Goal: Task Accomplishment & Management: Complete application form

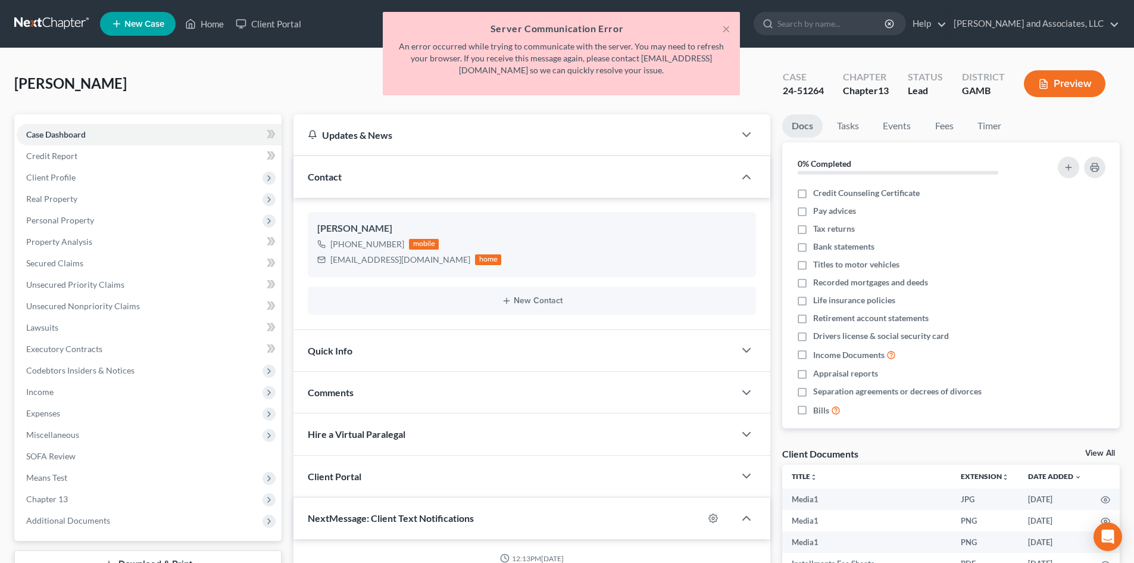
select select "0"
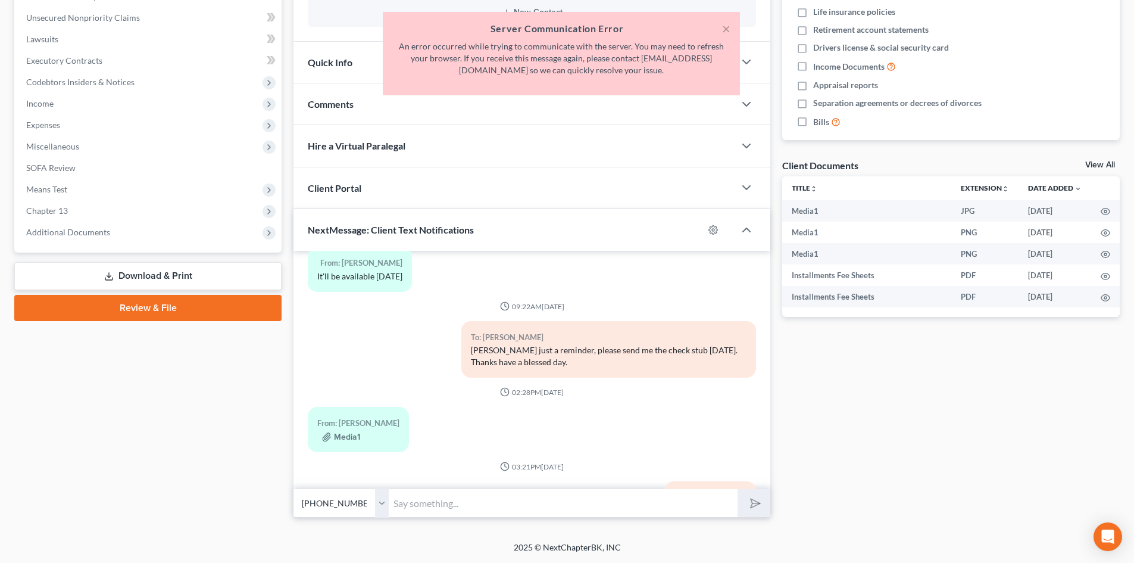
scroll to position [4450, 0]
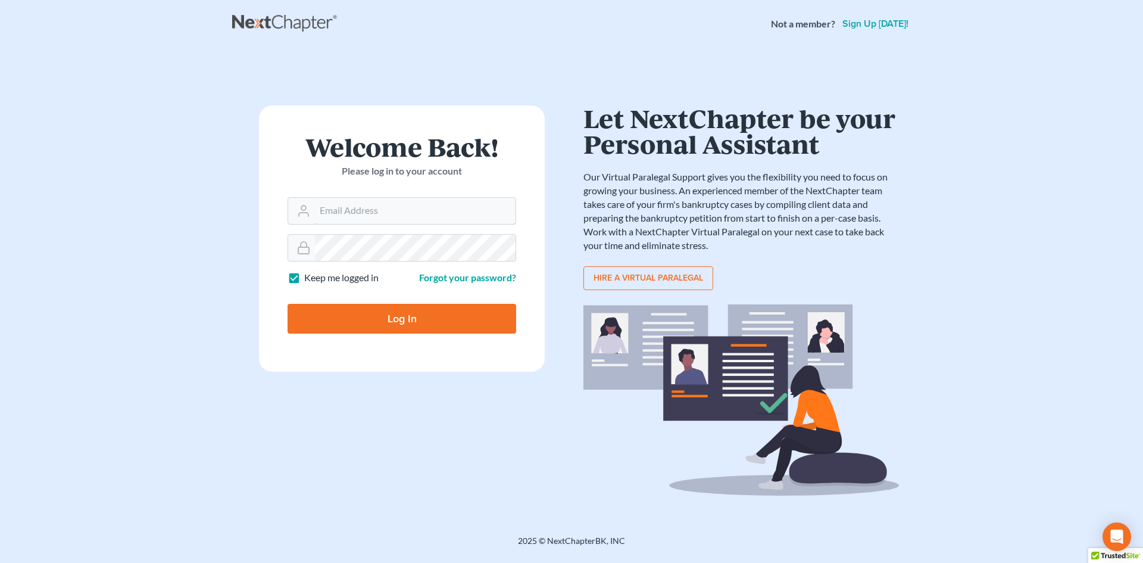
type input "[EMAIL_ADDRESS][DOMAIN_NAME]"
click at [404, 320] on input "Log In" at bounding box center [402, 319] width 229 height 30
type input "Thinking..."
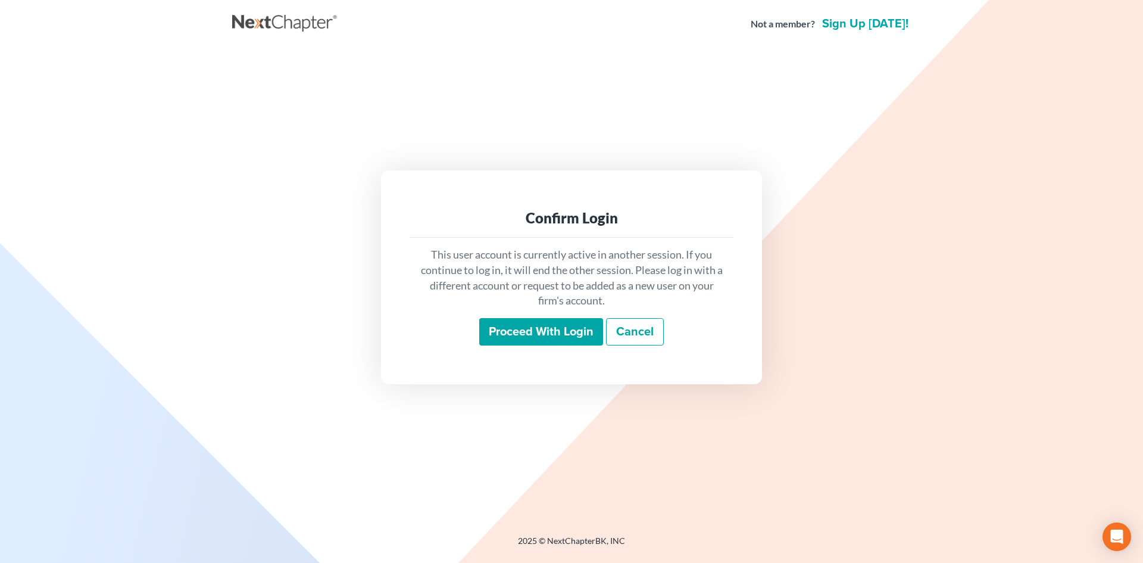
click at [548, 335] on input "Proceed with login" at bounding box center [541, 331] width 124 height 27
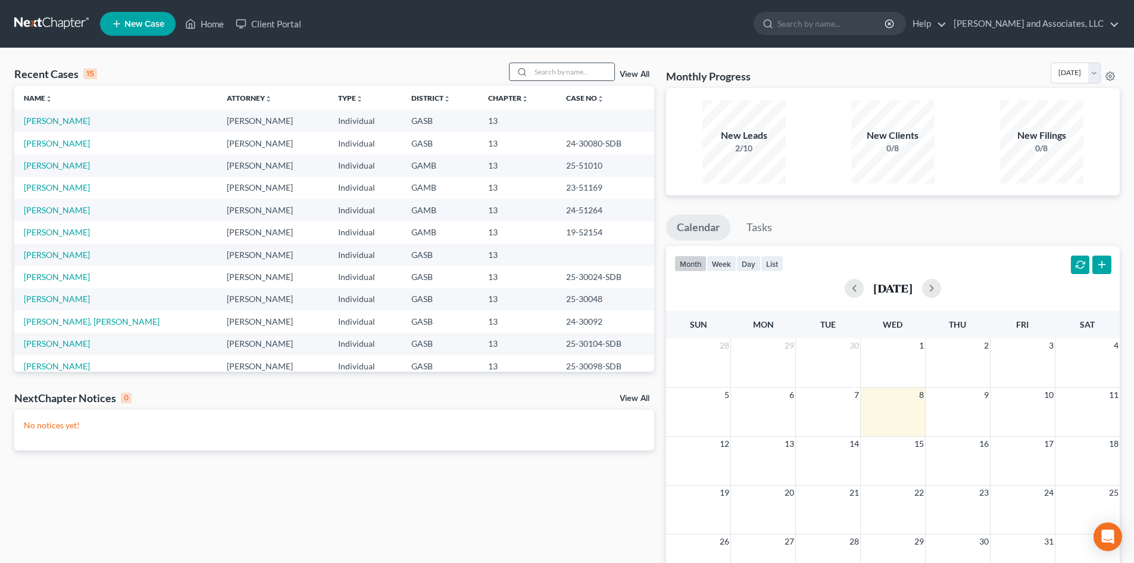
click at [531, 71] on div at bounding box center [520, 71] width 21 height 17
click at [550, 75] on input "search" at bounding box center [572, 71] width 83 height 17
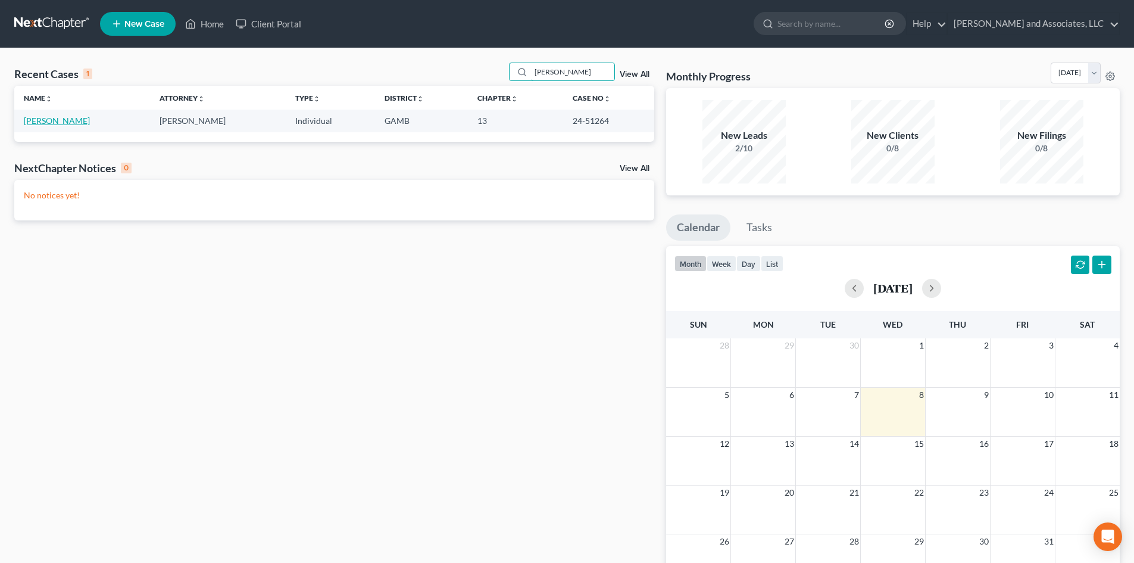
type input "Womack"
click at [63, 121] on link "[PERSON_NAME]" at bounding box center [57, 120] width 66 height 10
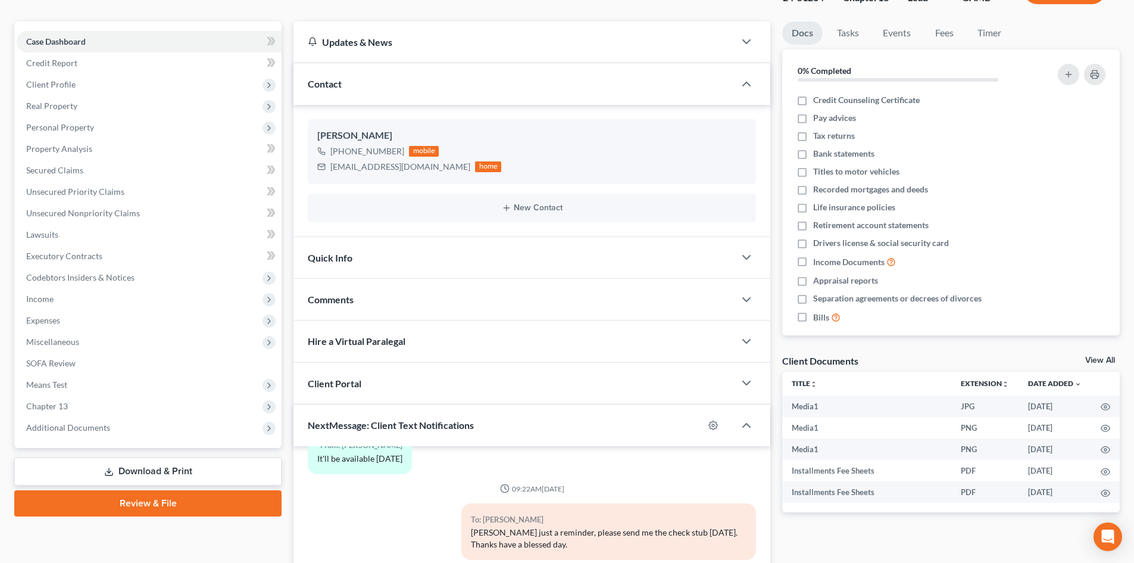
scroll to position [90, 0]
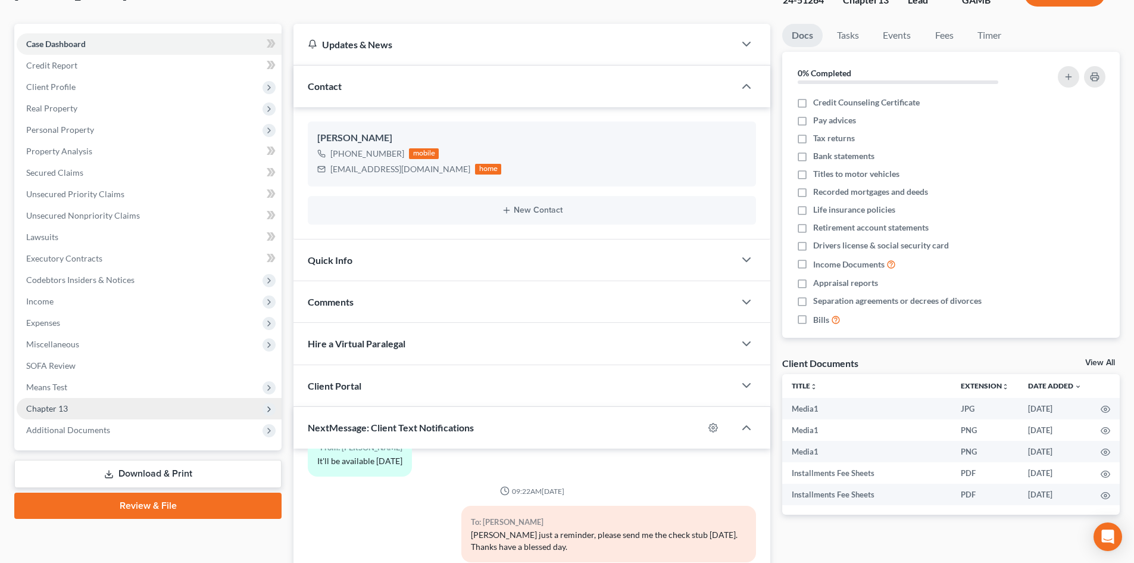
click at [69, 407] on span "Chapter 13" at bounding box center [149, 408] width 265 height 21
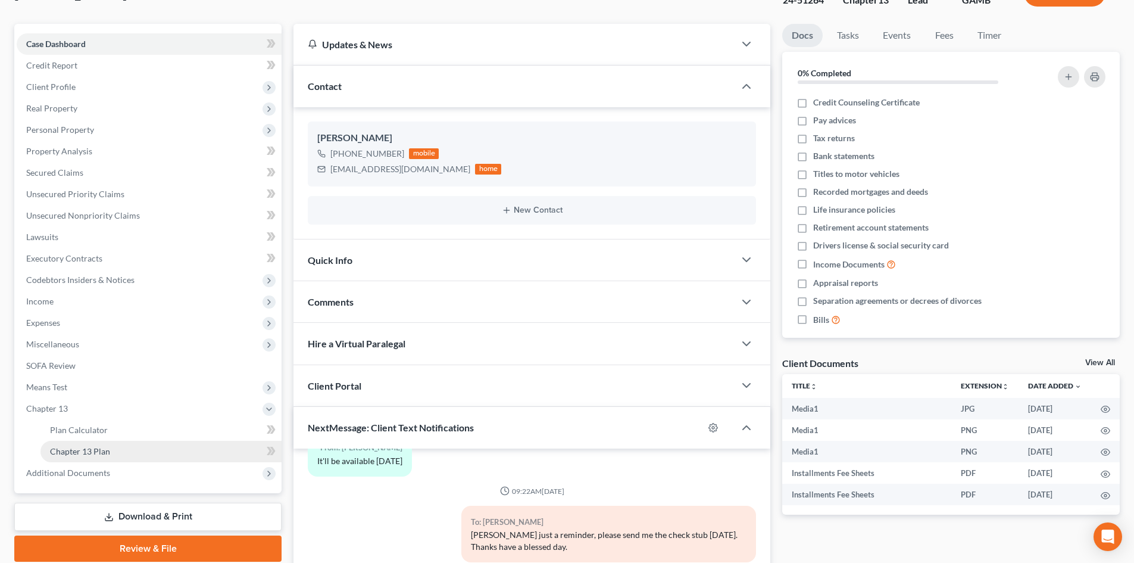
click at [95, 447] on span "Chapter 13 Plan" at bounding box center [80, 451] width 60 height 10
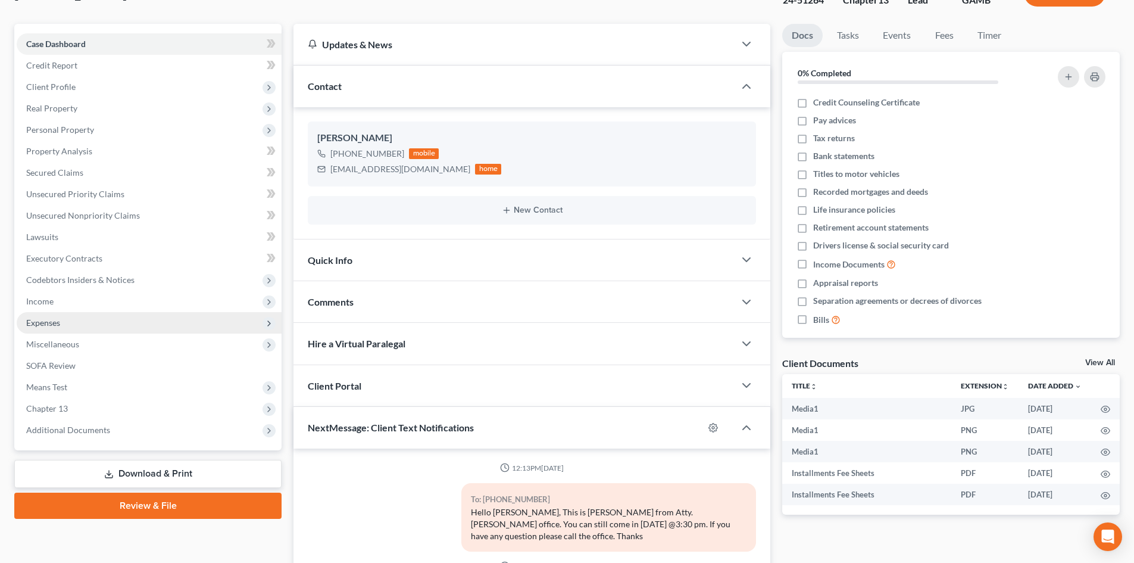
scroll to position [4450, 0]
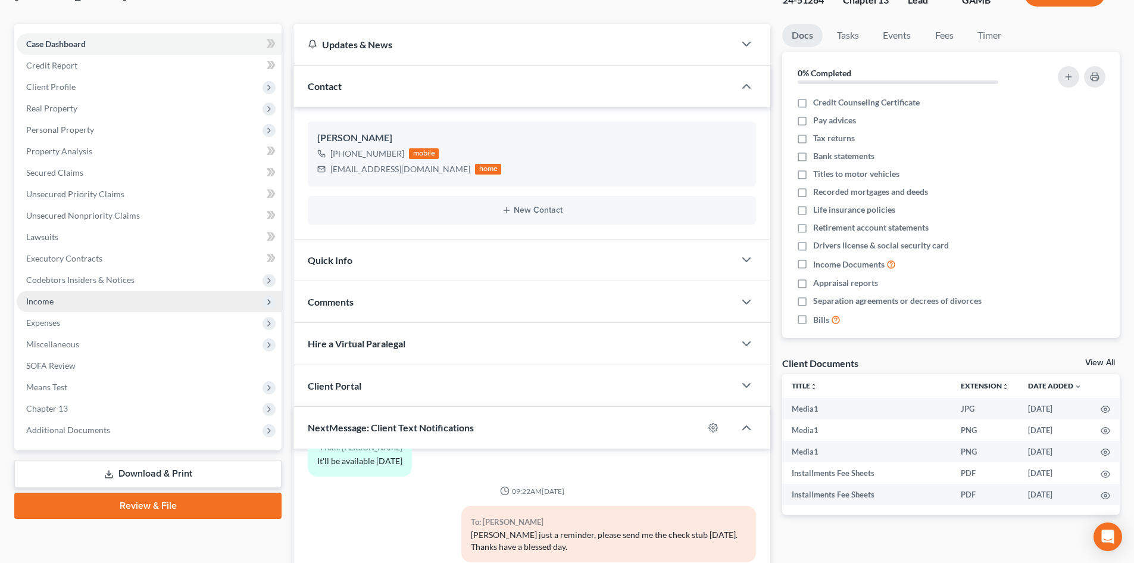
click at [48, 302] on span "Income" at bounding box center [39, 301] width 27 height 10
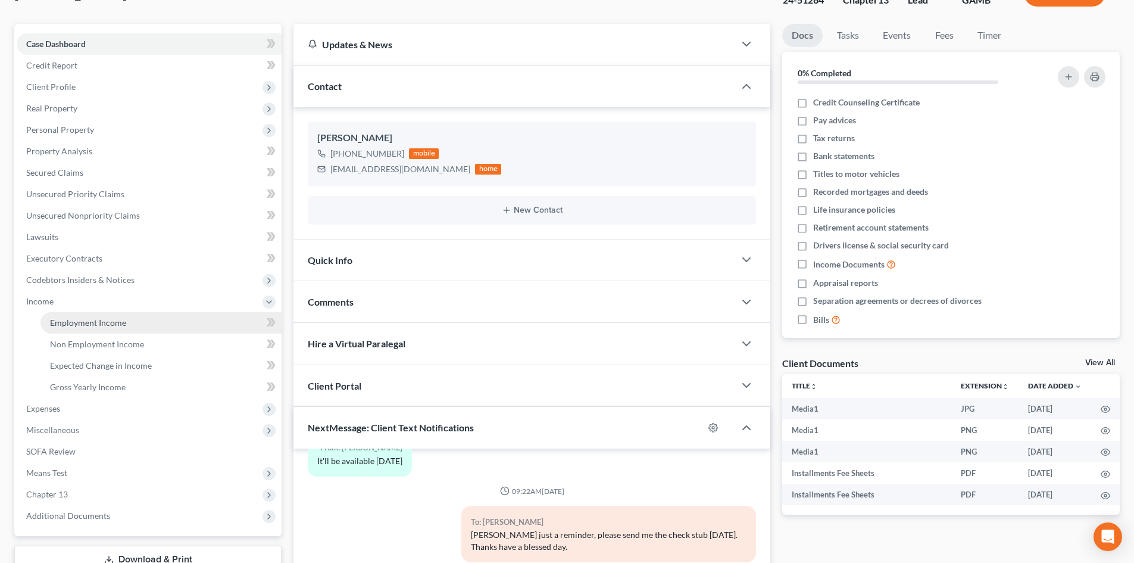
click at [113, 326] on span "Employment Income" at bounding box center [88, 322] width 76 height 10
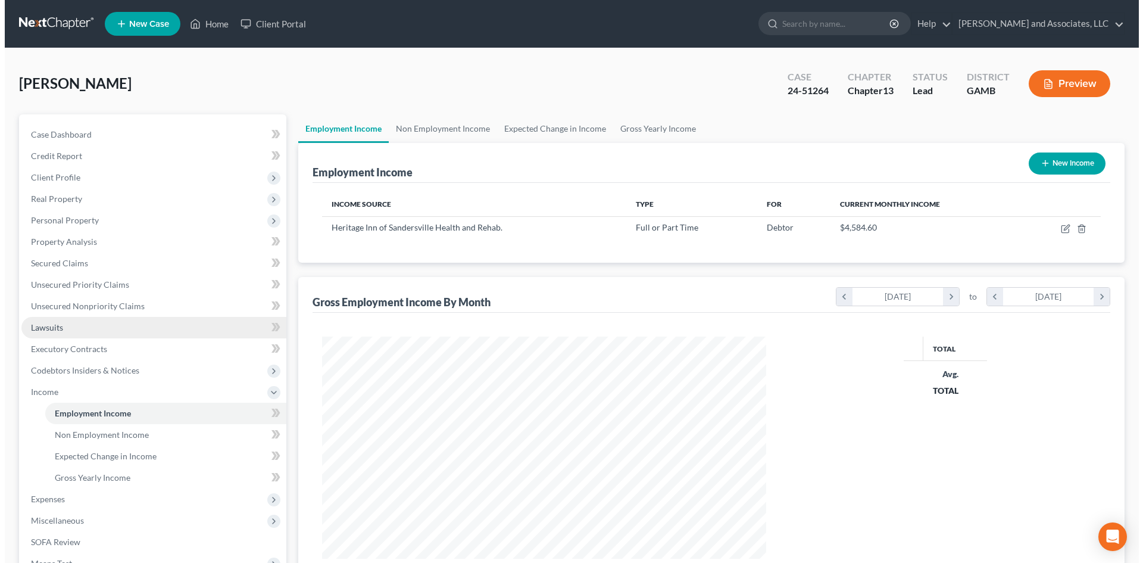
scroll to position [222, 468]
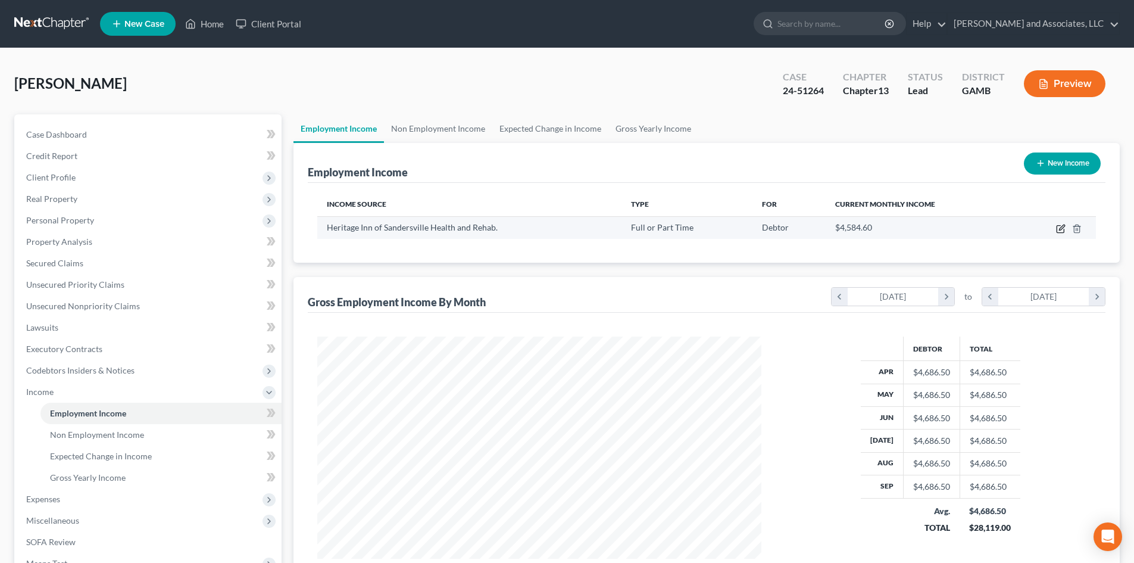
click at [1064, 230] on icon "button" at bounding box center [1060, 229] width 7 height 7
select select "0"
select select "10"
select select "0"
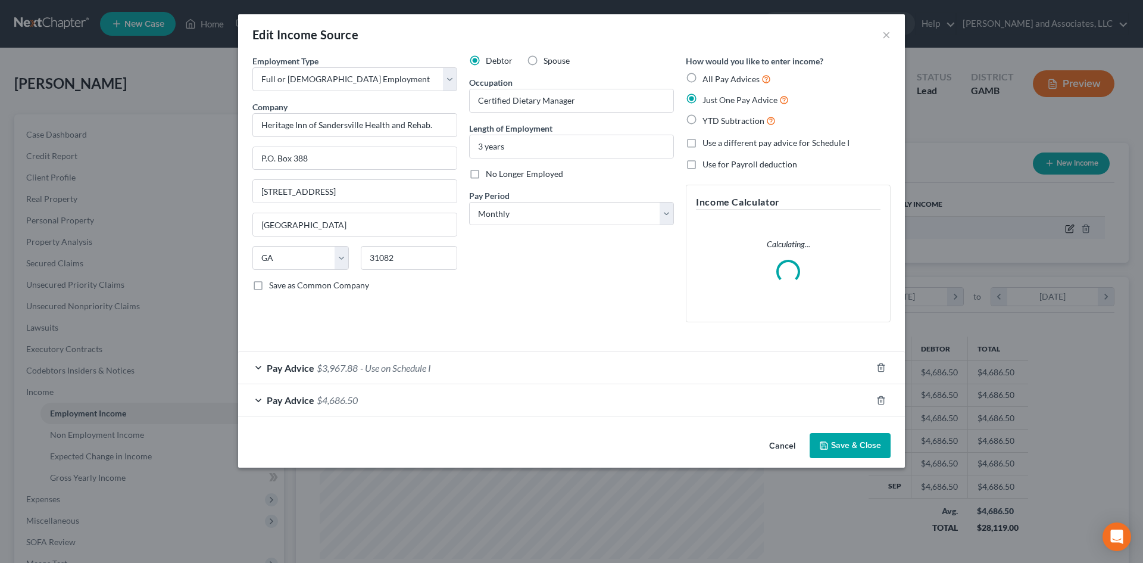
scroll to position [224, 472]
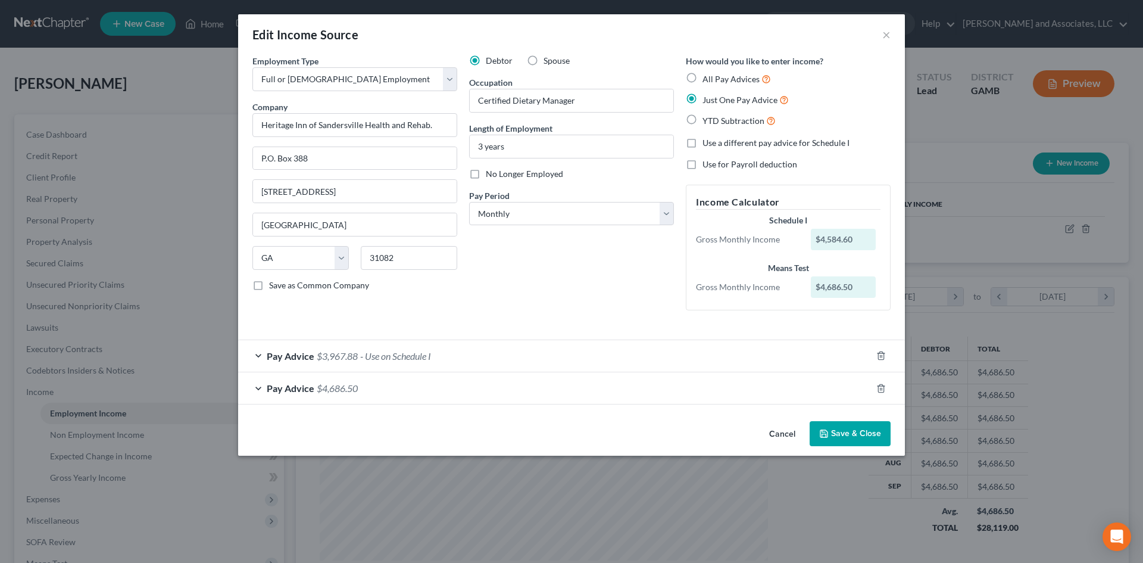
click at [422, 356] on span "- Use on Schedule I" at bounding box center [395, 355] width 71 height 11
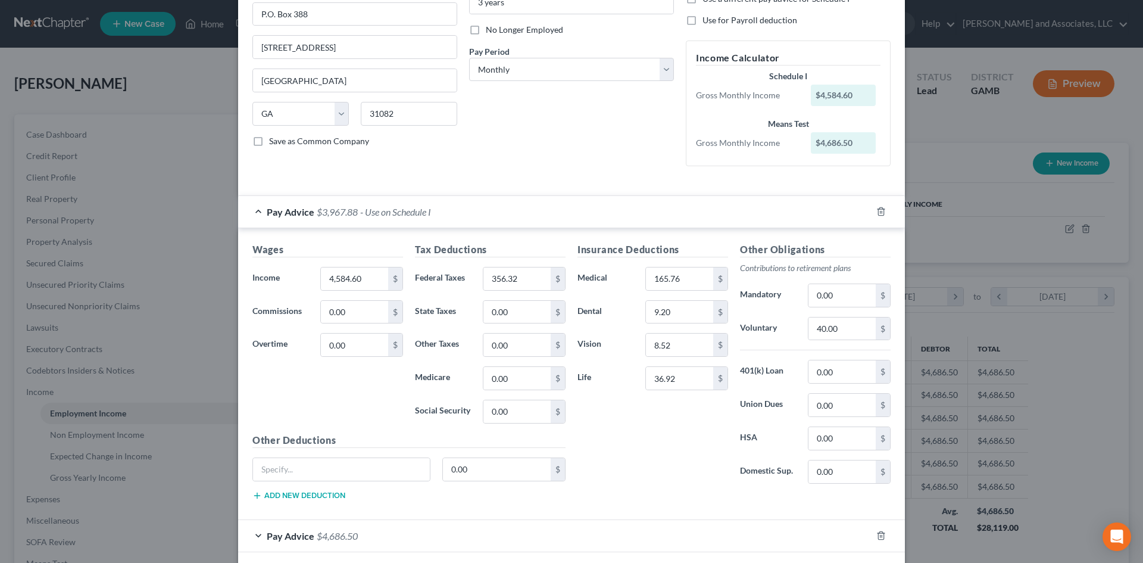
scroll to position [163, 0]
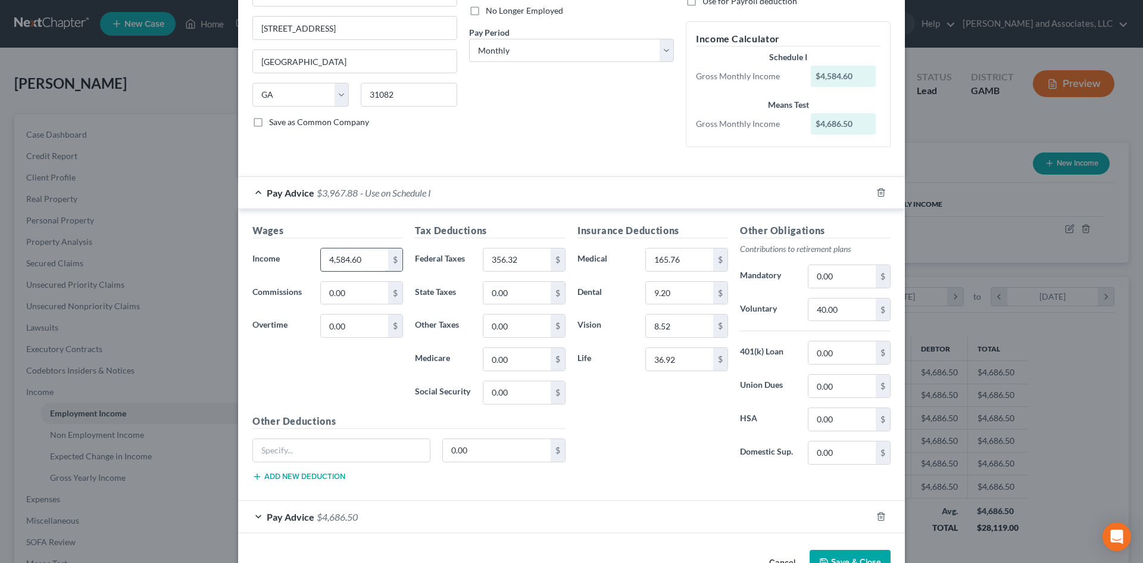
click at [367, 258] on input "4,584.60" at bounding box center [354, 259] width 67 height 23
type input "5,372.64"
type input "570.32"
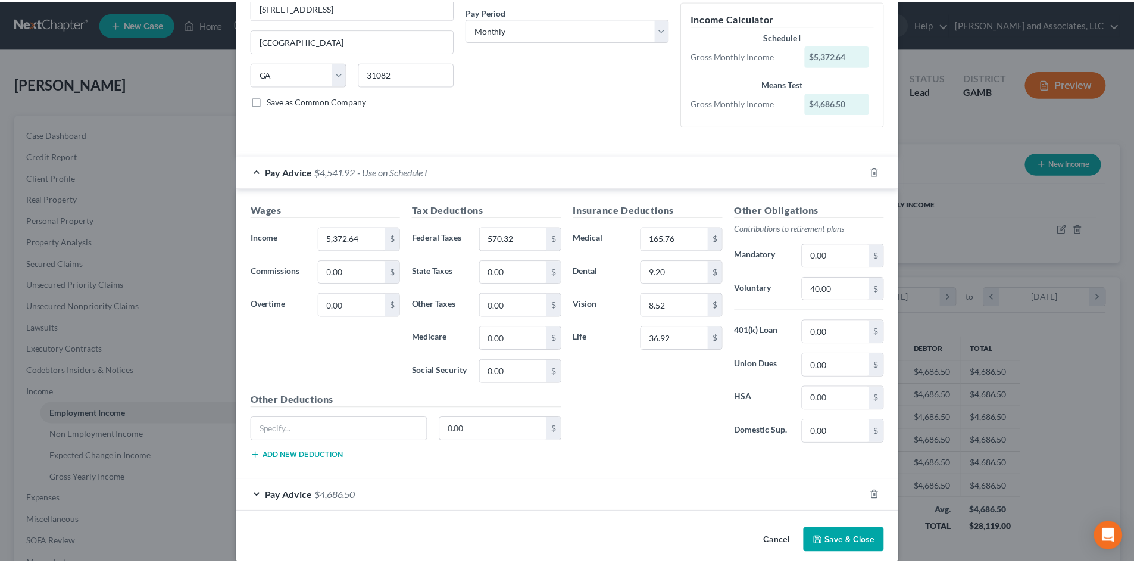
scroll to position [198, 0]
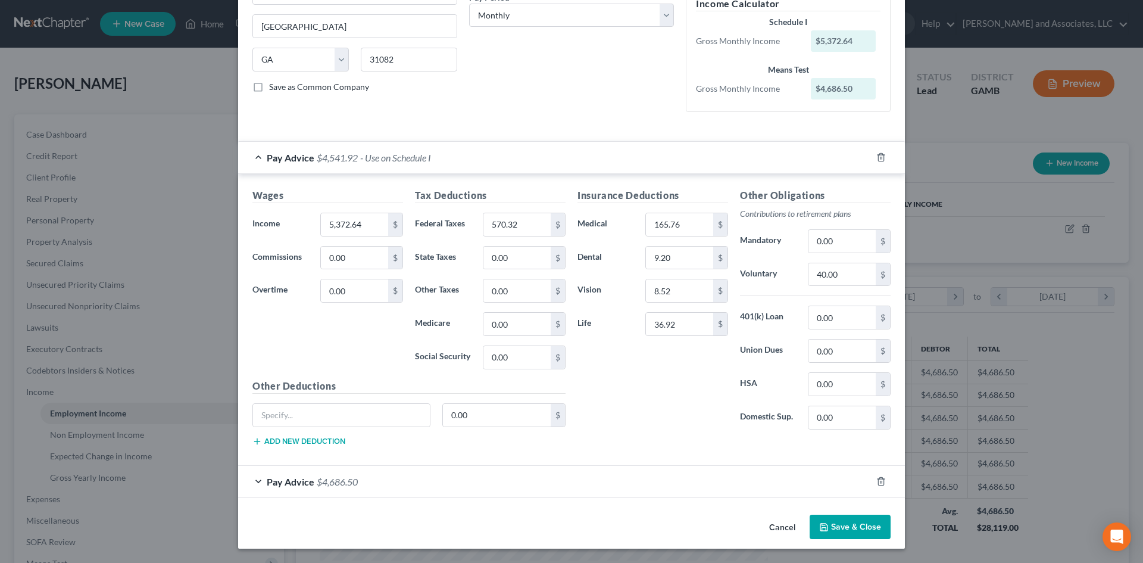
click at [838, 526] on button "Save & Close" at bounding box center [850, 526] width 81 height 25
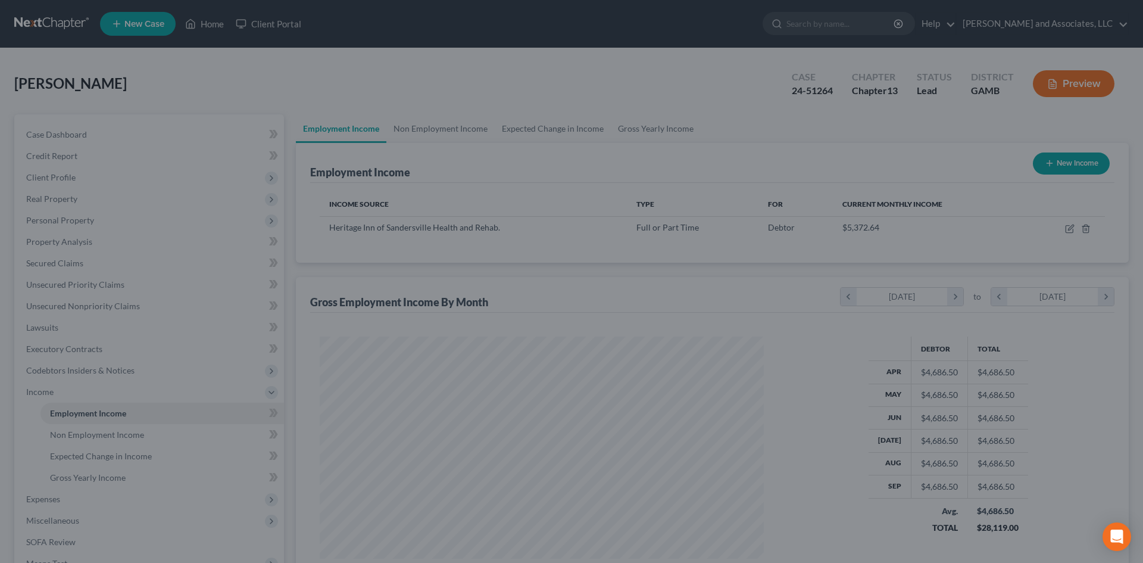
scroll to position [595088, 594843]
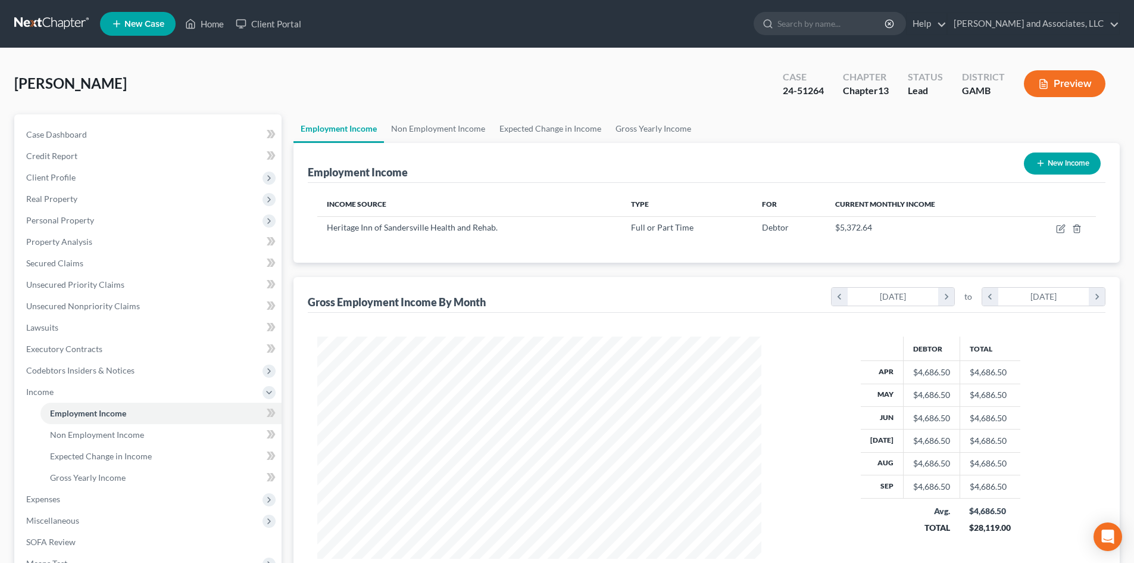
click at [1068, 85] on button "Preview" at bounding box center [1065, 83] width 82 height 27
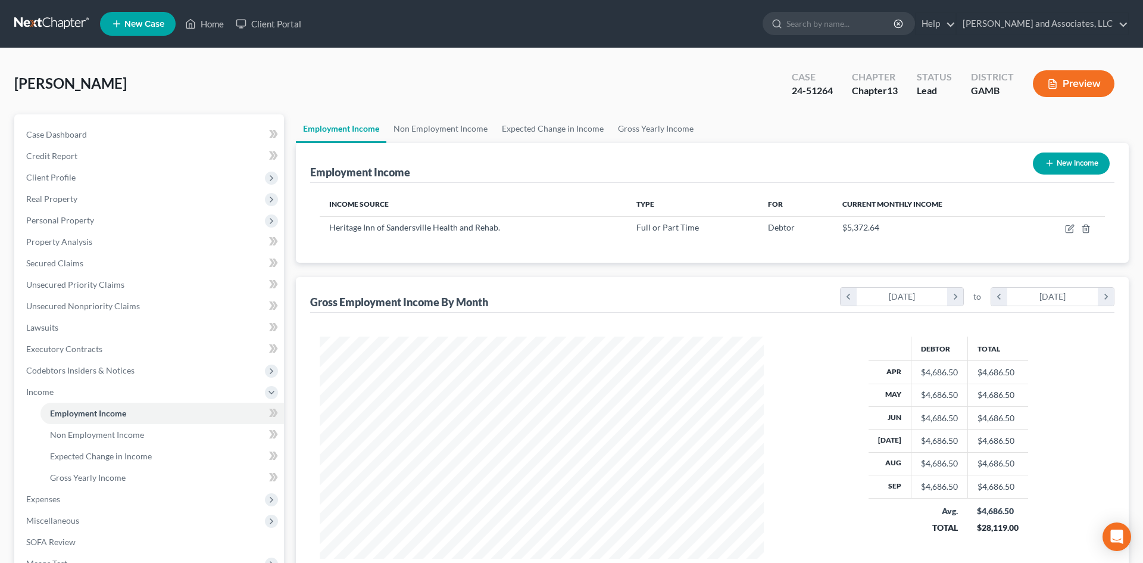
scroll to position [224, 472]
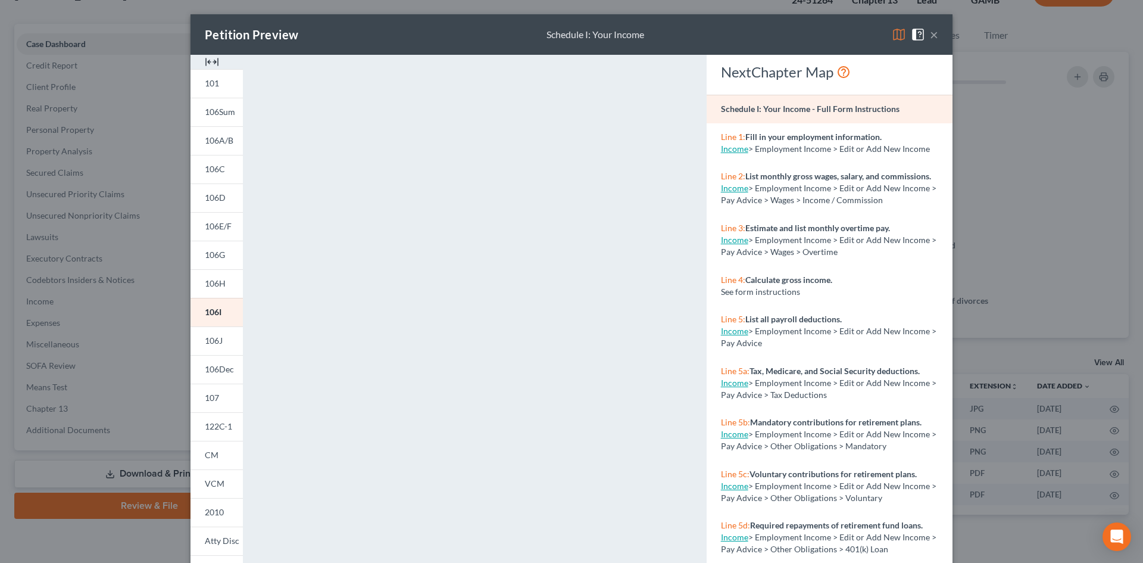
scroll to position [4438, 0]
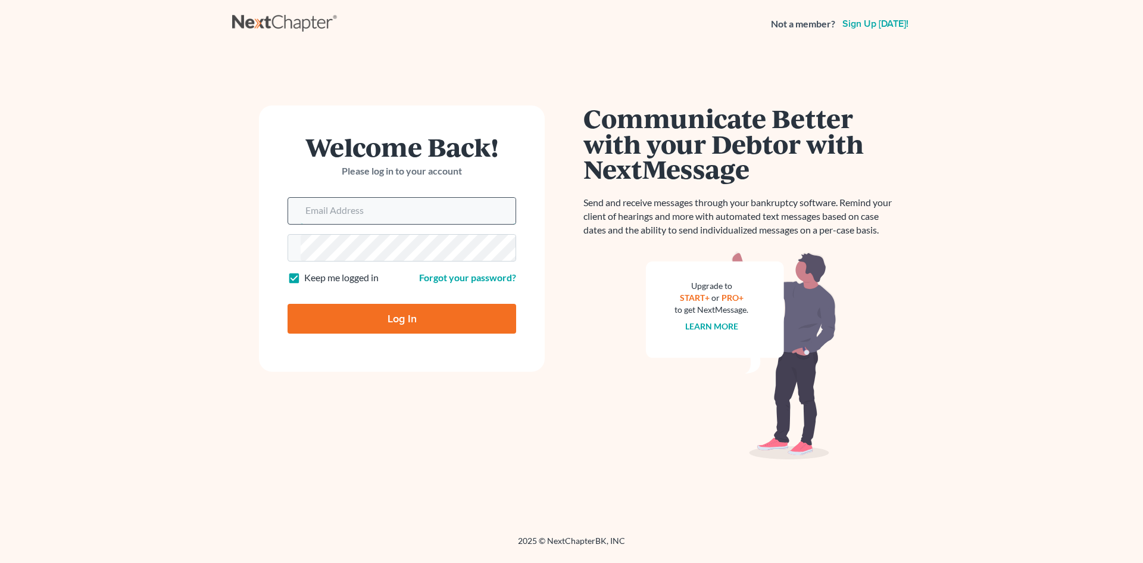
click at [343, 216] on input "Email Address" at bounding box center [408, 211] width 215 height 26
type input "[EMAIL_ADDRESS][DOMAIN_NAME]"
click at [408, 320] on input "Log In" at bounding box center [402, 319] width 229 height 30
type input "Thinking..."
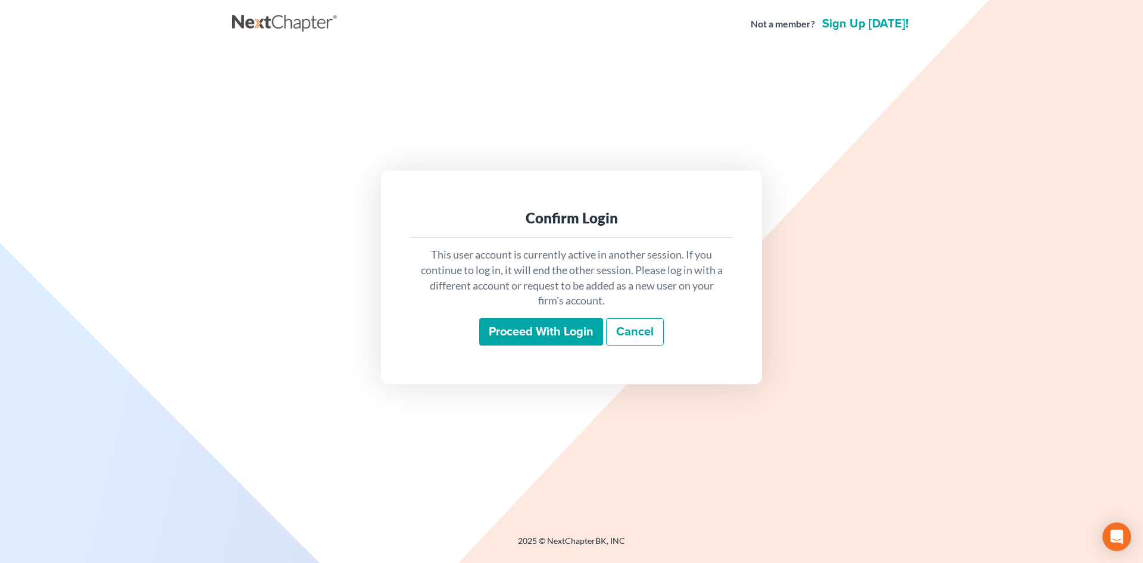
click at [549, 329] on input "Proceed with login" at bounding box center [541, 331] width 124 height 27
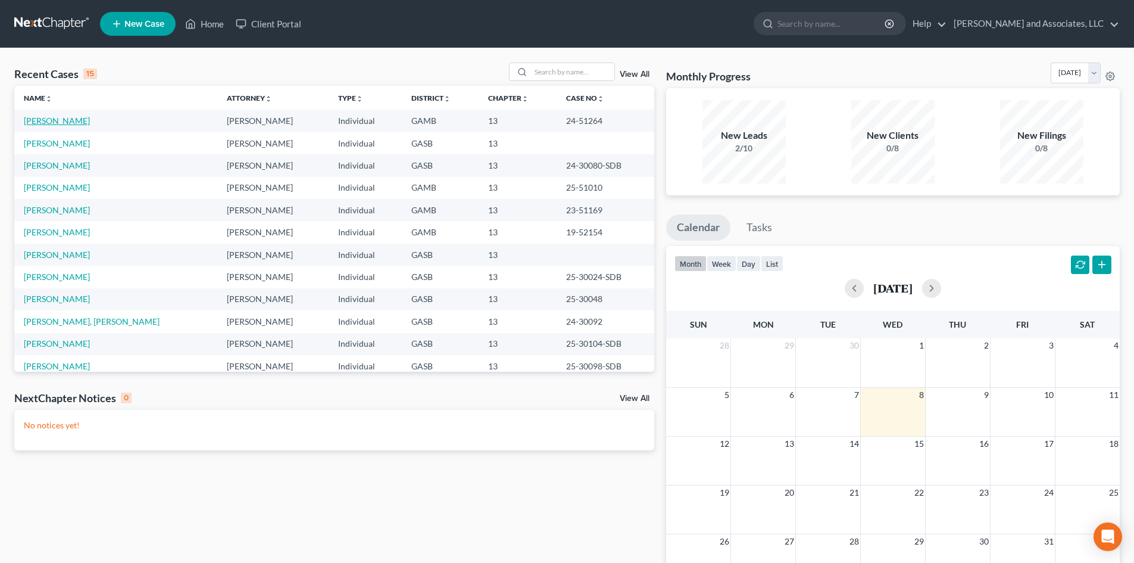
click at [65, 119] on link "[PERSON_NAME]" at bounding box center [57, 120] width 66 height 10
click at [65, 121] on link "[PERSON_NAME]" at bounding box center [57, 120] width 66 height 10
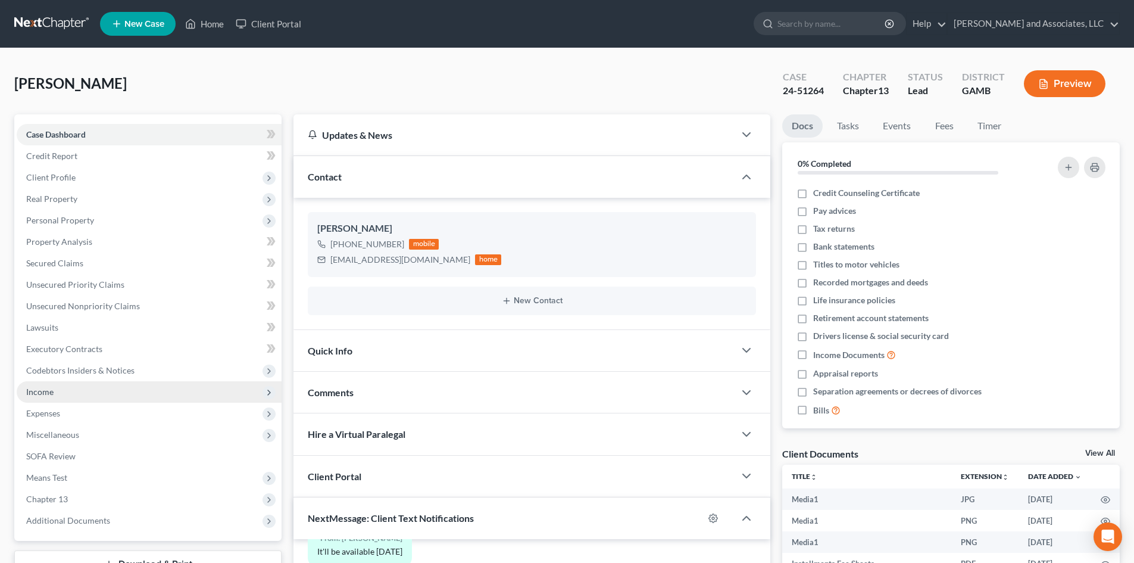
click at [47, 394] on span "Income" at bounding box center [39, 391] width 27 height 10
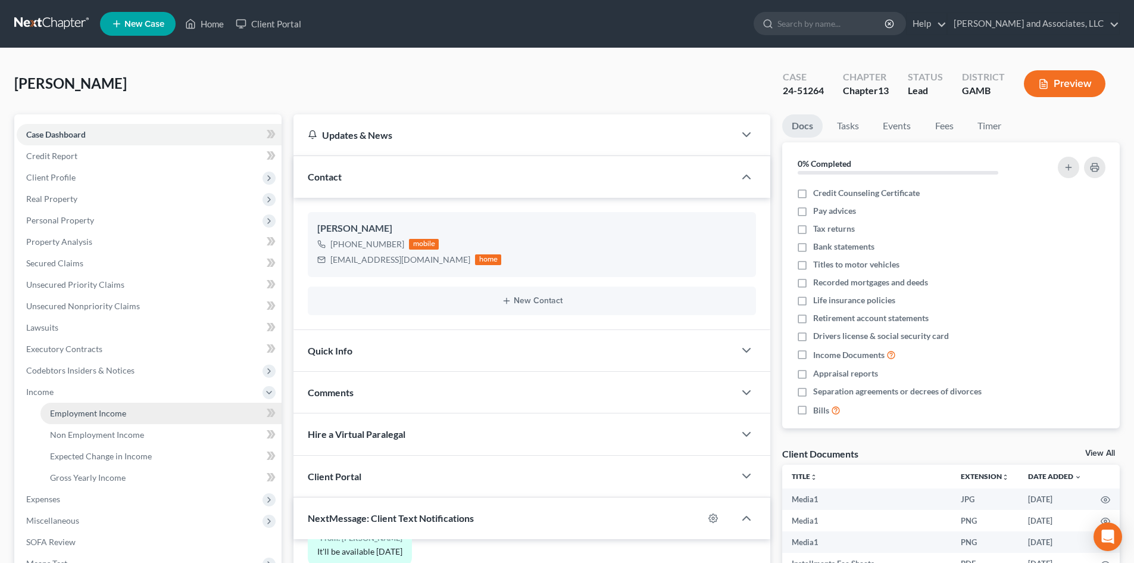
click at [120, 411] on span "Employment Income" at bounding box center [88, 413] width 76 height 10
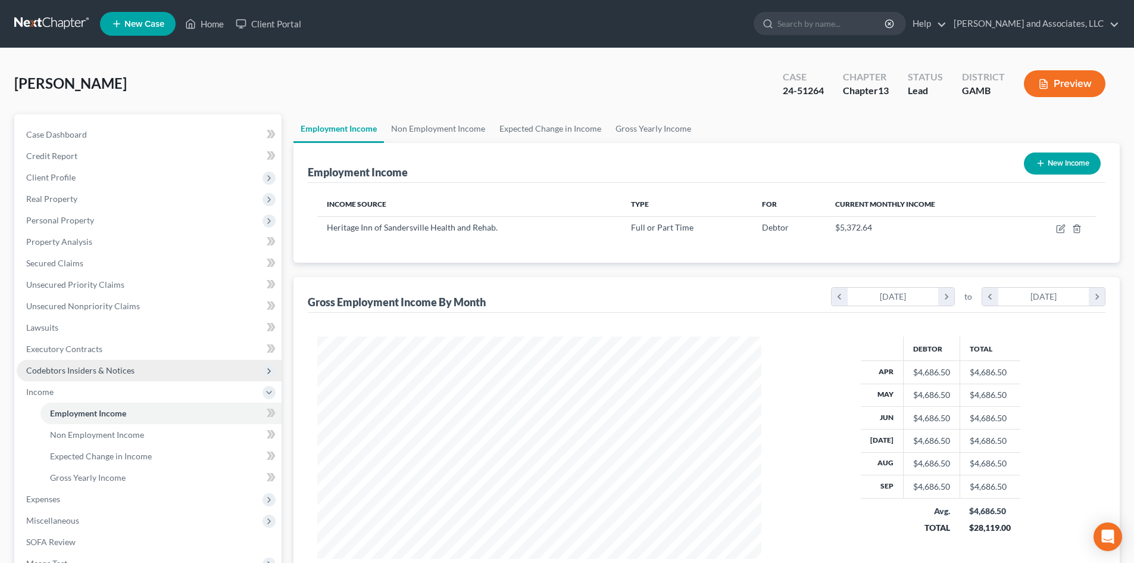
scroll to position [222, 468]
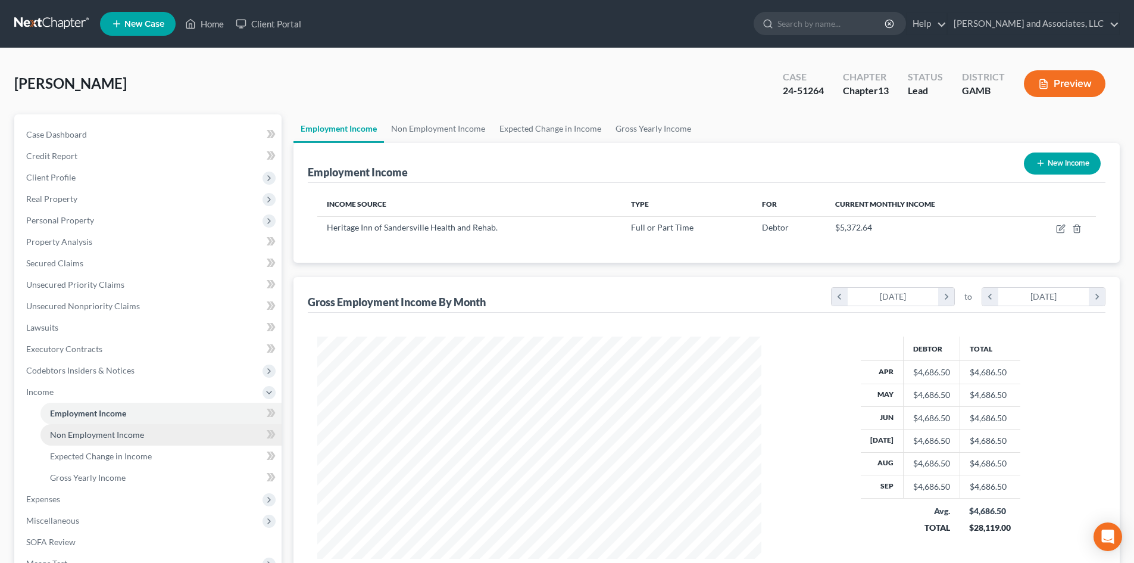
click at [137, 433] on span "Non Employment Income" at bounding box center [97, 434] width 94 height 10
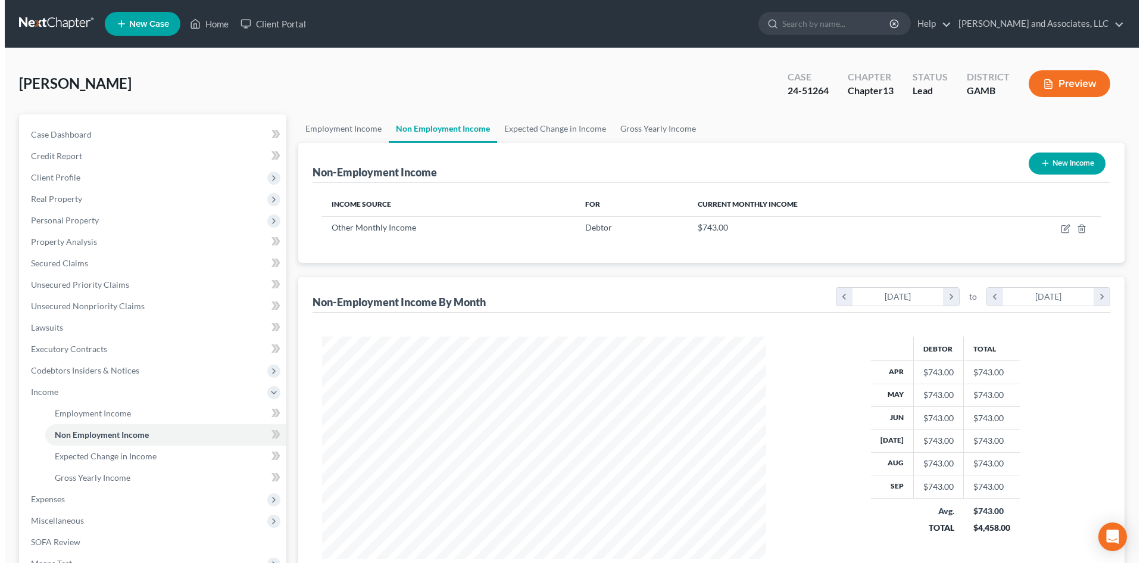
scroll to position [222, 468]
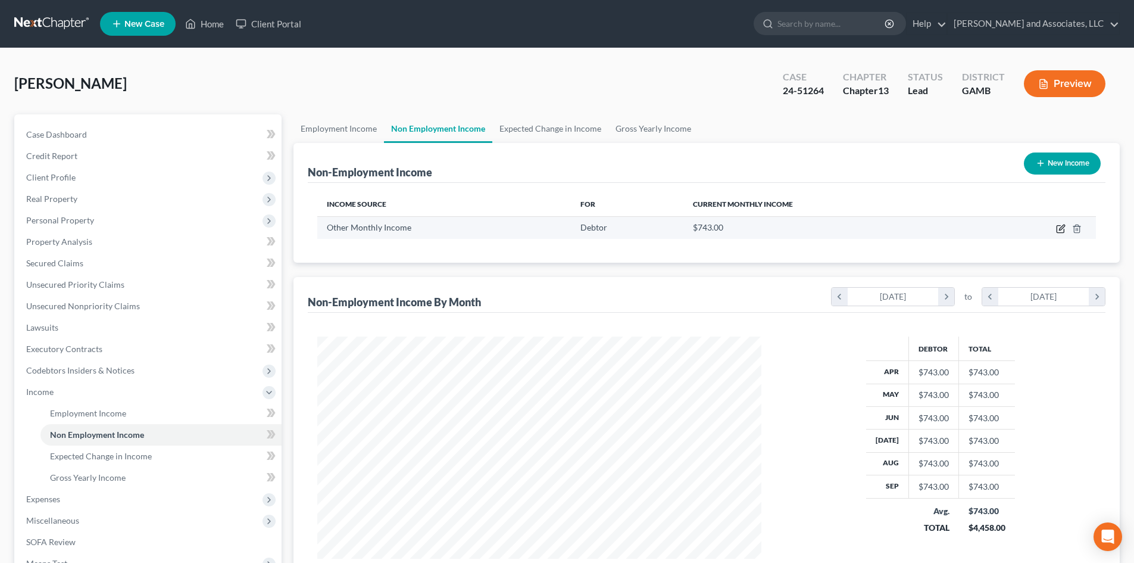
click at [1062, 226] on icon "button" at bounding box center [1061, 226] width 5 height 5
select select "13"
select select "0"
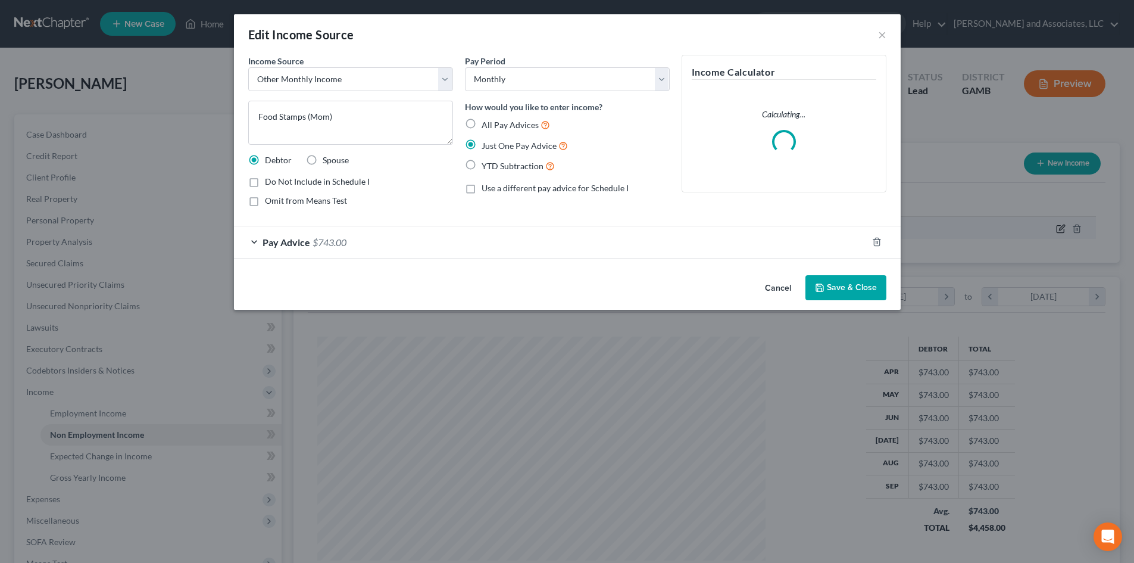
scroll to position [224, 472]
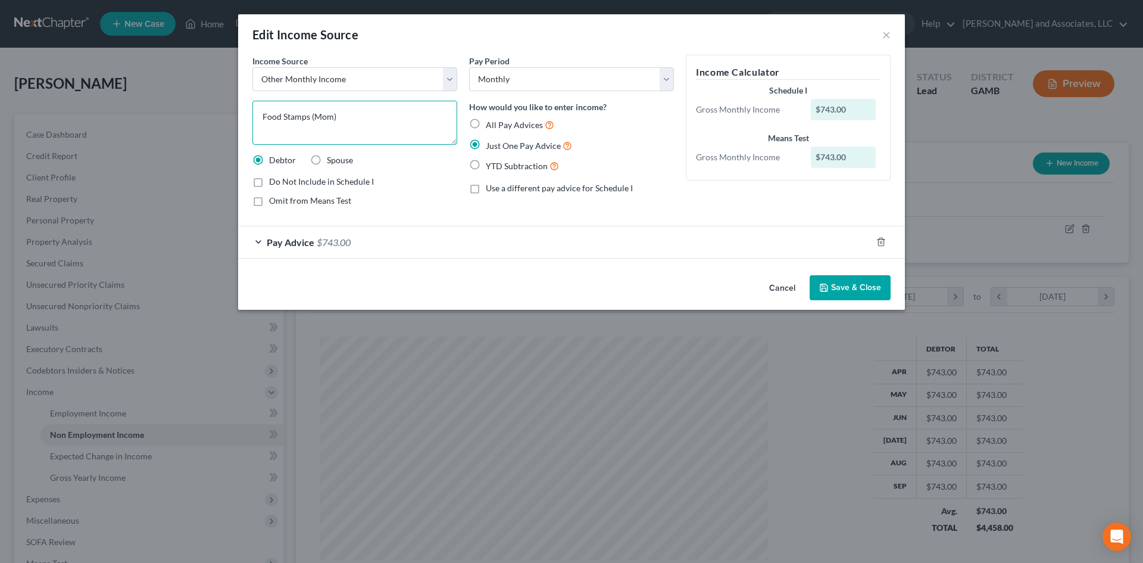
drag, startPoint x: 346, startPoint y: 115, endPoint x: 251, endPoint y: 113, distance: 95.3
click at [251, 113] on div "Income Source * Select Unemployment Disability (from employer) Pension Retireme…" at bounding box center [354, 135] width 217 height 161
click at [451, 85] on select "Select Unemployment Disability (from employer) Pension Retirement Social Securi…" at bounding box center [354, 79] width 205 height 24
select select "7"
click at [252, 67] on select "Select Unemployment Disability (from employer) Pension Retirement Social Securi…" at bounding box center [354, 79] width 205 height 24
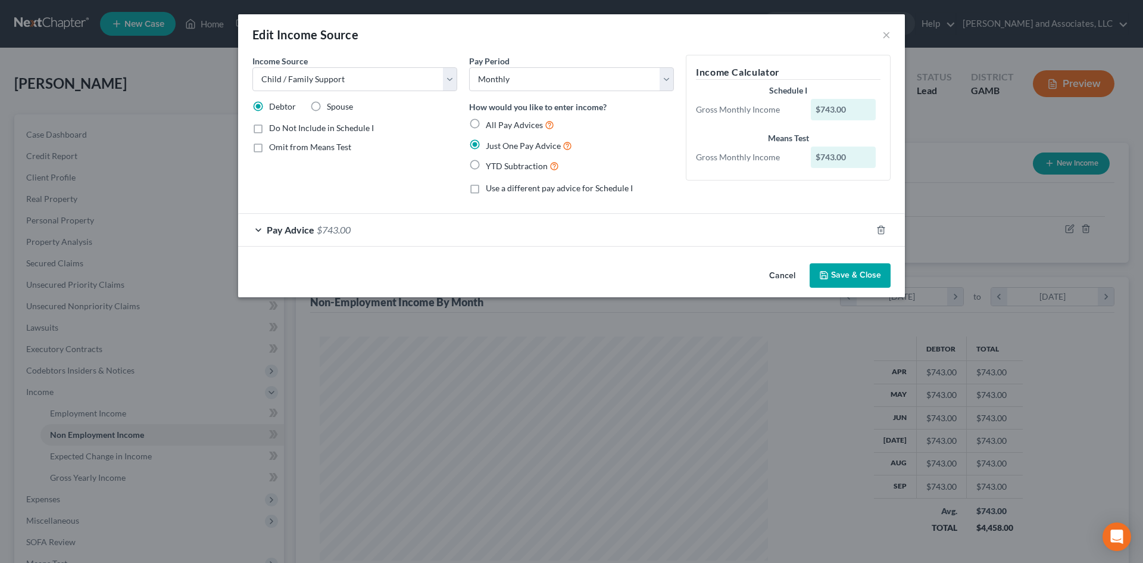
click at [332, 227] on span "$743.00" at bounding box center [334, 229] width 34 height 11
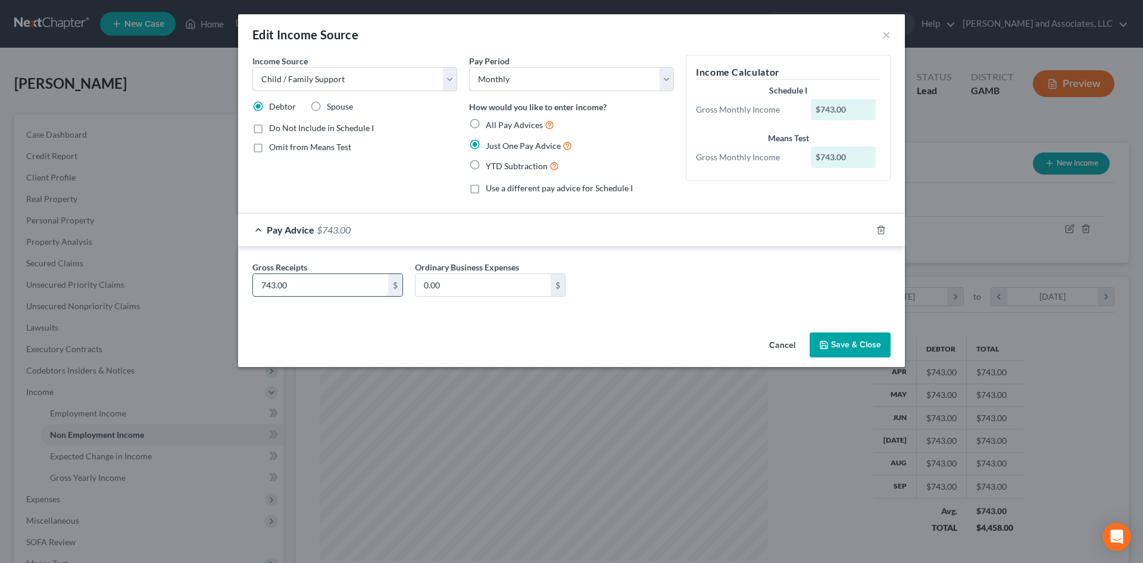
click at [304, 281] on input "743.00" at bounding box center [320, 285] width 135 height 23
type input "600.00"
click at [695, 285] on div "Gross Receipts 600.00 $ Ordinary Business Expenses 0.00 $" at bounding box center [571, 284] width 650 height 46
click at [833, 345] on button "Save & Close" at bounding box center [850, 344] width 81 height 25
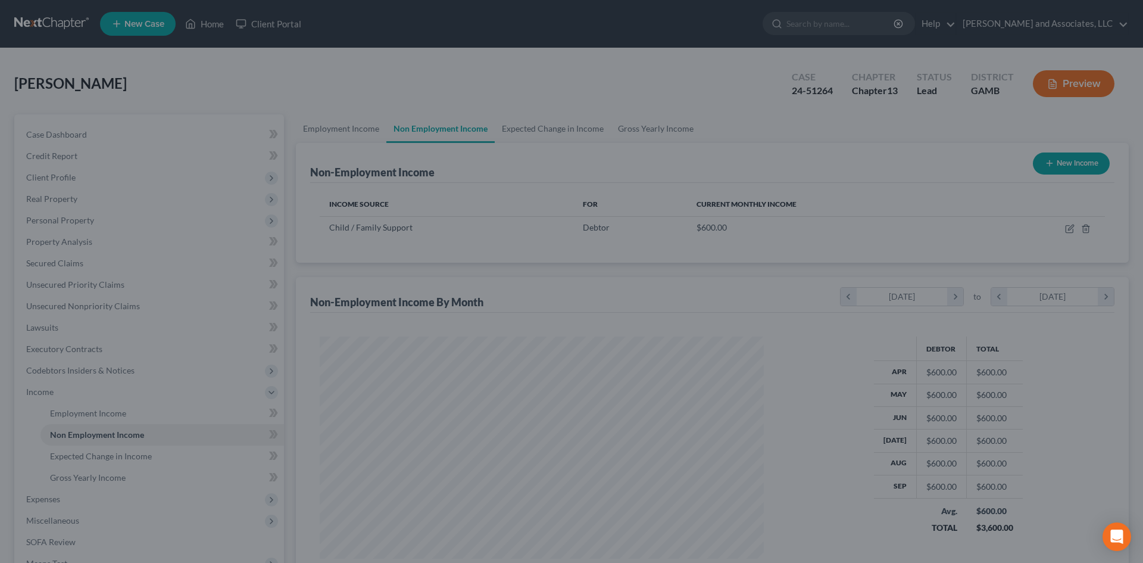
scroll to position [595088, 594843]
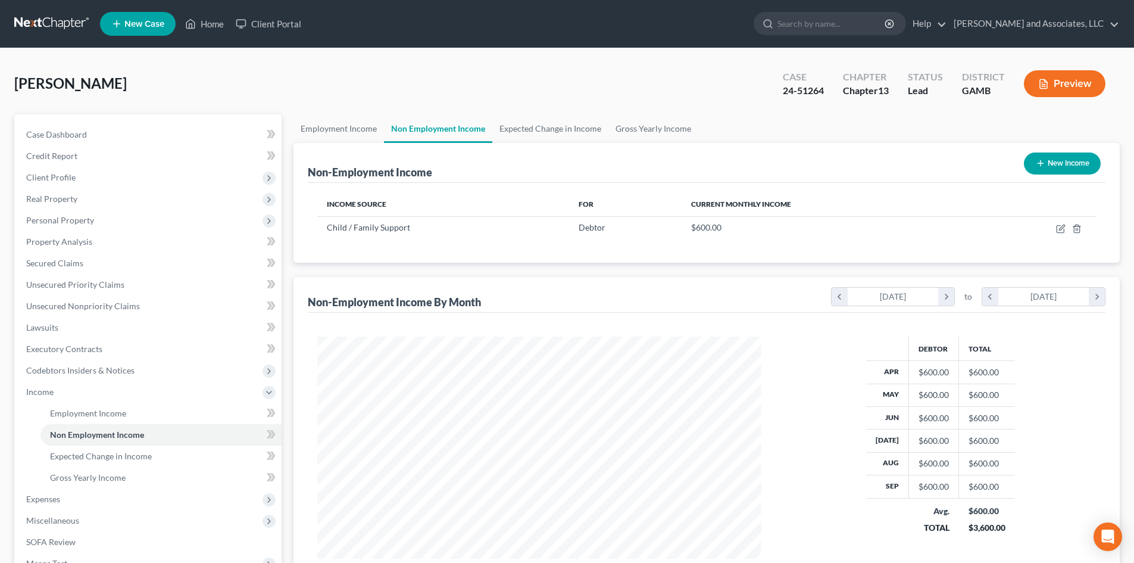
click at [1071, 90] on button "Preview" at bounding box center [1065, 83] width 82 height 27
drag, startPoint x: 1136, startPoint y: 155, endPoint x: 1133, endPoint y: 24, distance: 130.4
click at [110, 414] on span "Employment Income" at bounding box center [88, 413] width 76 height 10
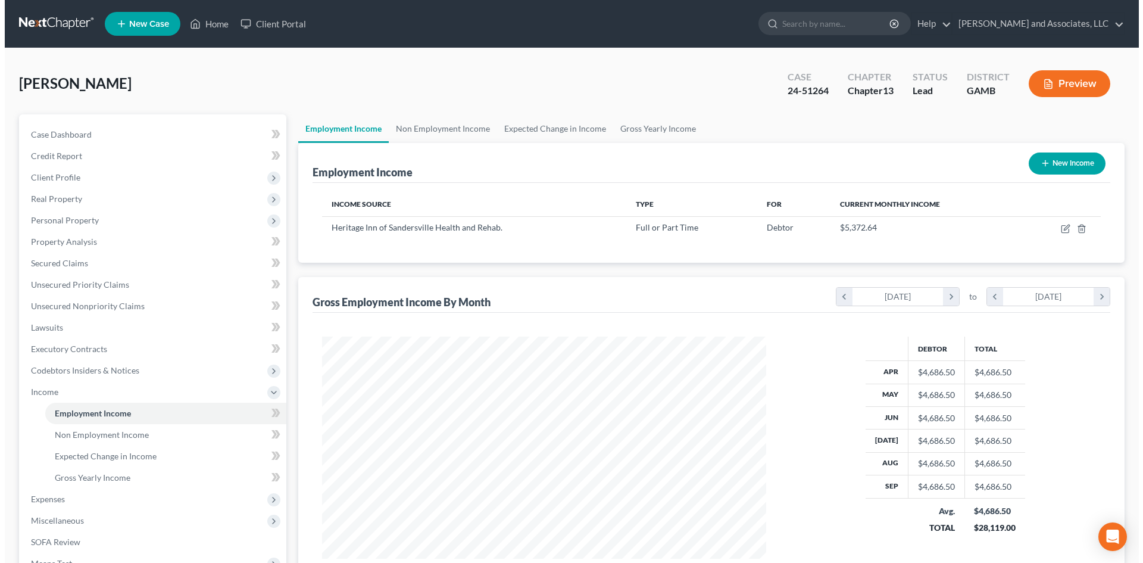
scroll to position [222, 468]
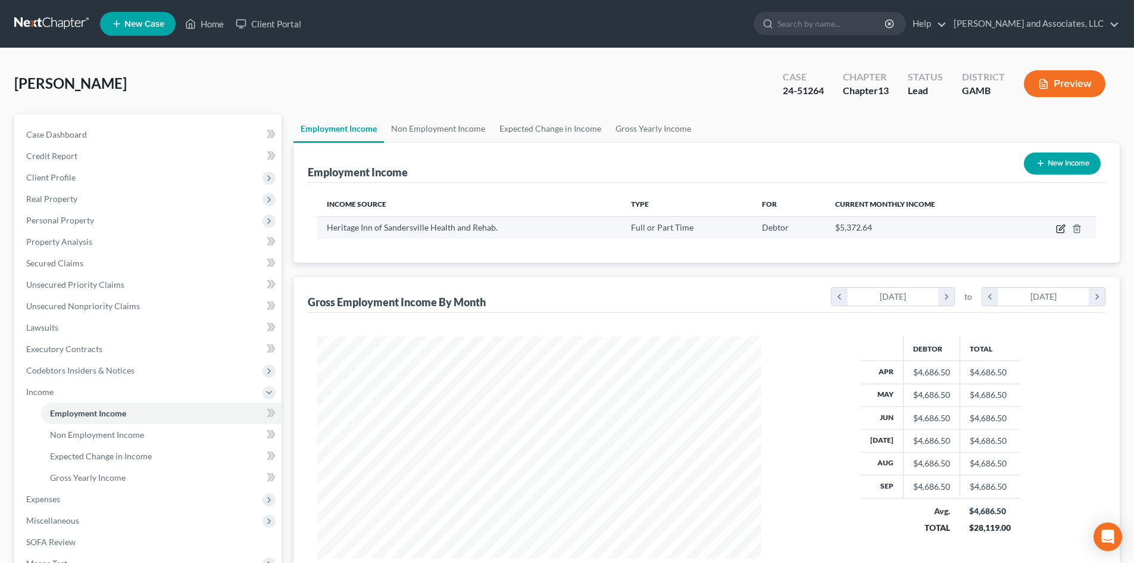
click at [1063, 230] on icon "button" at bounding box center [1061, 229] width 10 height 10
select select "0"
select select "10"
select select "0"
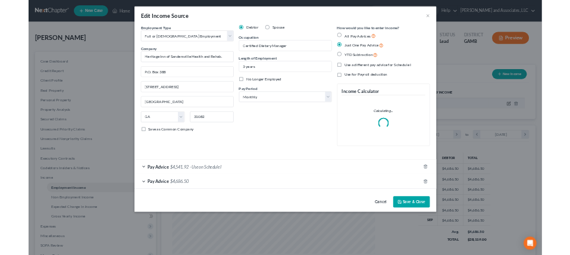
scroll to position [224, 472]
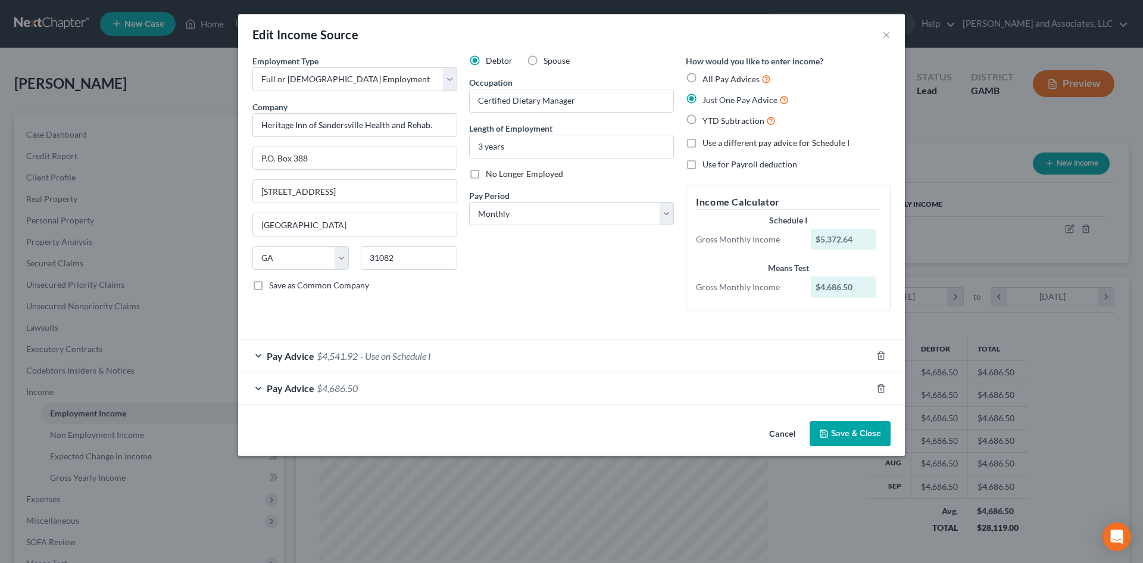
click at [423, 352] on span "- Use on Schedule I" at bounding box center [395, 355] width 71 height 11
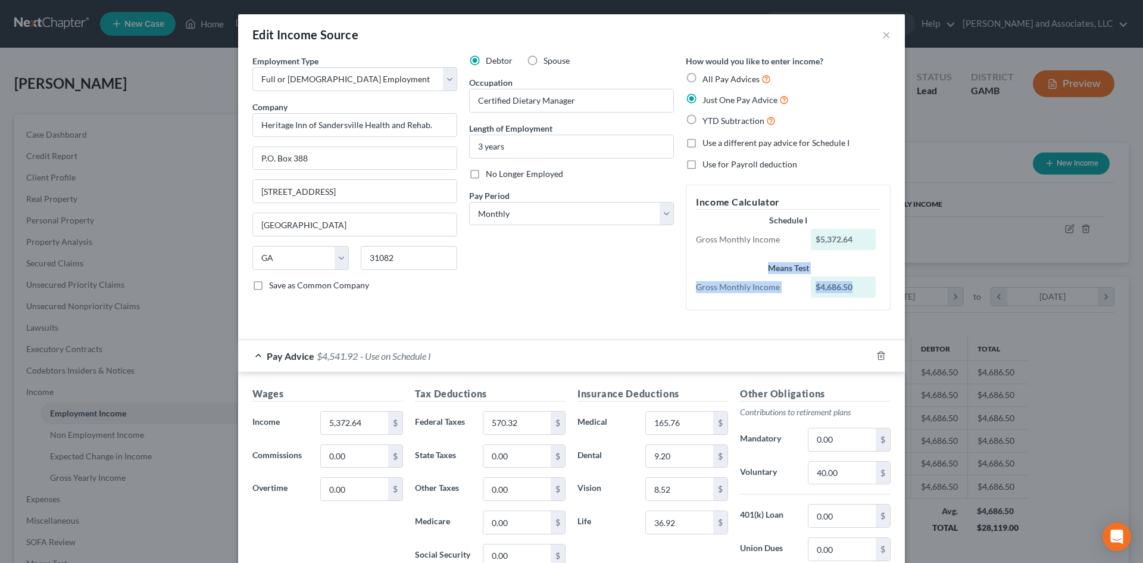
drag, startPoint x: 727, startPoint y: 274, endPoint x: 1139, endPoint y: 30, distance: 478.8
click at [1091, 179] on div "Edit Income Source × Employment Type * Select Full or [DEMOGRAPHIC_DATA] Employ…" at bounding box center [571, 281] width 1143 height 563
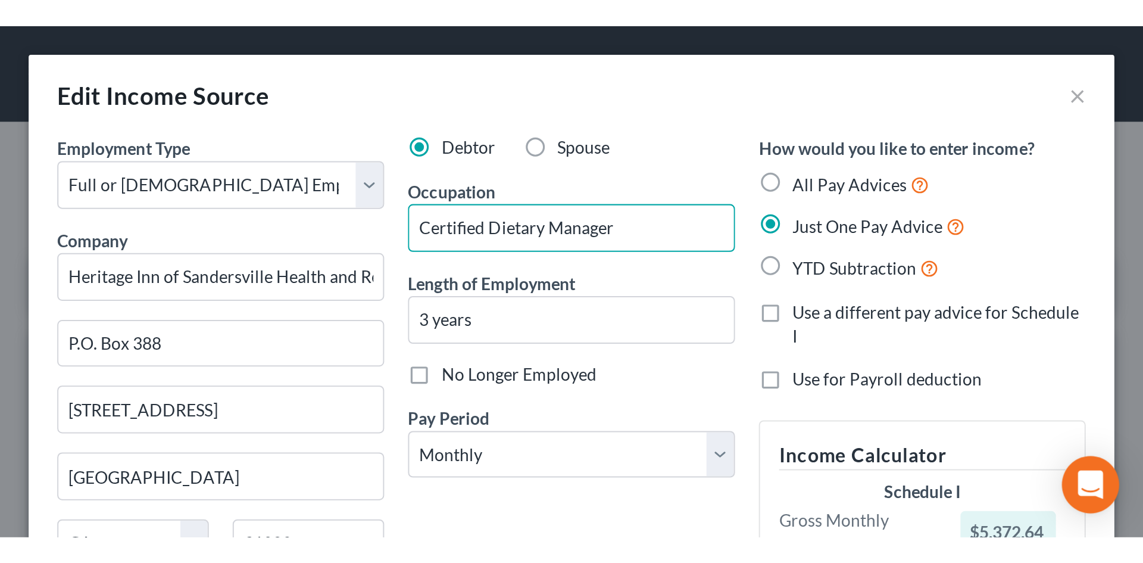
scroll to position [595087, 594838]
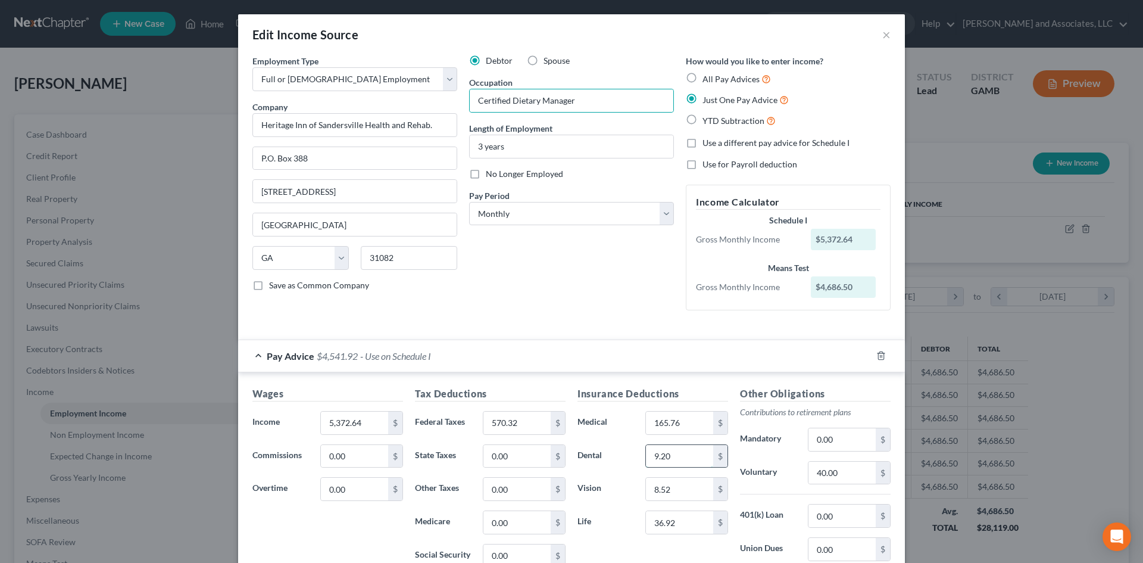
click at [670, 457] on input "9.20" at bounding box center [679, 456] width 67 height 23
type input "16.76"
click at [677, 492] on input "8.52" at bounding box center [679, 488] width 67 height 23
click at [677, 520] on input "36.92" at bounding box center [679, 522] width 67 height 23
type input "5.00"
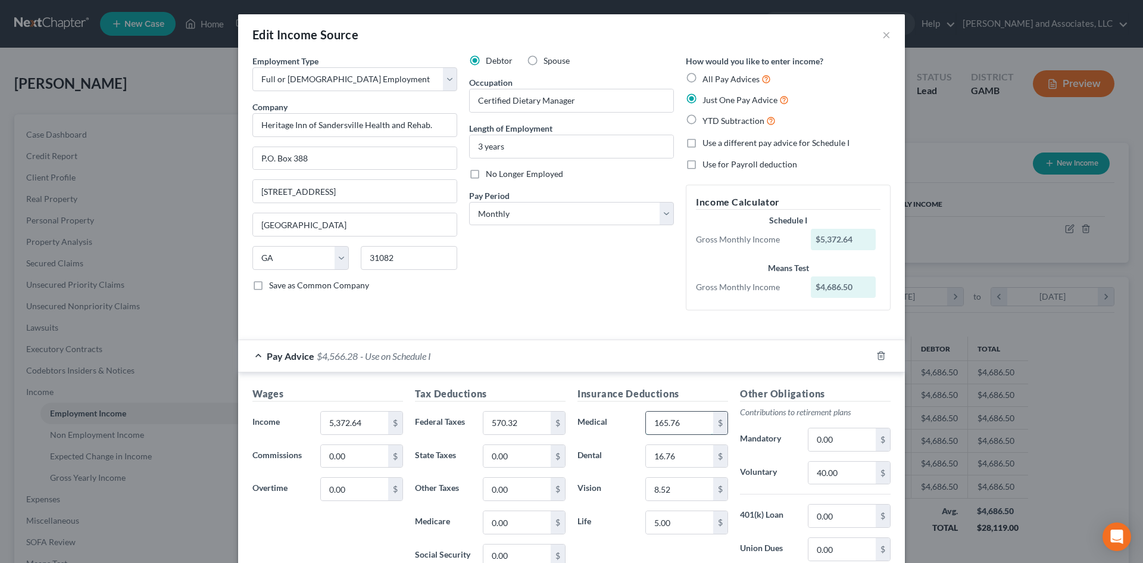
click at [678, 423] on input "165.76" at bounding box center [679, 422] width 67 height 23
type input "208.80"
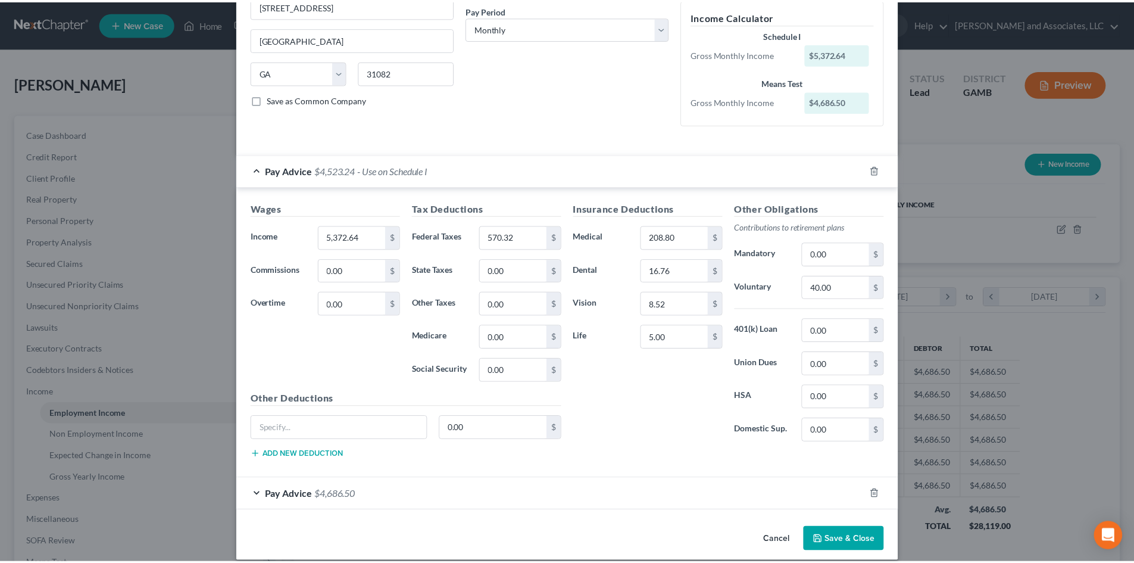
scroll to position [198, 0]
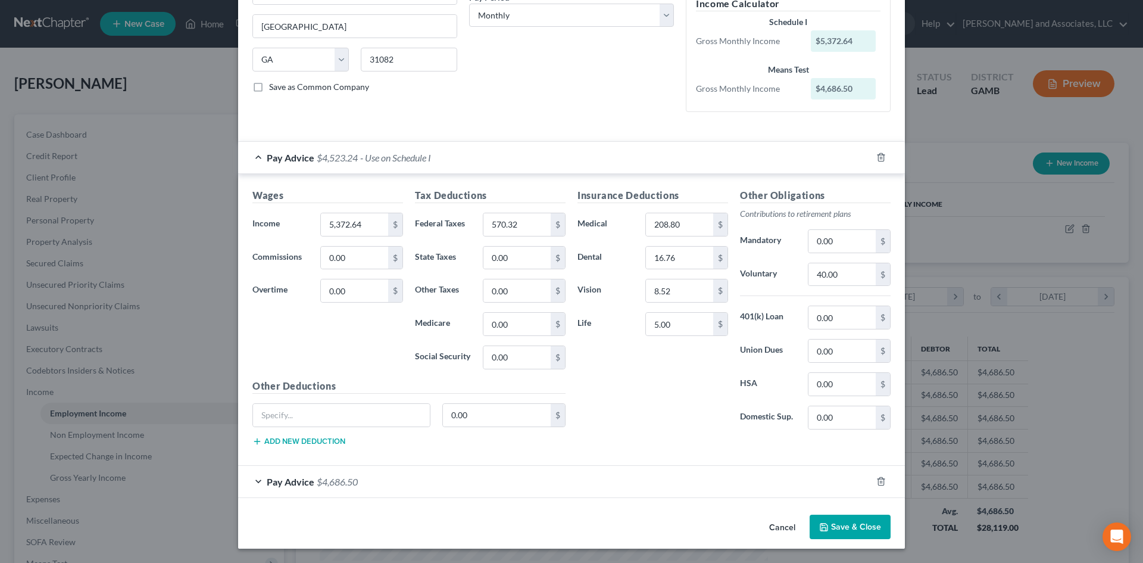
click at [858, 524] on button "Save & Close" at bounding box center [850, 526] width 81 height 25
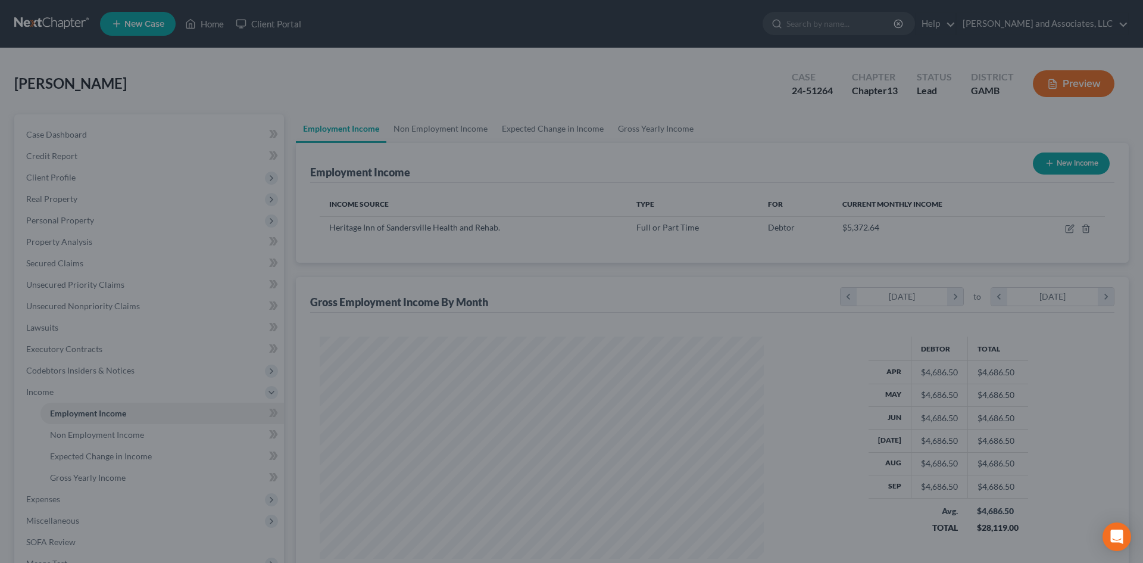
scroll to position [595088, 594843]
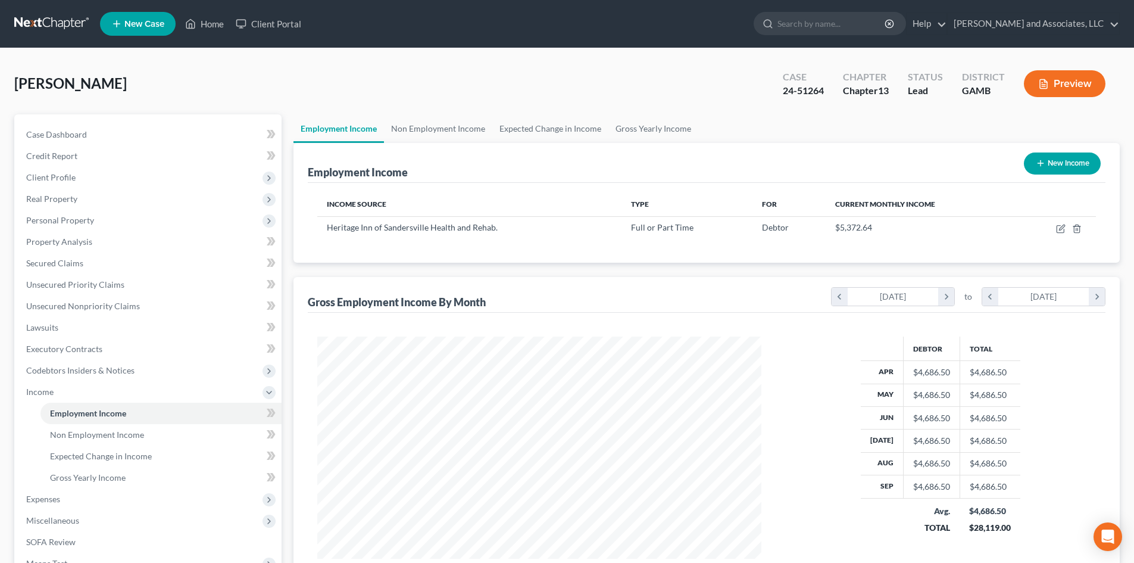
click at [1056, 85] on button "Preview" at bounding box center [1065, 83] width 82 height 27
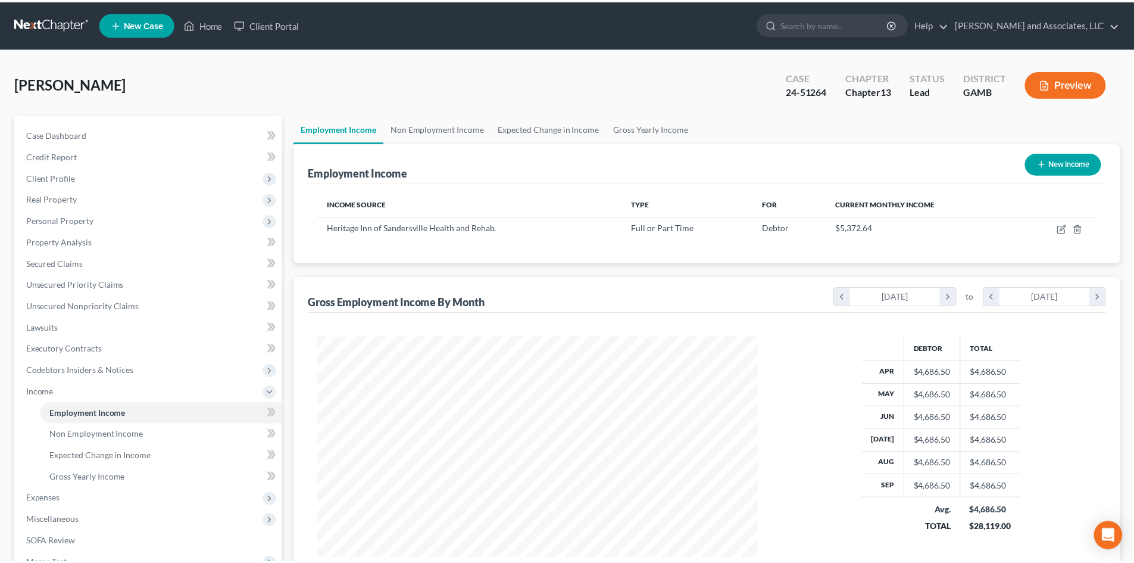
scroll to position [224, 472]
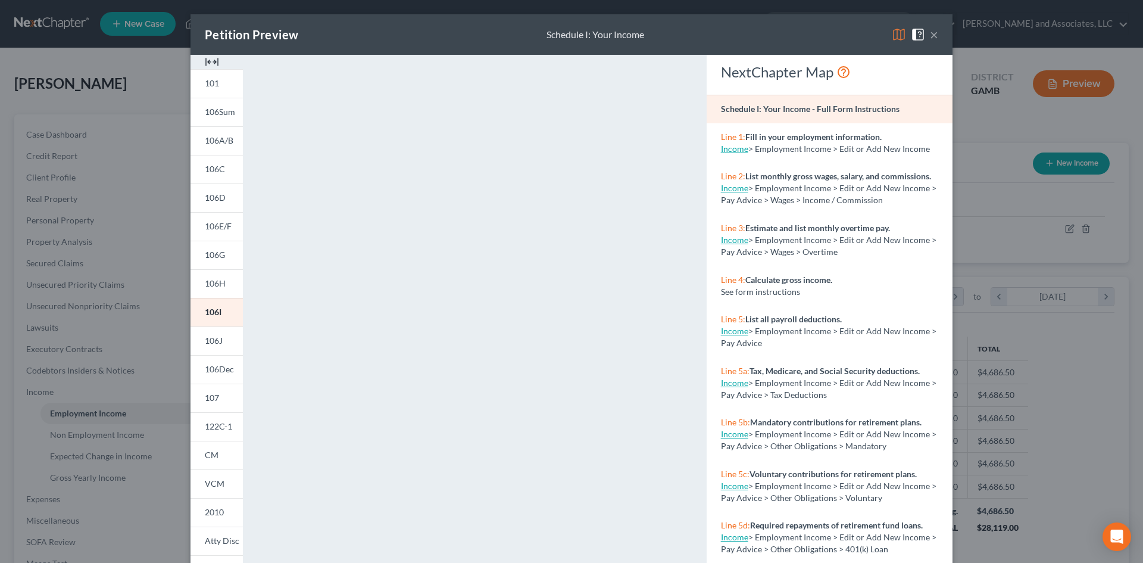
click at [209, 60] on img at bounding box center [212, 62] width 14 height 14
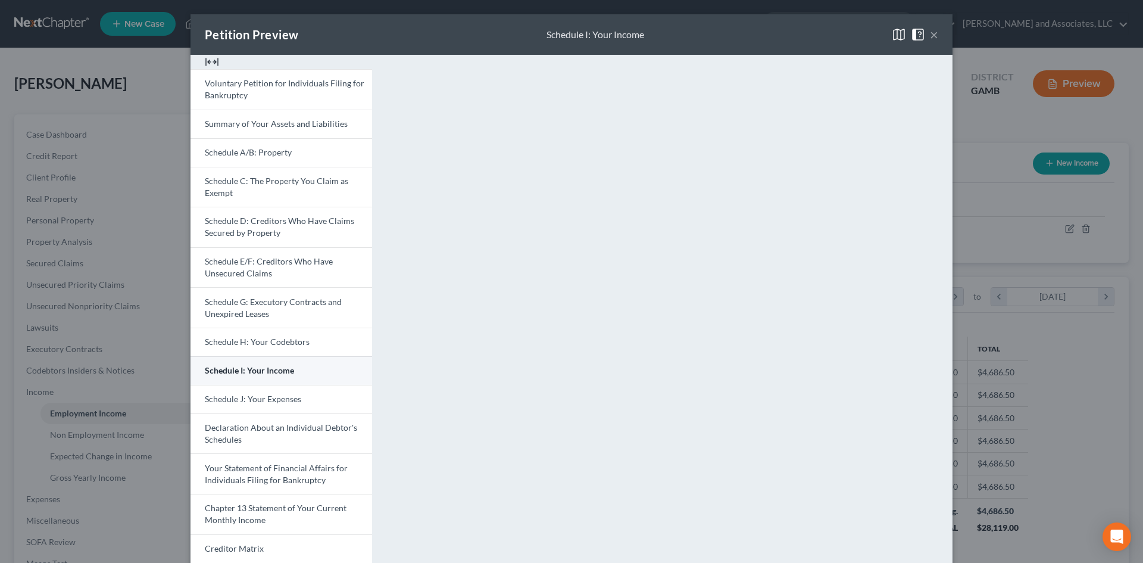
click at [257, 373] on span "Schedule I: Your Income" at bounding box center [249, 370] width 89 height 10
click at [930, 36] on button "×" at bounding box center [934, 34] width 8 height 14
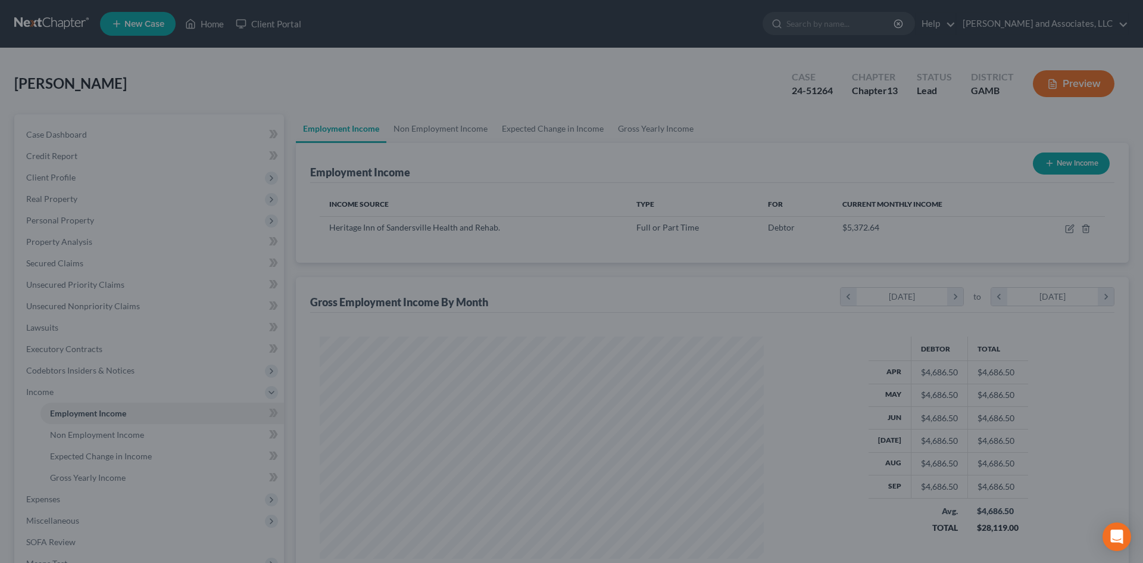
scroll to position [595088, 594843]
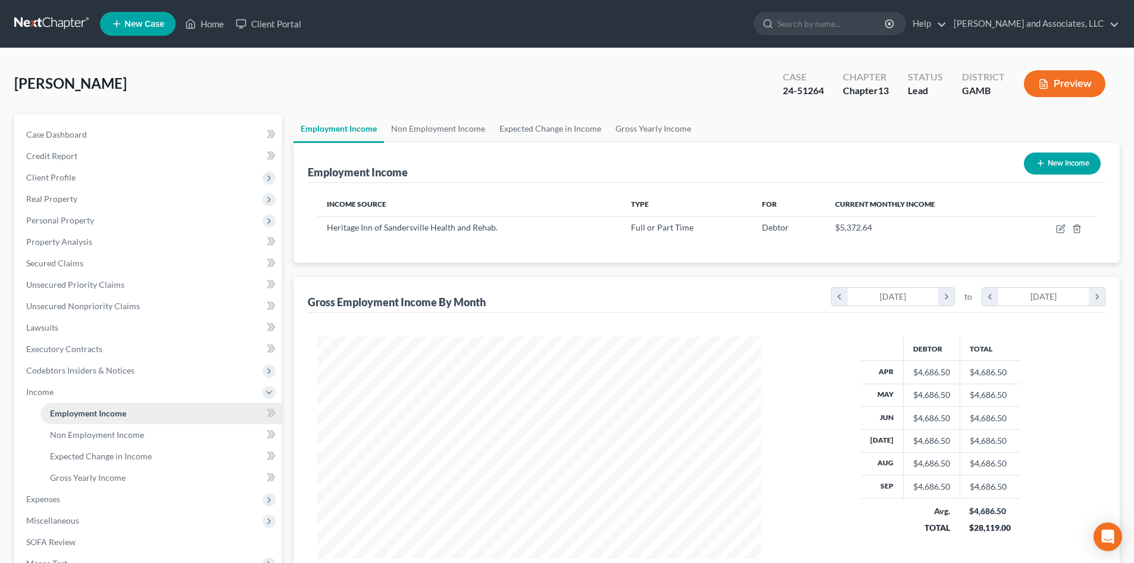
click at [120, 410] on span "Employment Income" at bounding box center [88, 413] width 76 height 10
click at [1064, 229] on icon "button" at bounding box center [1060, 229] width 7 height 7
select select "0"
select select "10"
select select "0"
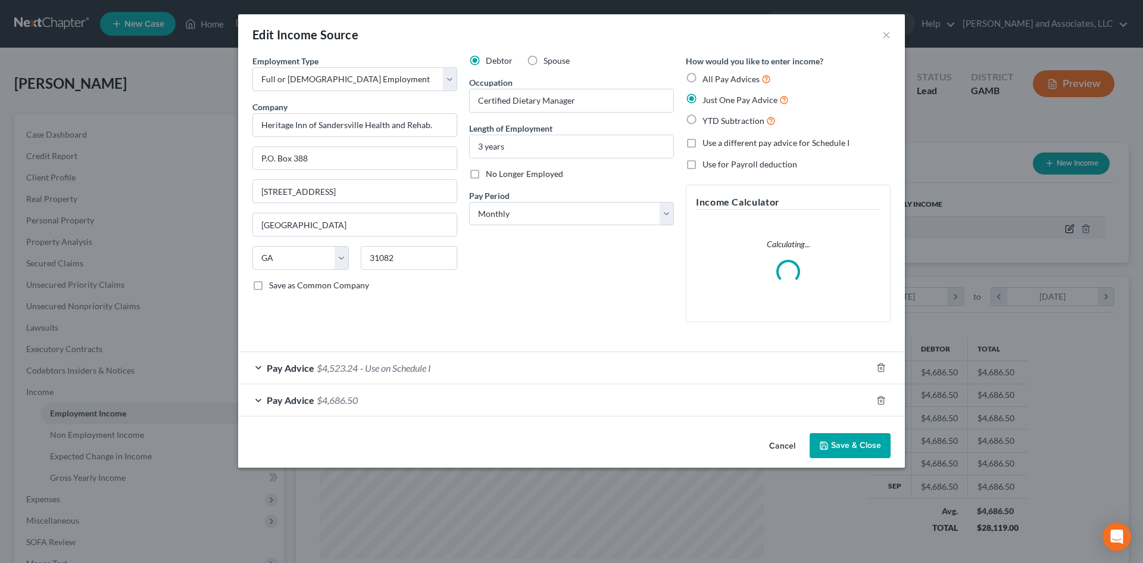
scroll to position [224, 472]
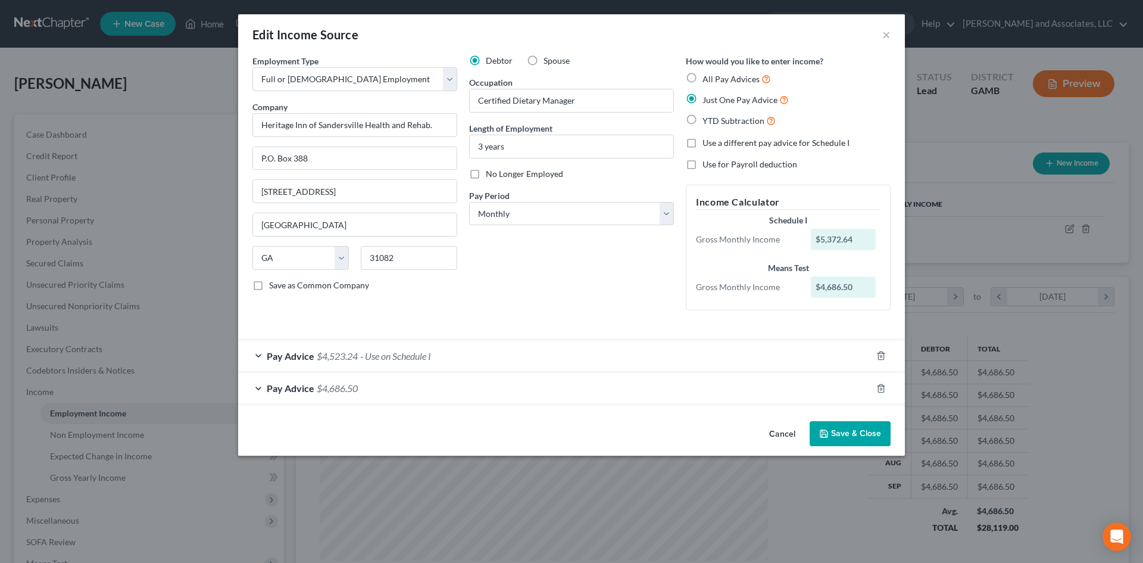
click at [405, 356] on span "- Use on Schedule I" at bounding box center [395, 355] width 71 height 11
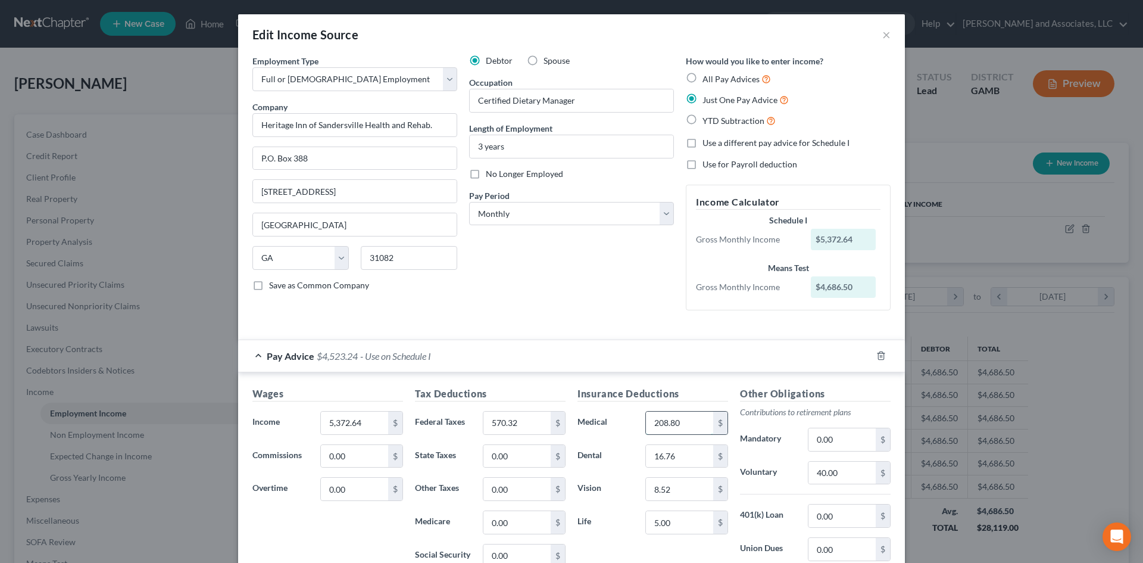
click at [686, 423] on input "208.80" at bounding box center [679, 422] width 67 height 23
click at [663, 423] on input "191.36" at bounding box center [679, 422] width 67 height 23
type input "186.36"
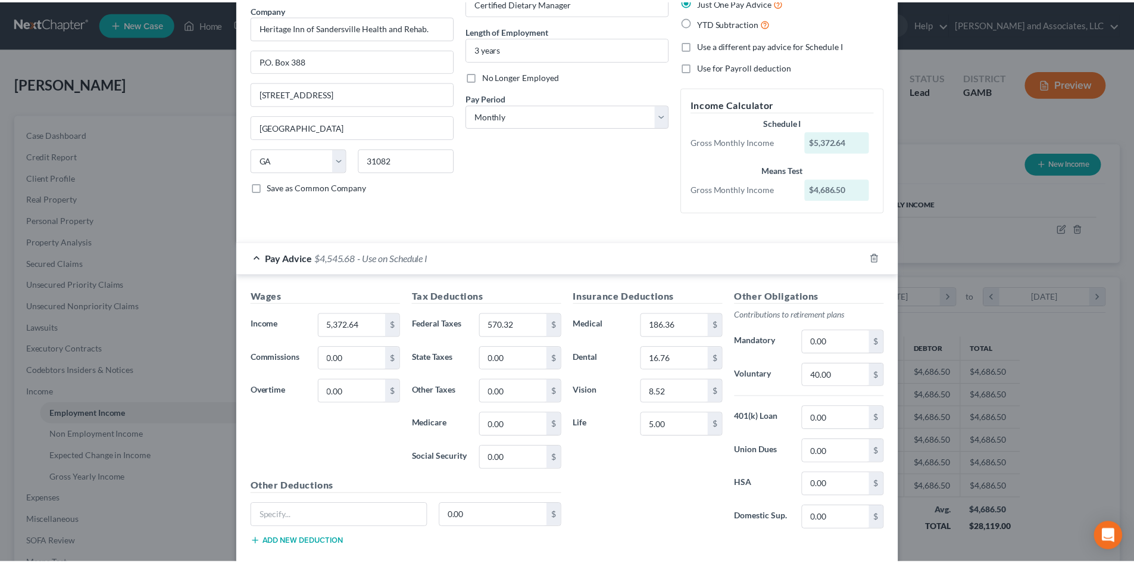
scroll to position [198, 0]
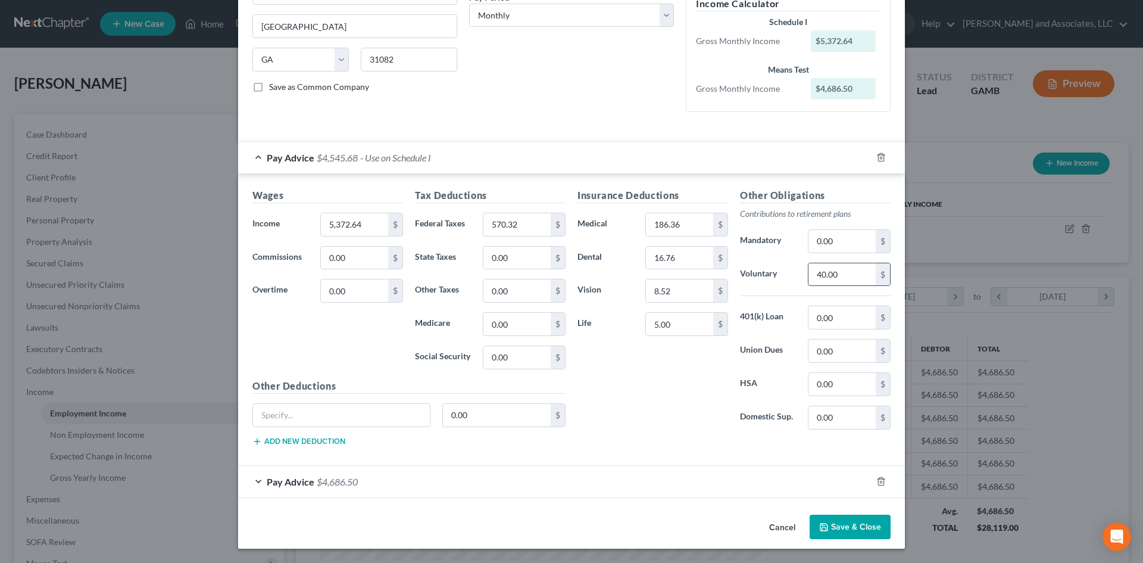
click at [841, 273] on input "40.00" at bounding box center [841, 274] width 67 height 23
type input "0.00"
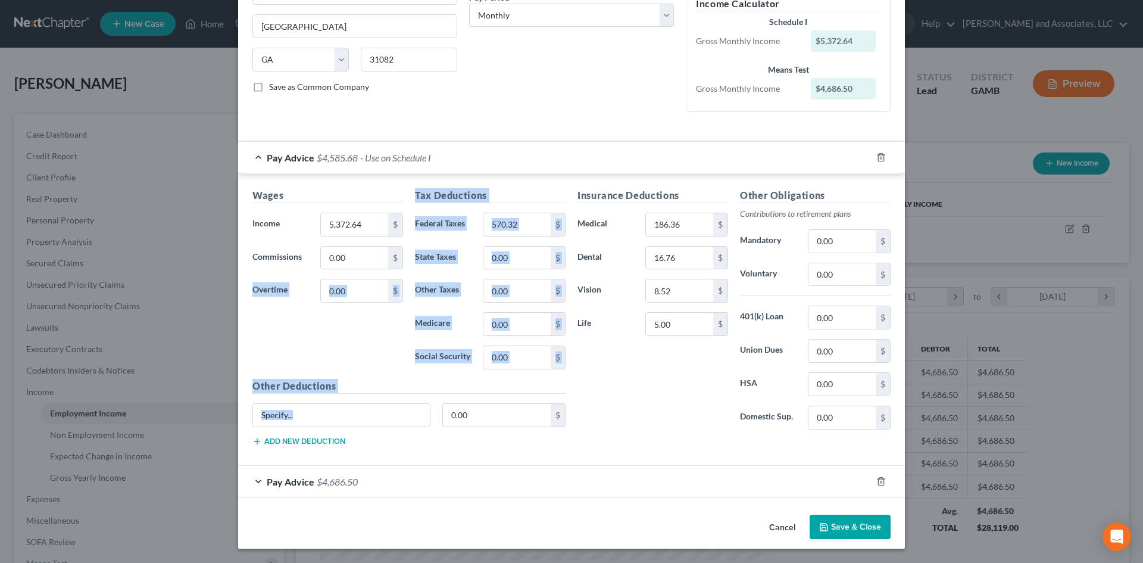
drag, startPoint x: 29, startPoint y: 352, endPoint x: 223, endPoint y: 513, distance: 251.6
click at [825, 494] on div "Edit Income Source × Employment Type * Select Full or [DEMOGRAPHIC_DATA] Employ…" at bounding box center [571, 281] width 1143 height 563
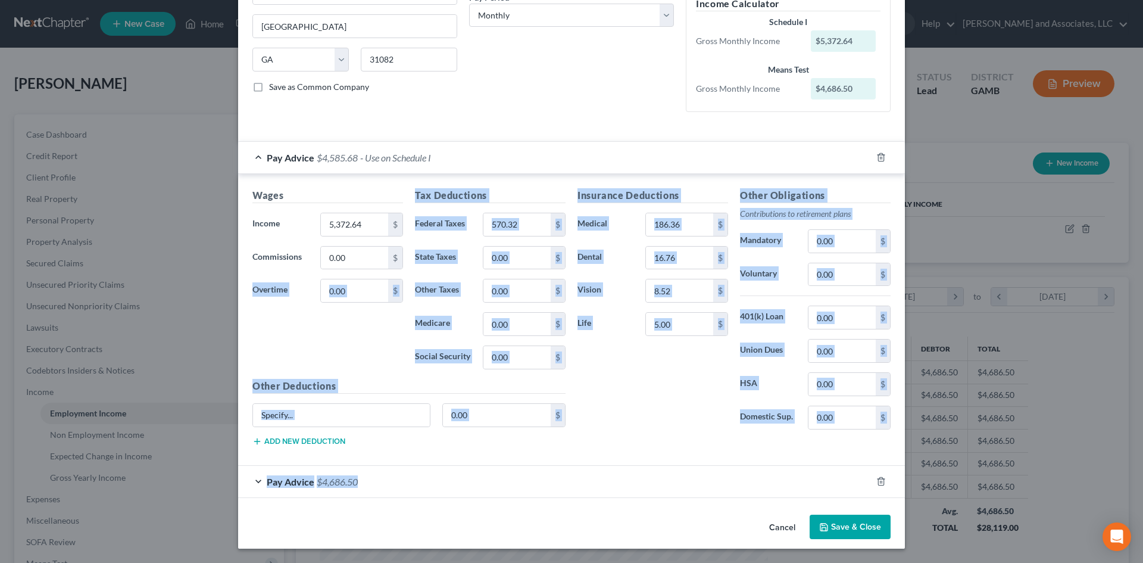
drag, startPoint x: 223, startPoint y: 513, endPoint x: 106, endPoint y: 520, distance: 116.9
click at [61, 530] on div "Edit Income Source × Employment Type * Select Full or [DEMOGRAPHIC_DATA] Employ…" at bounding box center [571, 281] width 1143 height 563
drag, startPoint x: 623, startPoint y: 439, endPoint x: 636, endPoint y: 440, distance: 12.6
click at [624, 439] on div "Insurance Deductions Medical 186.36 $ Dental 16.76 $ Vision 8.52 $ Life 5.00 $ …" at bounding box center [733, 321] width 325 height 267
drag, startPoint x: 649, startPoint y: 461, endPoint x: 1086, endPoint y: 402, distance: 441.4
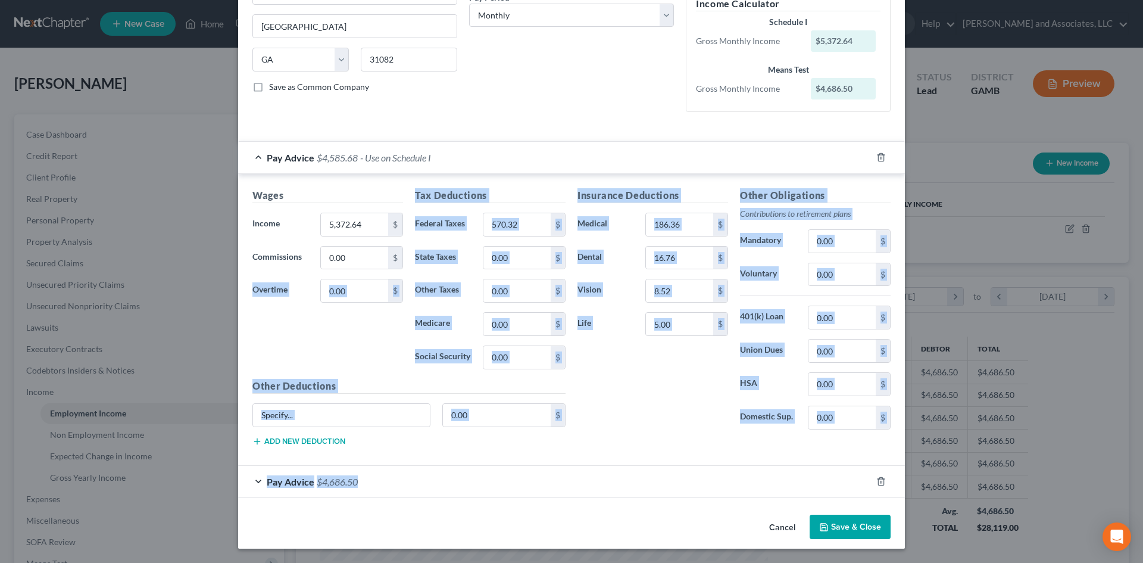
click at [651, 461] on div "Wages Income * 5,372.64 $ Commissions 0.00 $ Overtime 0.00 $ Tax Deductions Fed…" at bounding box center [571, 320] width 667 height 292
click at [1016, 228] on div "Edit Income Source × Employment Type * Select Full or [DEMOGRAPHIC_DATA] Employ…" at bounding box center [571, 281] width 1143 height 563
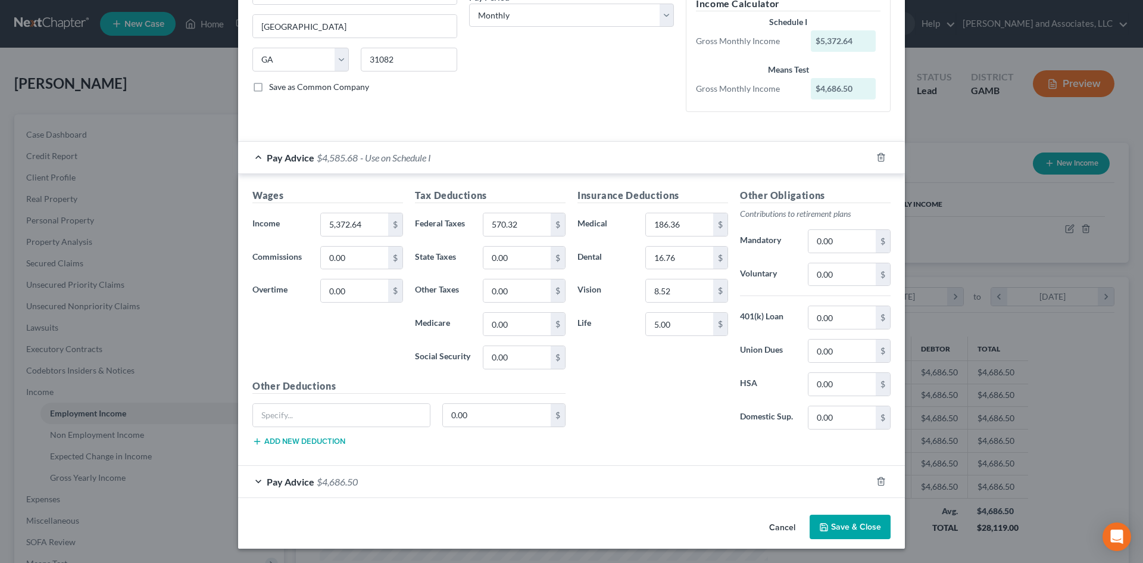
click at [836, 526] on button "Save & Close" at bounding box center [850, 526] width 81 height 25
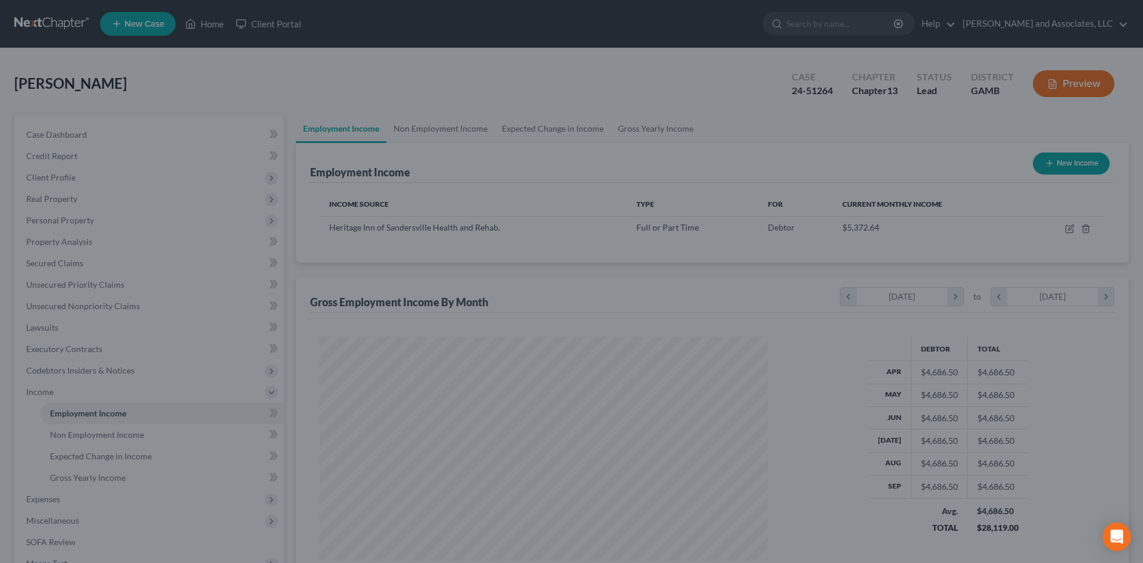
scroll to position [595088, 594843]
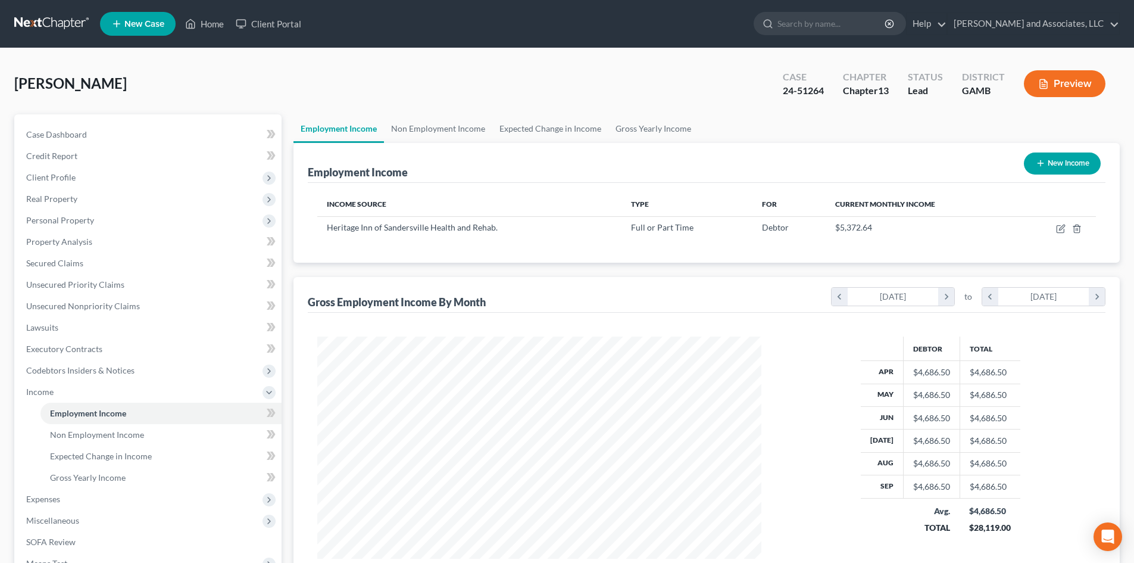
click at [1060, 85] on button "Preview" at bounding box center [1065, 83] width 82 height 27
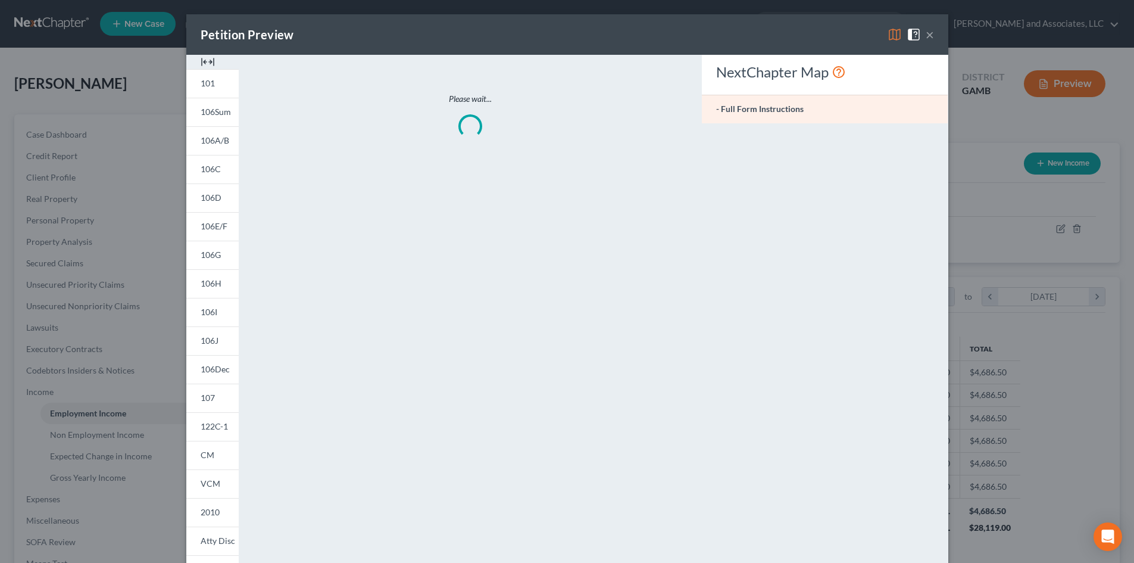
scroll to position [224, 472]
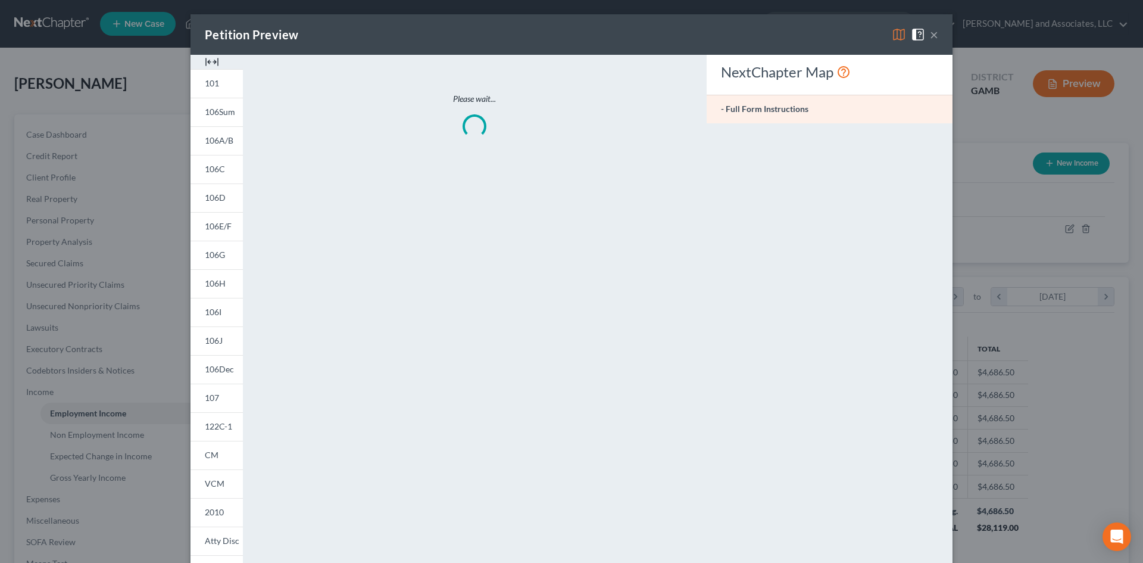
click at [205, 58] on img at bounding box center [212, 62] width 14 height 14
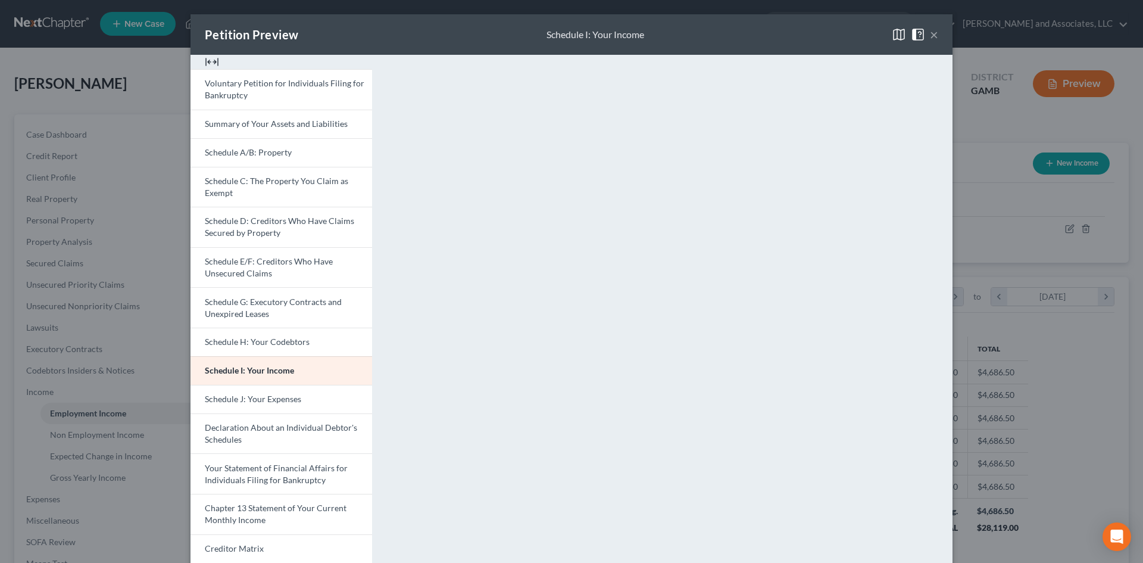
drag, startPoint x: 941, startPoint y: 407, endPoint x: 941, endPoint y: 438, distance: 31.0
click at [941, 441] on div "<object ng-attr-data='[URL][DOMAIN_NAME]' type='application/pdf' width='100%' h…" at bounding box center [668, 356] width 569 height 602
click at [1130, 409] on div "Petition Preview Schedule I: Your Income × Voluntary Petition for Individuals F…" at bounding box center [571, 281] width 1143 height 563
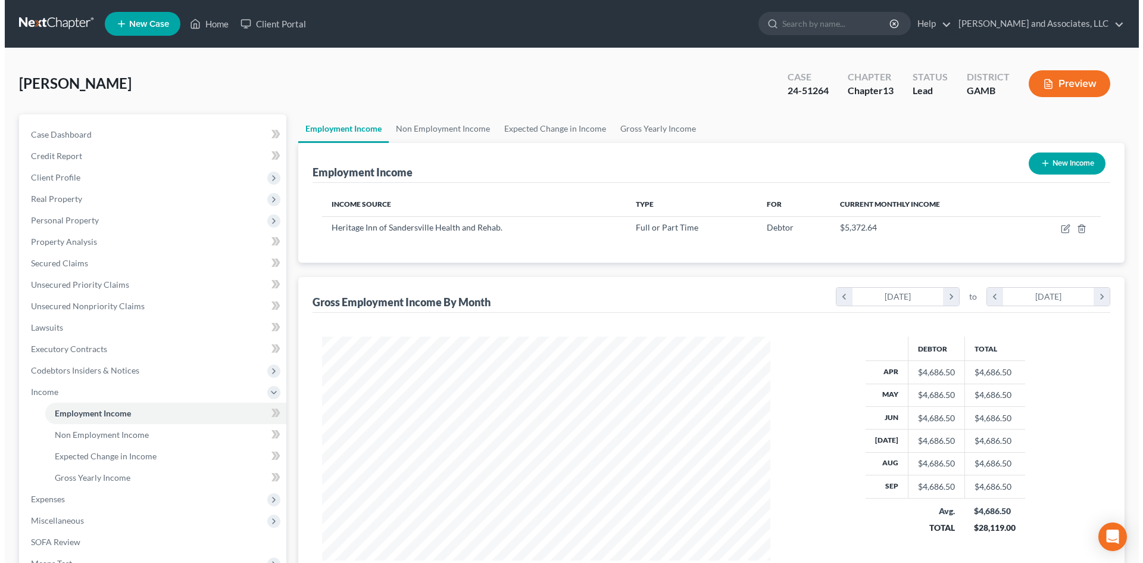
scroll to position [595088, 594843]
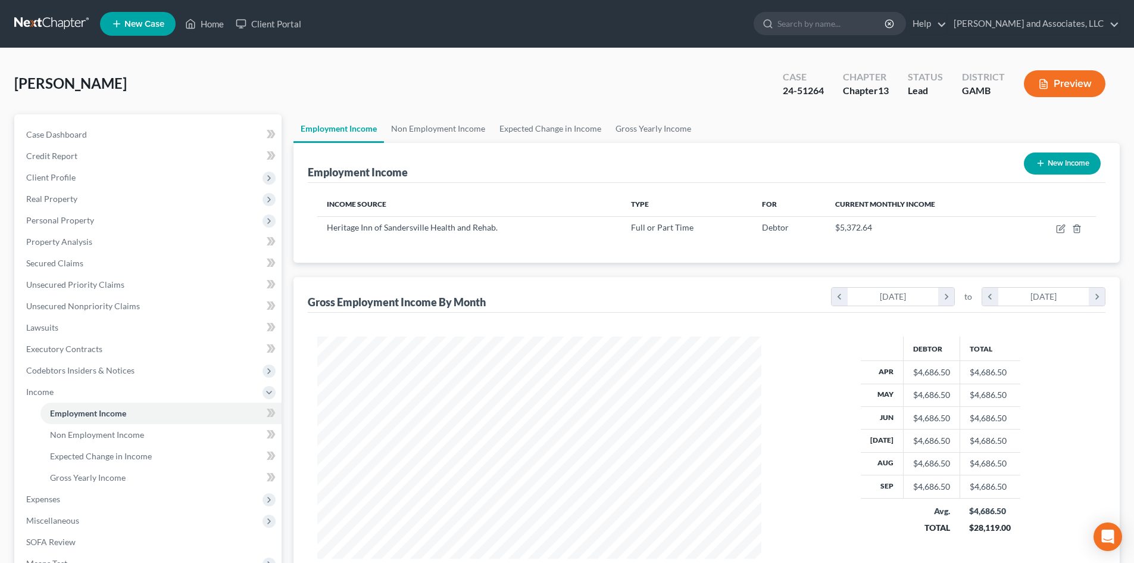
click at [1066, 86] on button "Preview" at bounding box center [1065, 83] width 82 height 27
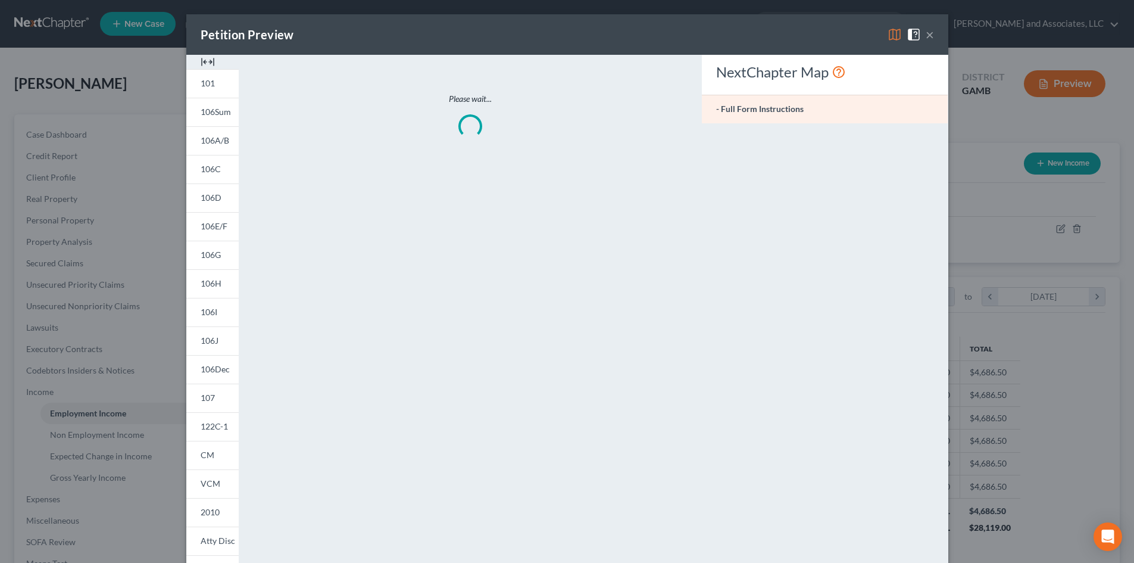
scroll to position [224, 472]
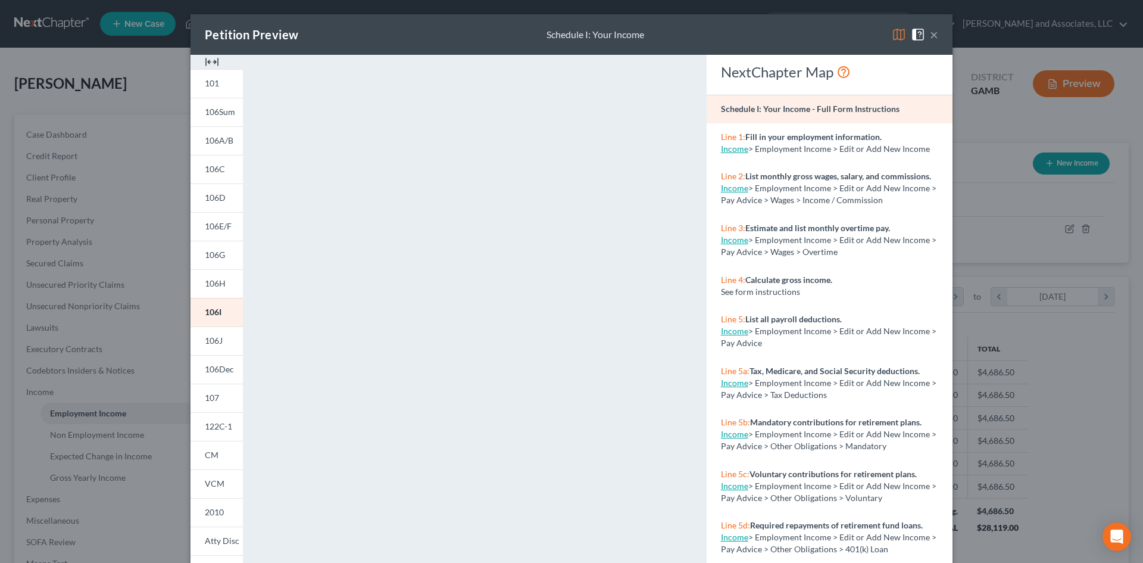
click at [205, 62] on img at bounding box center [212, 62] width 14 height 14
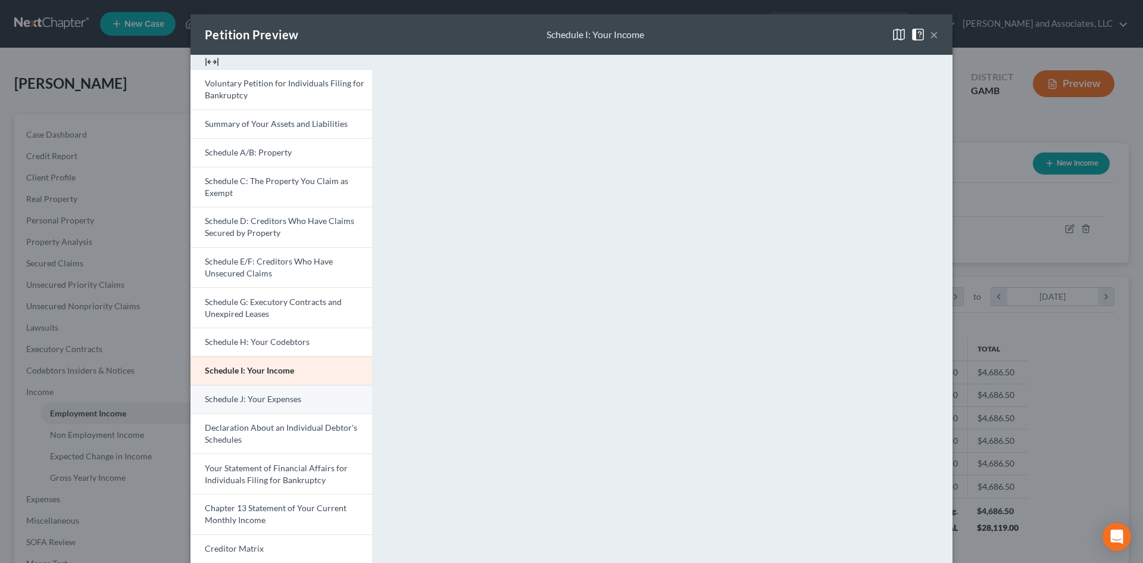
click at [291, 401] on span "Schedule J: Your Expenses" at bounding box center [253, 399] width 96 height 10
click at [931, 35] on button "×" at bounding box center [934, 34] width 8 height 14
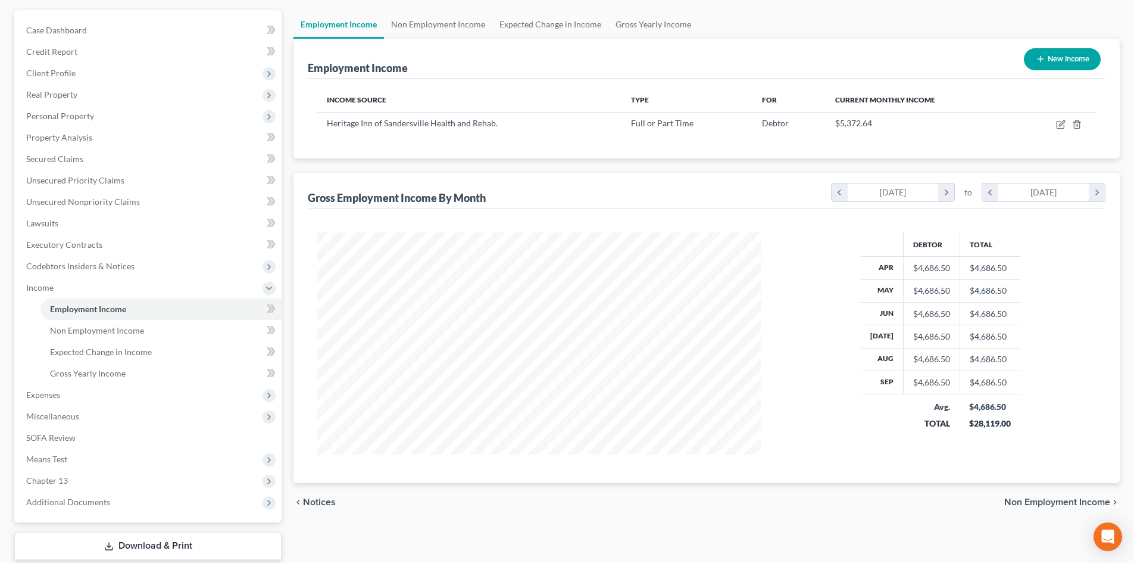
scroll to position [102, 0]
click at [53, 395] on span "Expenses" at bounding box center [43, 396] width 34 height 10
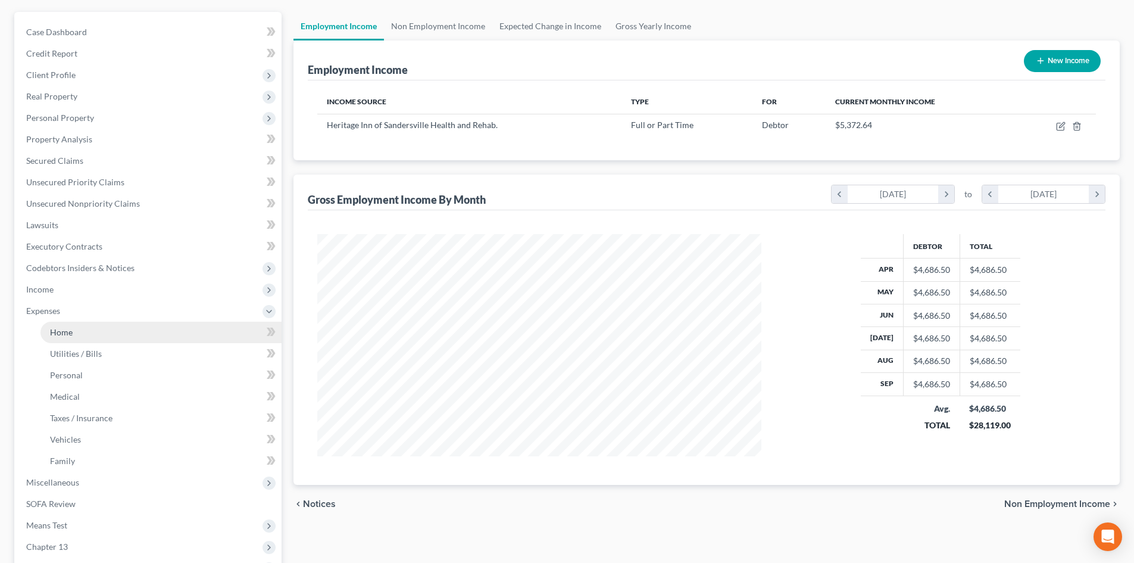
click at [67, 330] on span "Home" at bounding box center [61, 332] width 23 height 10
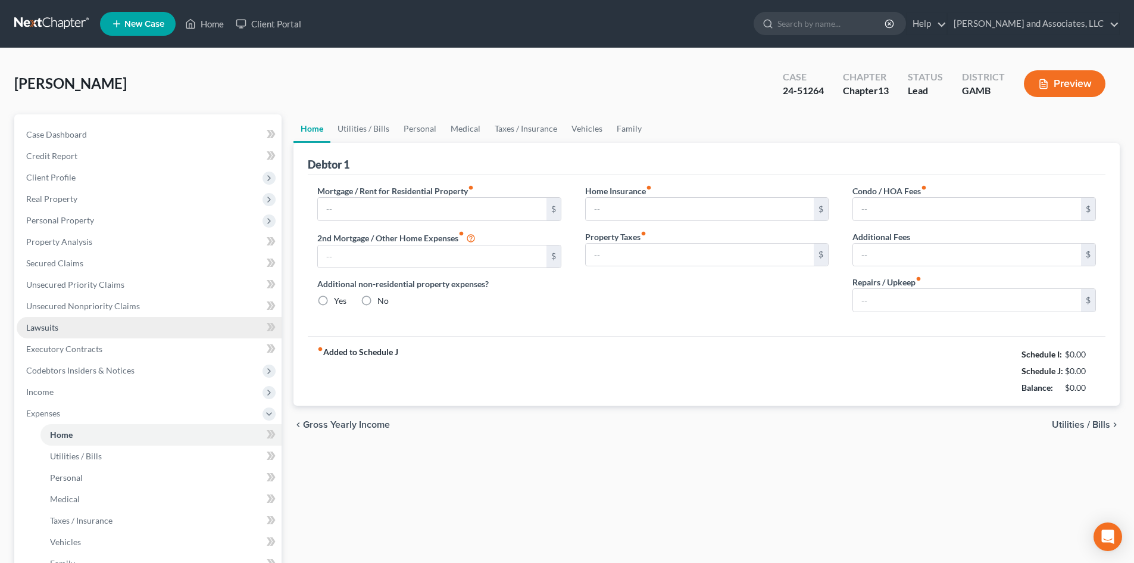
type input "0.00"
radio input "true"
type input "0.00"
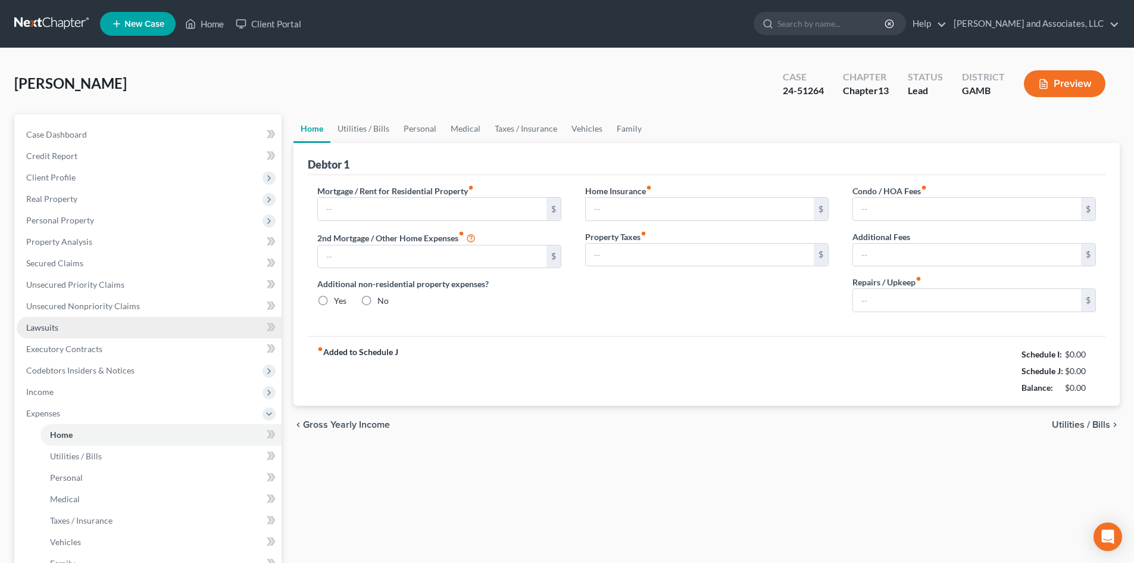
type input "0.00"
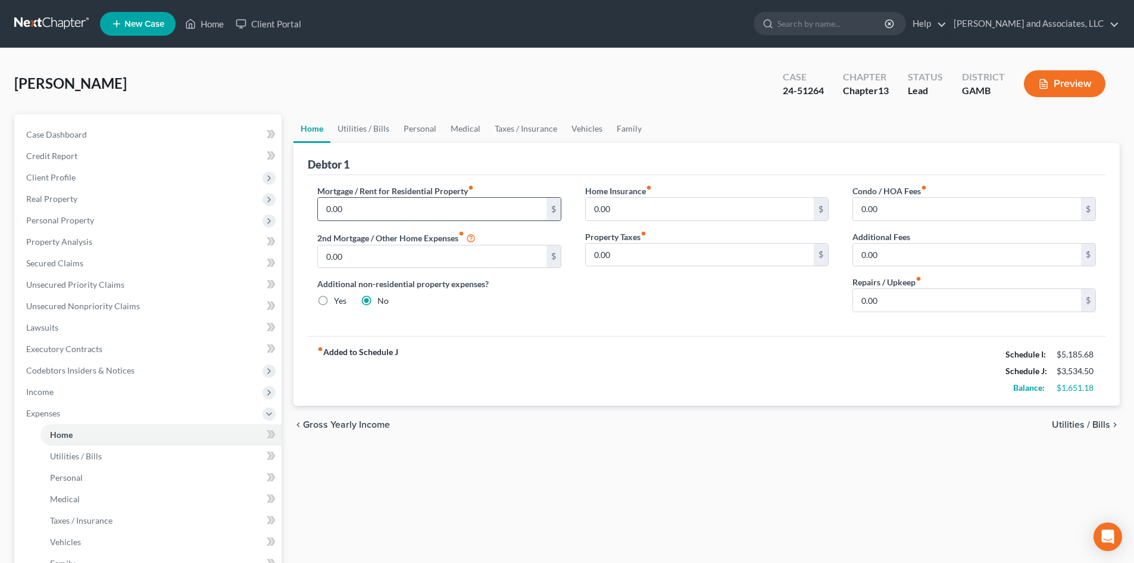
click at [362, 210] on input "0.00" at bounding box center [432, 209] width 228 height 23
type input "1,492.00"
click at [345, 126] on link "Utilities / Bills" at bounding box center [363, 128] width 66 height 29
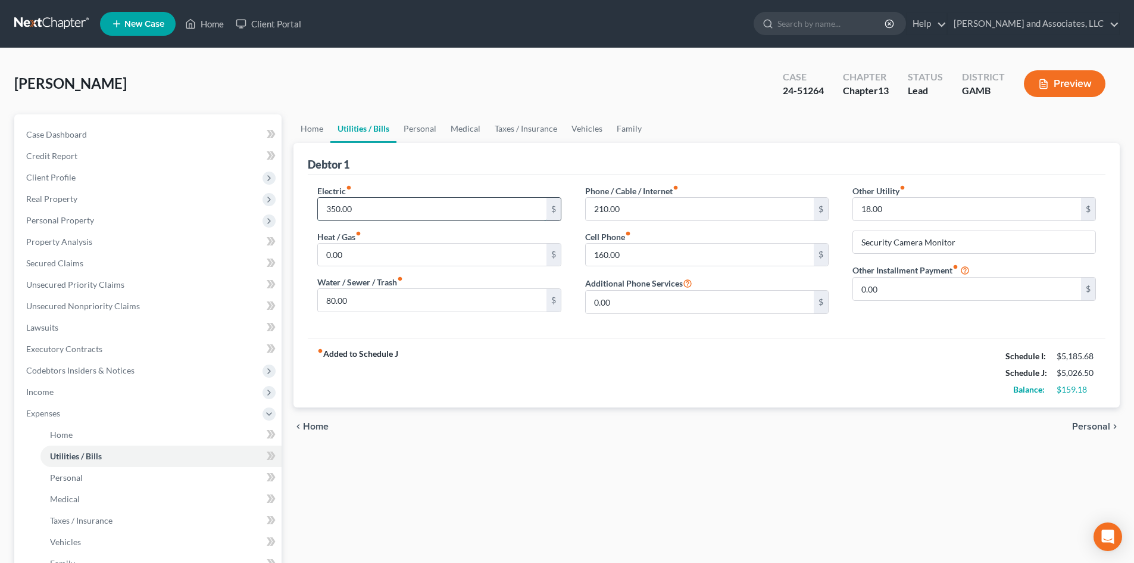
click at [357, 209] on input "350.00" at bounding box center [432, 209] width 228 height 23
type input "250.00"
click at [629, 254] on input "160.00" at bounding box center [700, 254] width 228 height 23
type input "80.00"
click at [960, 241] on input "Security Camera Monitor" at bounding box center [974, 242] width 242 height 23
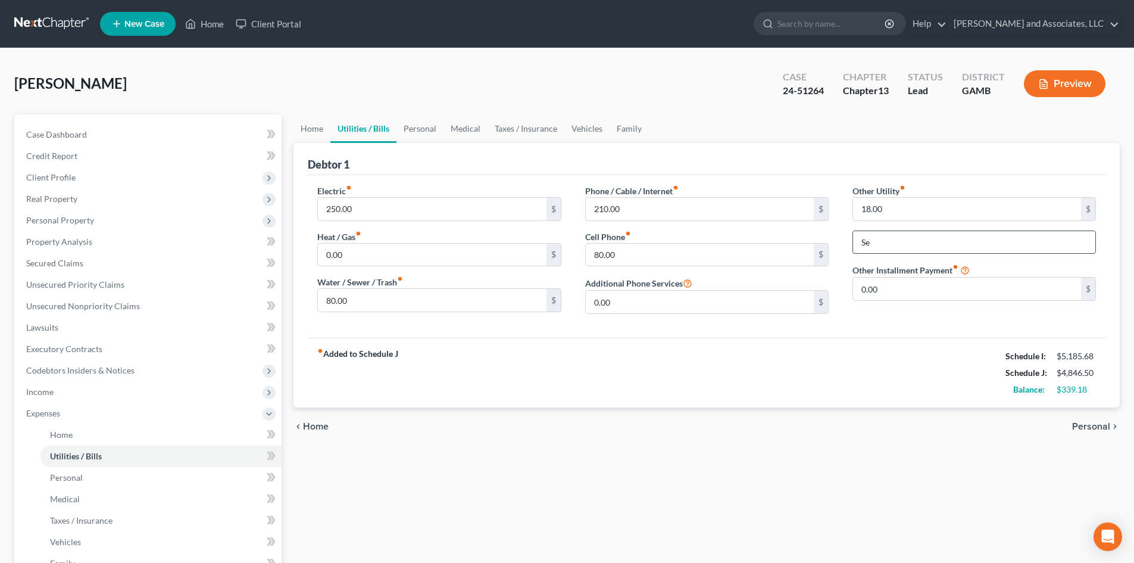
type input "S"
click at [891, 210] on input "18.00" at bounding box center [967, 209] width 228 height 23
click at [355, 301] on input "80.00" at bounding box center [432, 300] width 228 height 23
type input "78.00"
click at [419, 126] on link "Personal" at bounding box center [419, 128] width 47 height 29
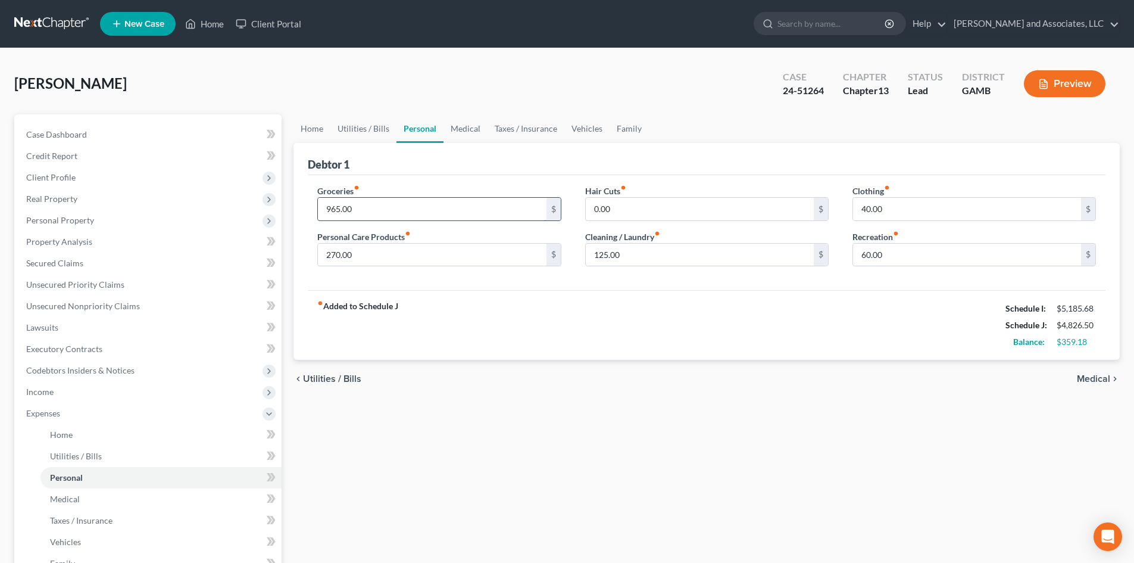
click at [365, 206] on input "965.00" at bounding box center [432, 209] width 228 height 23
type input "500.00"
click at [357, 252] on input "270.00" at bounding box center [432, 254] width 228 height 23
type input "125.00"
click at [897, 210] on input "40.00" at bounding box center [967, 209] width 228 height 23
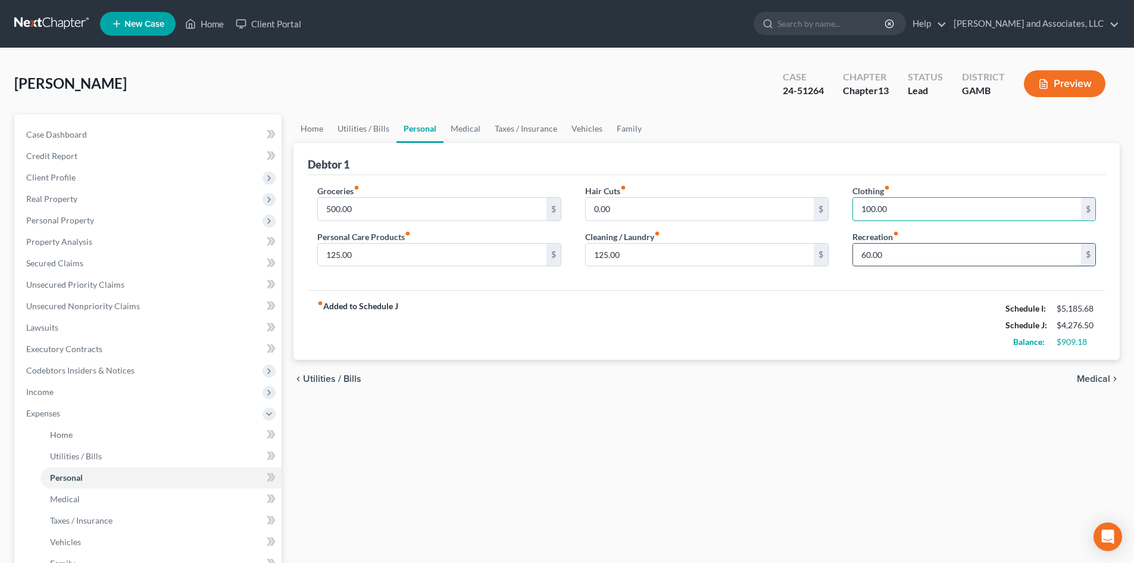
type input "100.00"
click at [888, 257] on input "60.00" at bounding box center [967, 254] width 228 height 23
type input "40.00"
click at [639, 252] on input "125.00" at bounding box center [700, 254] width 228 height 23
type input "3"
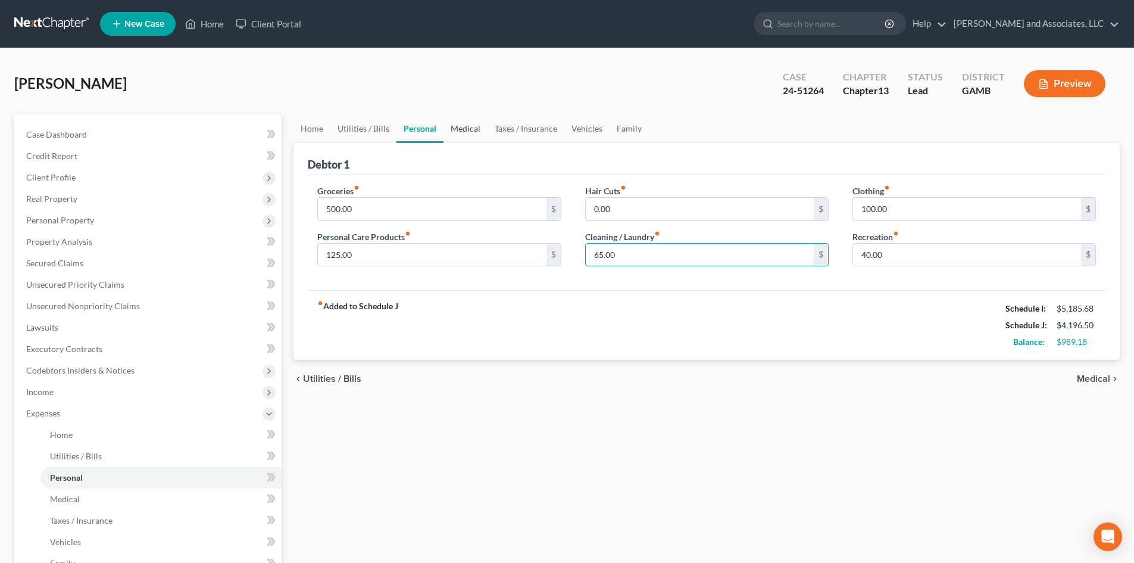
type input "65.00"
click at [460, 127] on link "Medical" at bounding box center [466, 128] width 44 height 29
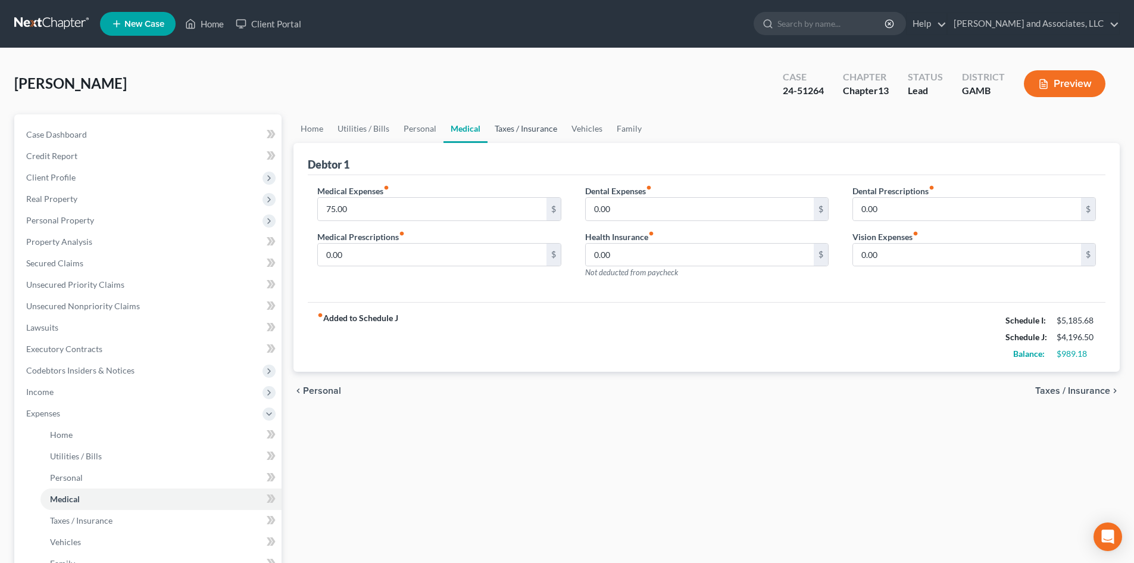
click at [519, 129] on link "Taxes / Insurance" at bounding box center [526, 128] width 77 height 29
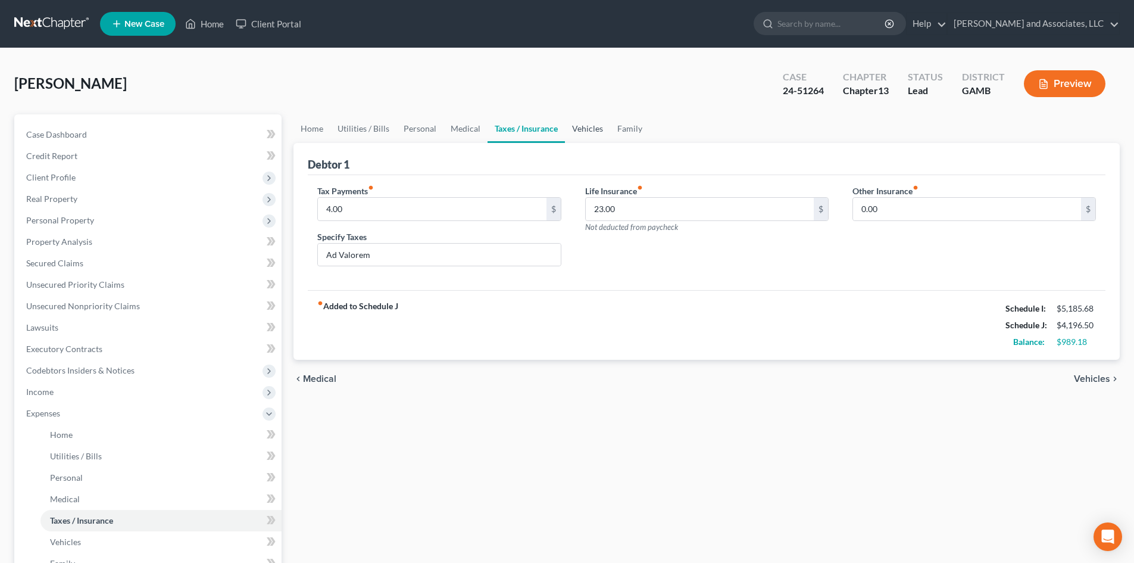
click at [581, 129] on link "Vehicles" at bounding box center [587, 128] width 45 height 29
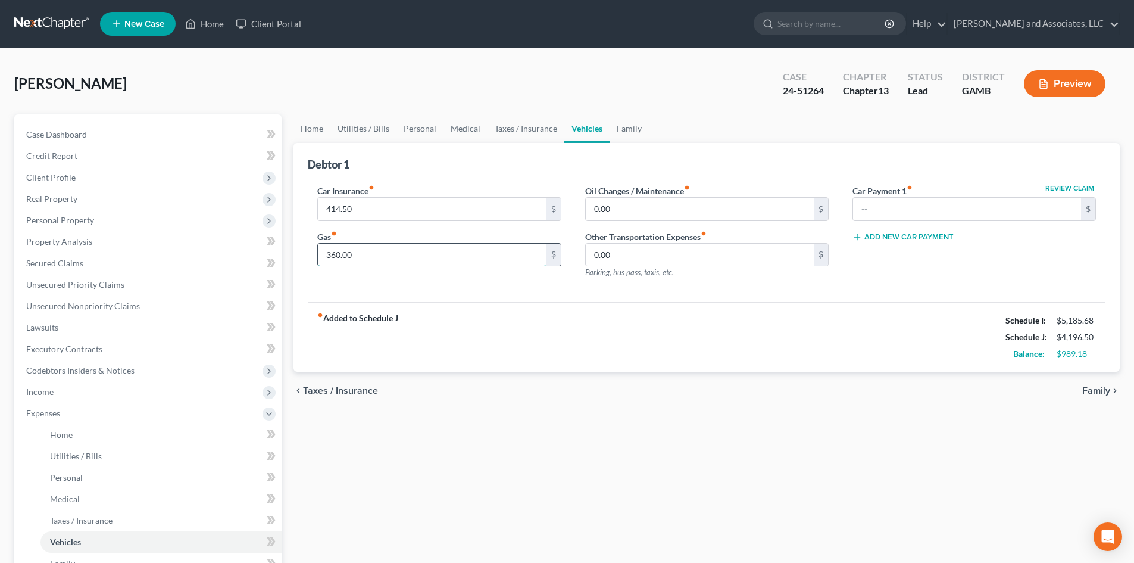
click at [353, 252] on input "360.00" at bounding box center [432, 254] width 228 height 23
type input "225.00"
click at [569, 329] on div "fiber_manual_record Added to Schedule J Schedule I: $5,185.68 Schedule J: $4,06…" at bounding box center [707, 337] width 798 height 70
click at [624, 128] on link "Family" at bounding box center [629, 128] width 39 height 29
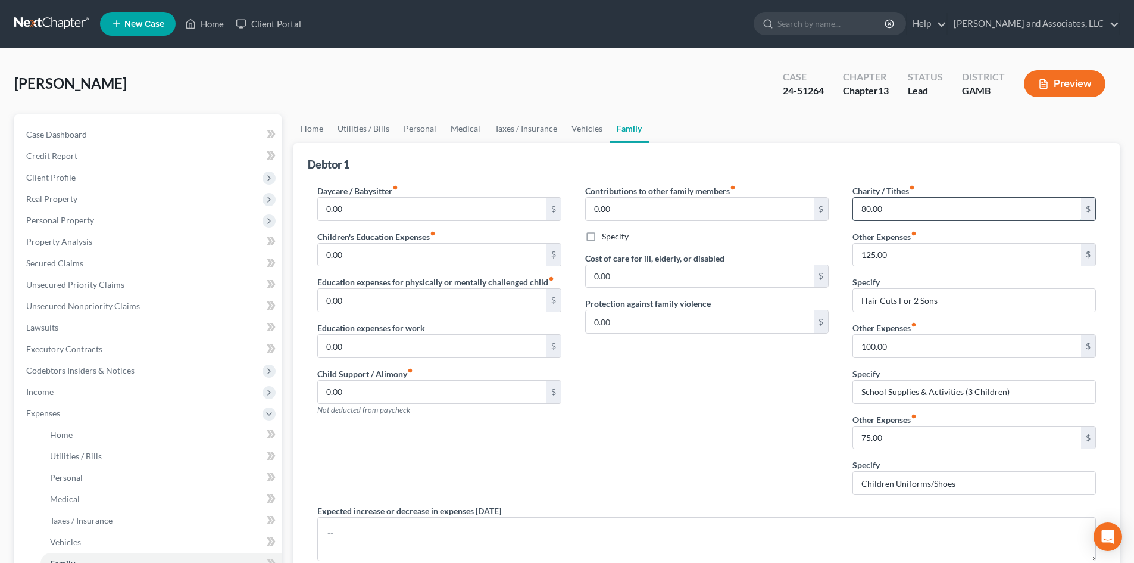
click at [892, 210] on input "80.00" at bounding box center [967, 209] width 228 height 23
click at [894, 255] on input "125.00" at bounding box center [967, 254] width 228 height 23
type input "75.00"
click at [897, 352] on input "100.00" at bounding box center [967, 346] width 228 height 23
drag, startPoint x: 632, startPoint y: 398, endPoint x: 844, endPoint y: 405, distance: 212.1
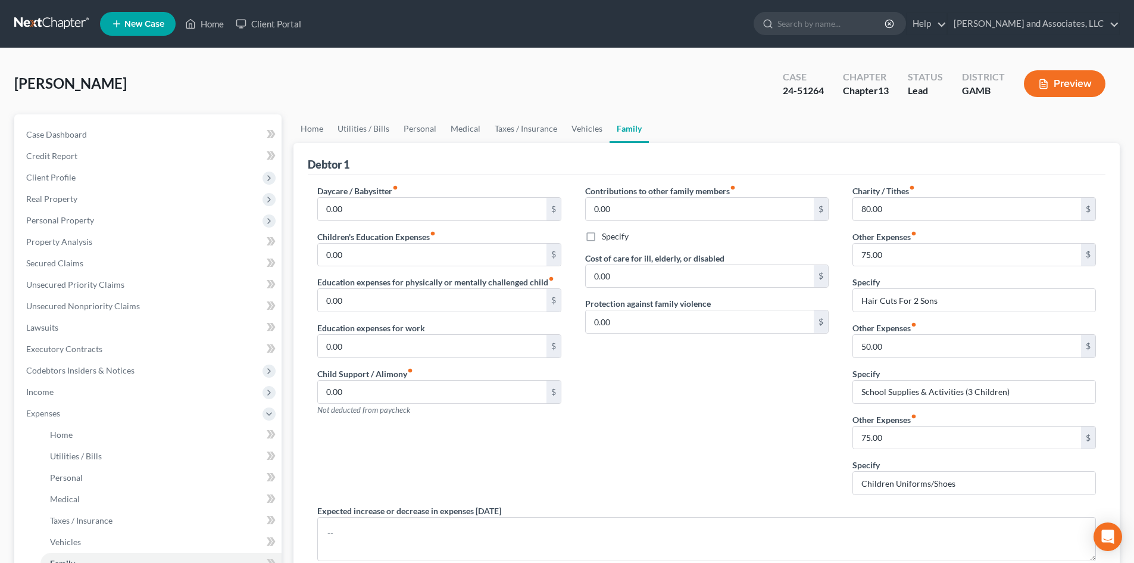
click at [637, 398] on div "Contributions to other family members fiber_manual_record 0.00 $ Specify Cost o…" at bounding box center [706, 345] width 267 height 320
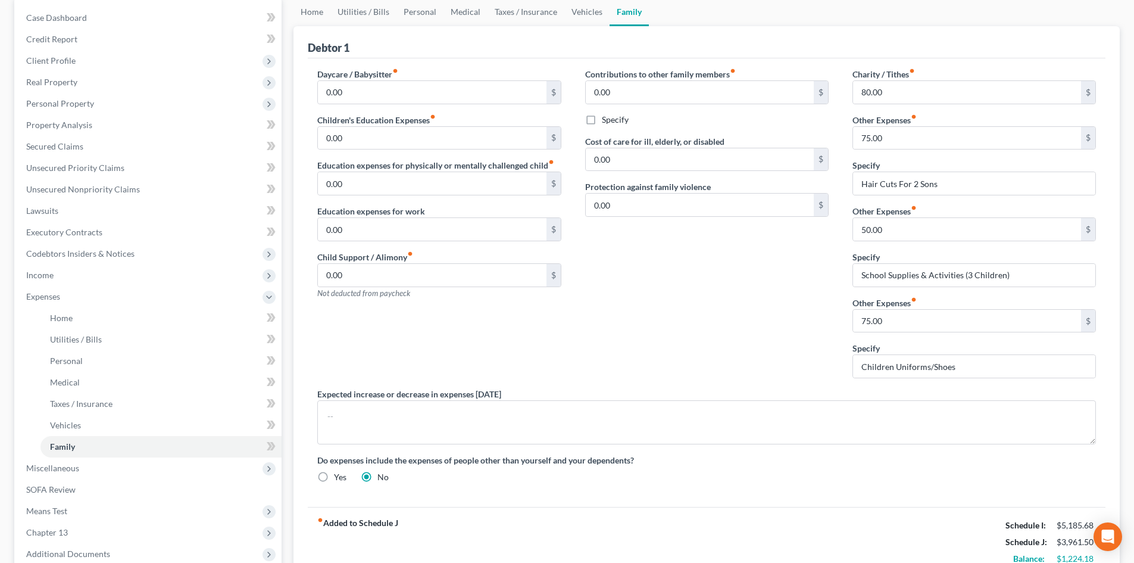
scroll to position [116, 0]
click at [886, 137] on input "75.00" at bounding box center [967, 138] width 228 height 23
click at [861, 230] on input "50.00" at bounding box center [967, 229] width 228 height 23
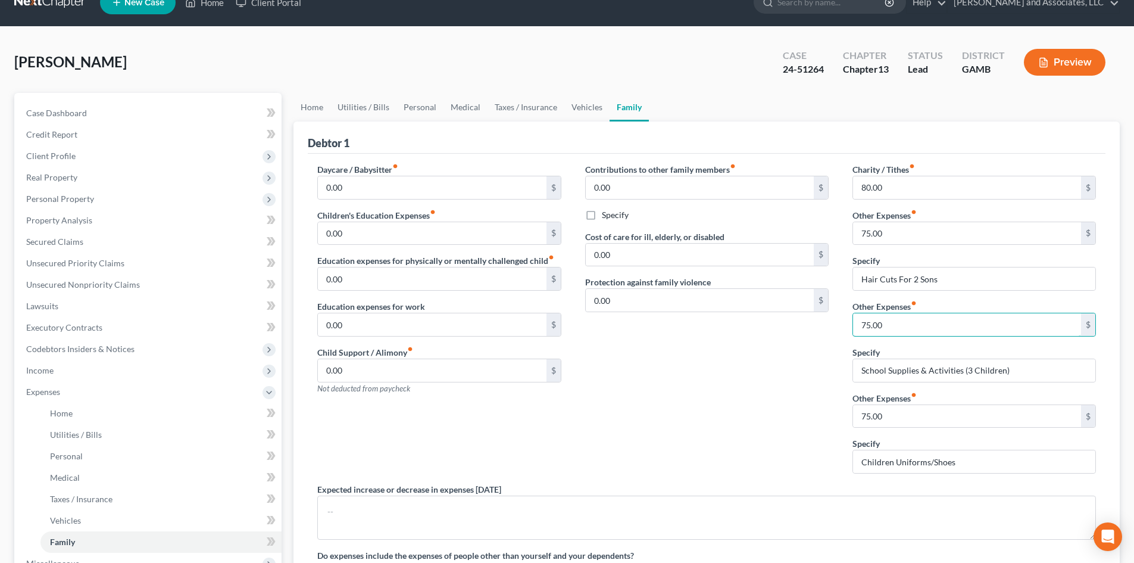
scroll to position [0, 0]
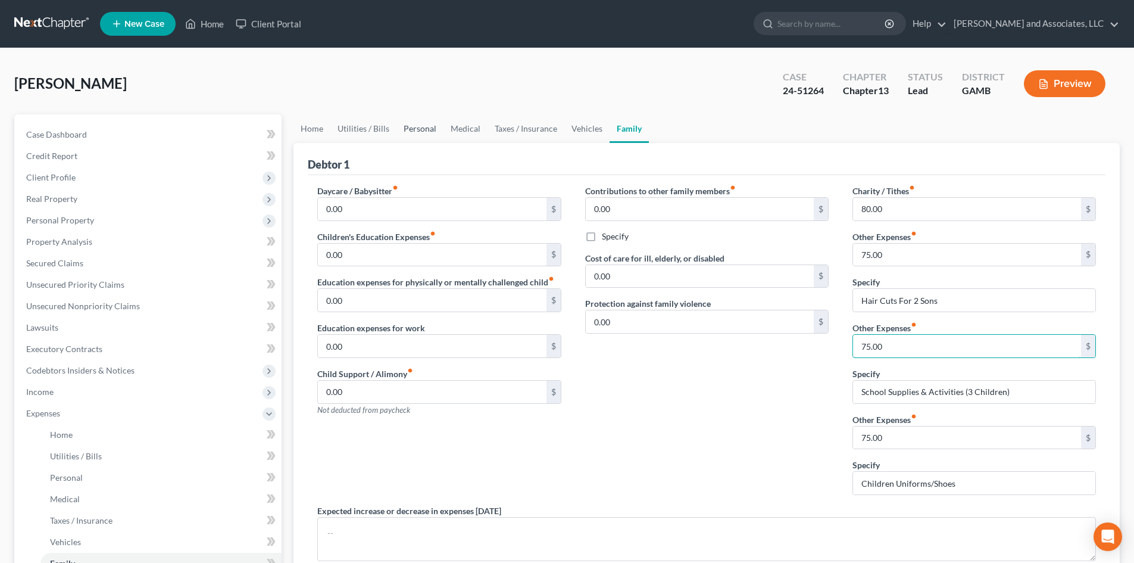
type input "75.00"
click at [414, 130] on link "Personal" at bounding box center [419, 128] width 47 height 29
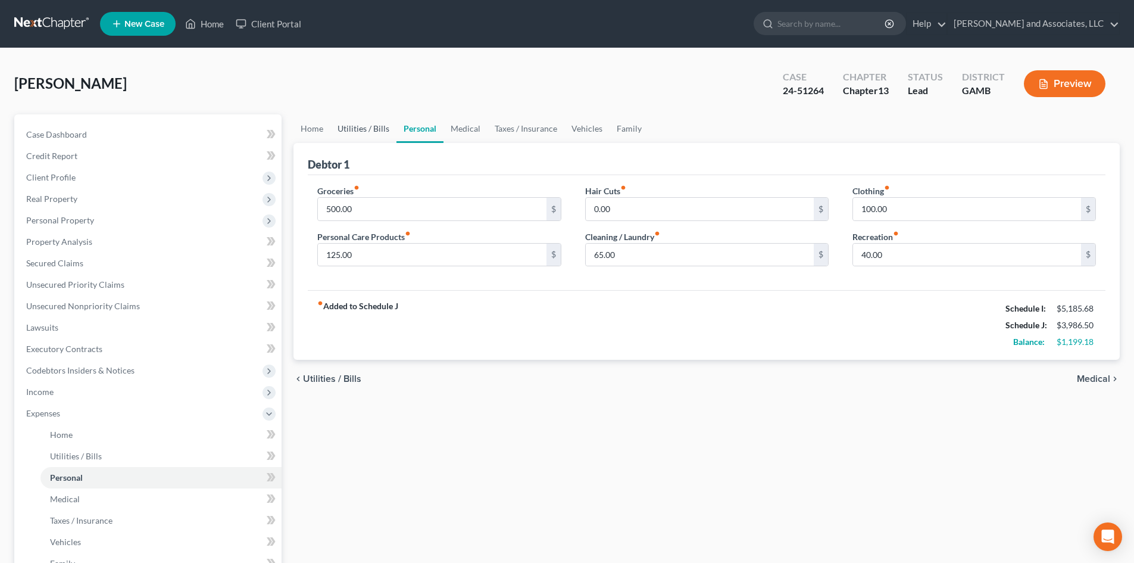
click at [373, 124] on link "Utilities / Bills" at bounding box center [363, 128] width 66 height 29
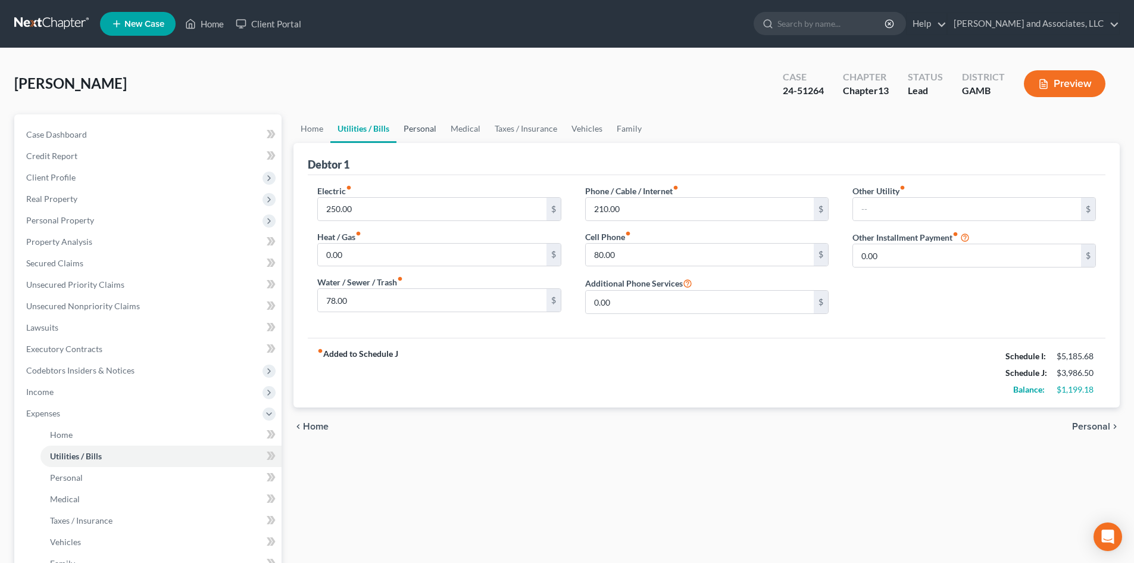
click at [412, 121] on link "Personal" at bounding box center [419, 128] width 47 height 29
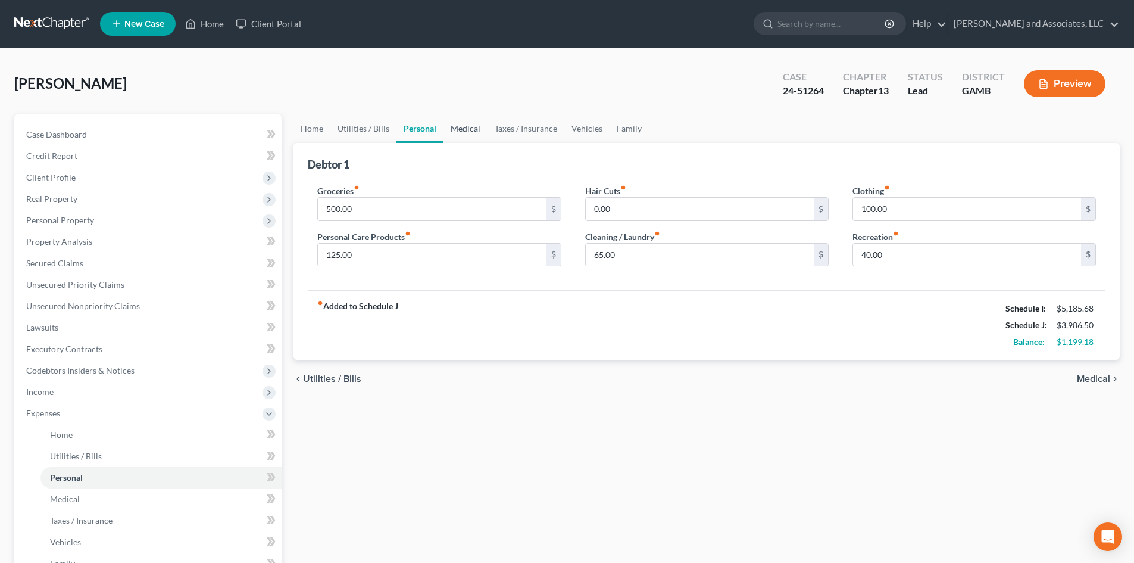
click at [468, 129] on link "Medical" at bounding box center [466, 128] width 44 height 29
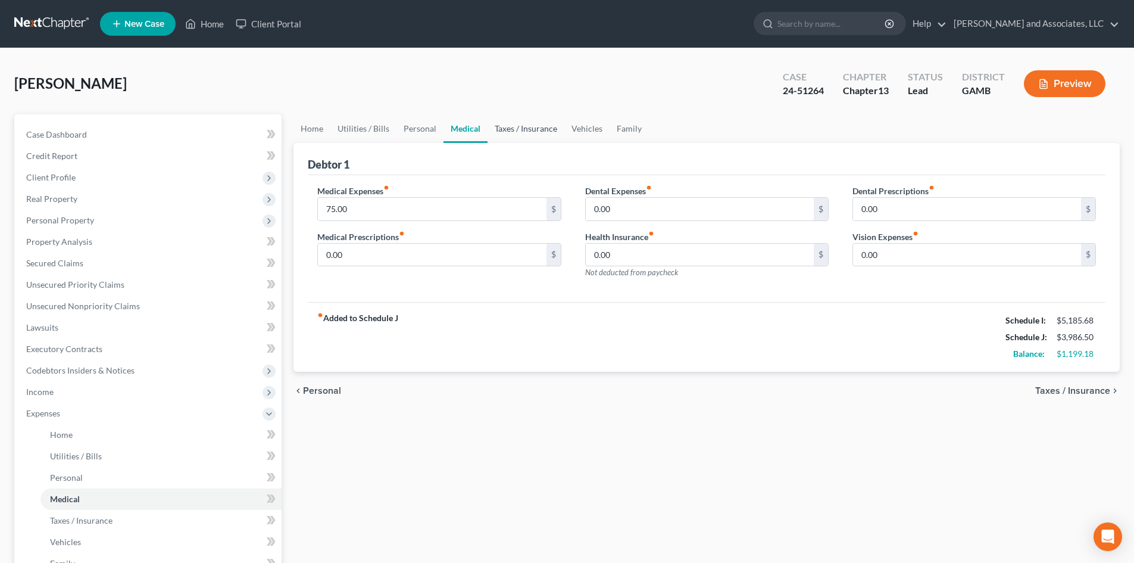
click at [511, 130] on link "Taxes / Insurance" at bounding box center [526, 128] width 77 height 29
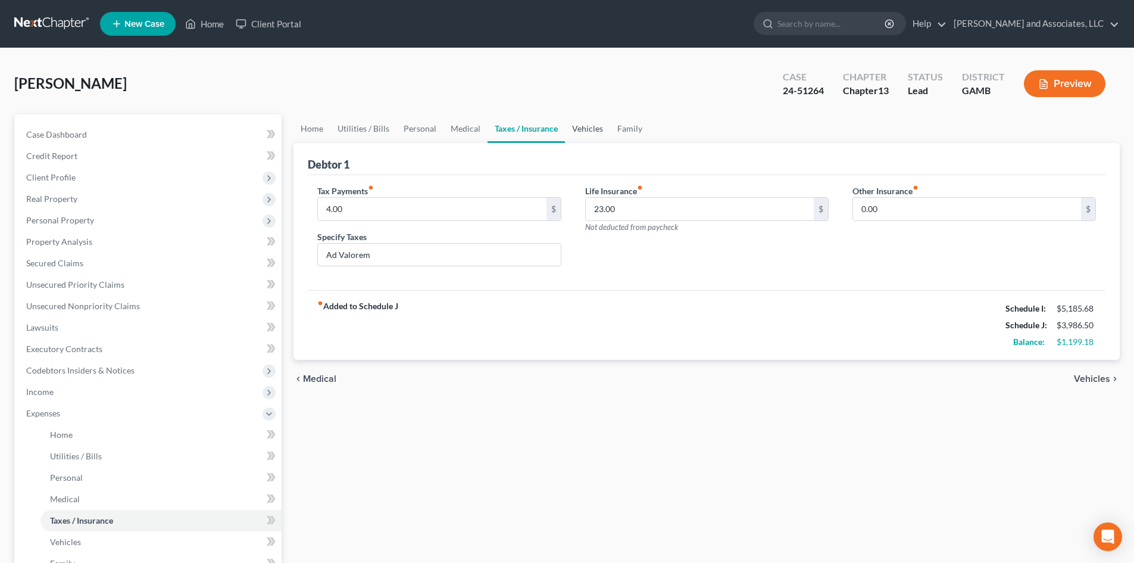
click at [585, 126] on link "Vehicles" at bounding box center [587, 128] width 45 height 29
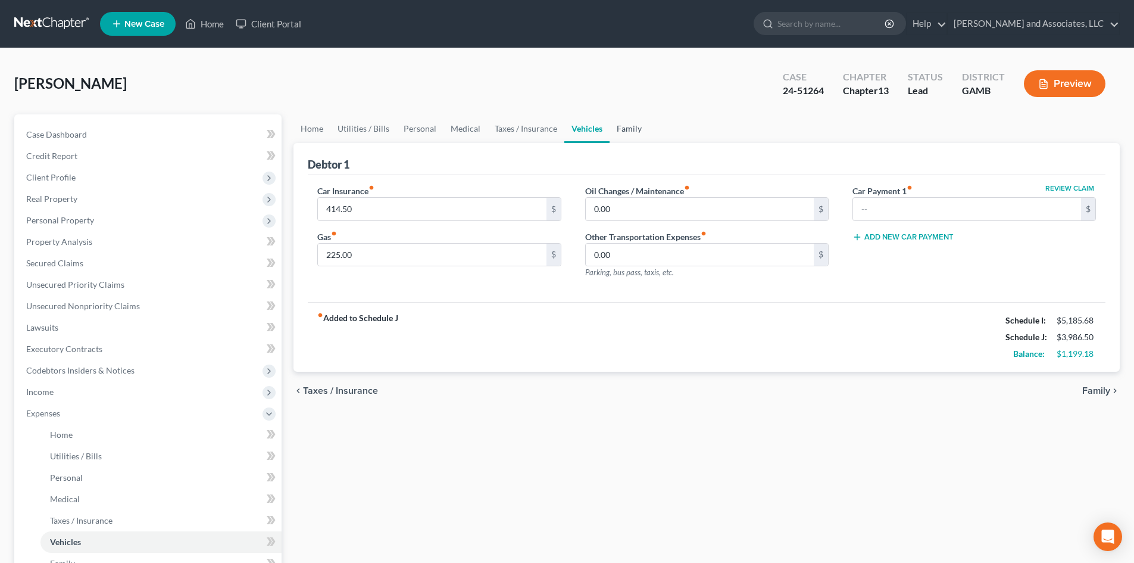
click at [618, 132] on link "Family" at bounding box center [629, 128] width 39 height 29
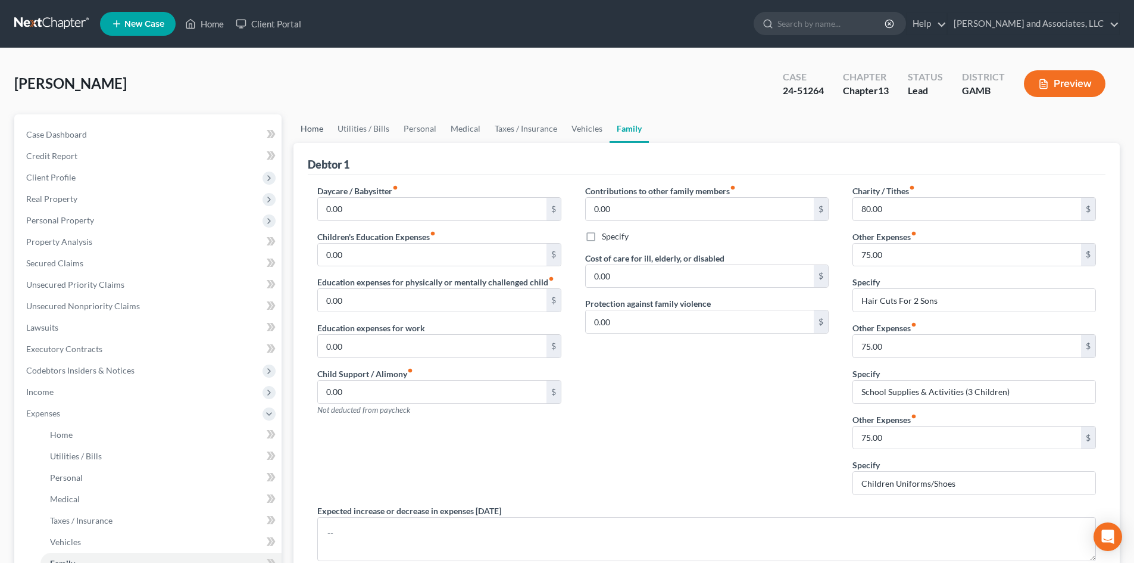
click at [315, 128] on link "Home" at bounding box center [311, 128] width 37 height 29
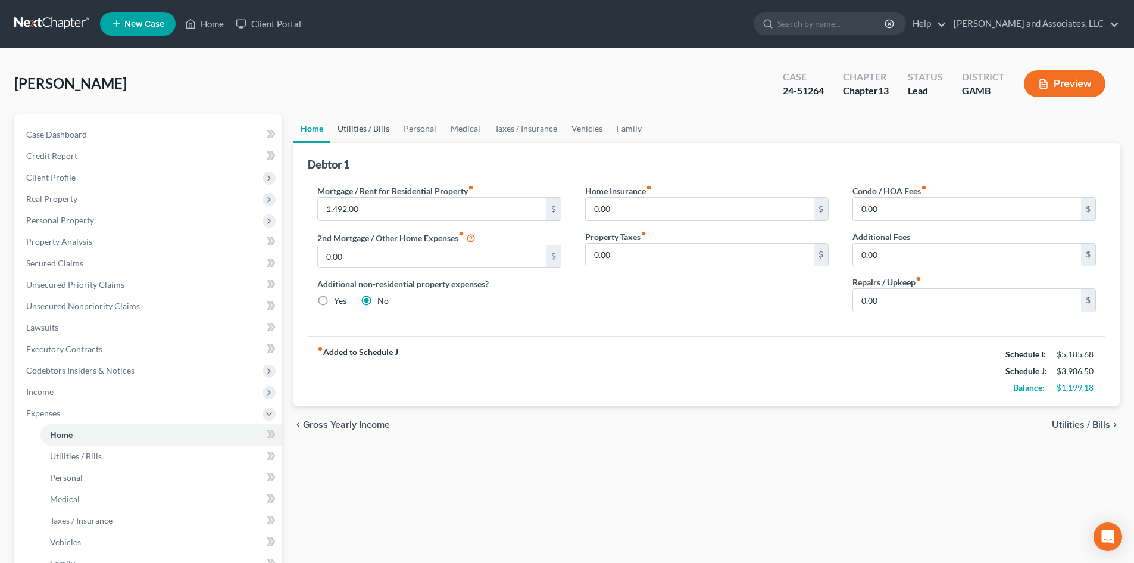
click at [357, 126] on link "Utilities / Bills" at bounding box center [363, 128] width 66 height 29
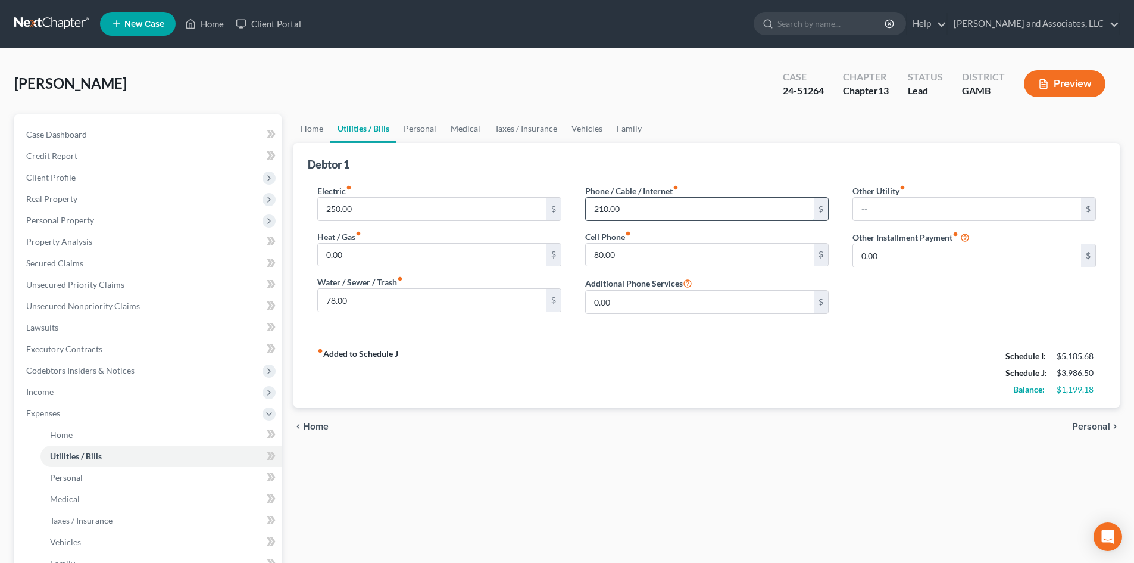
click at [607, 209] on input "210.00" at bounding box center [700, 209] width 228 height 23
click at [608, 208] on input "225.00" at bounding box center [700, 209] width 228 height 23
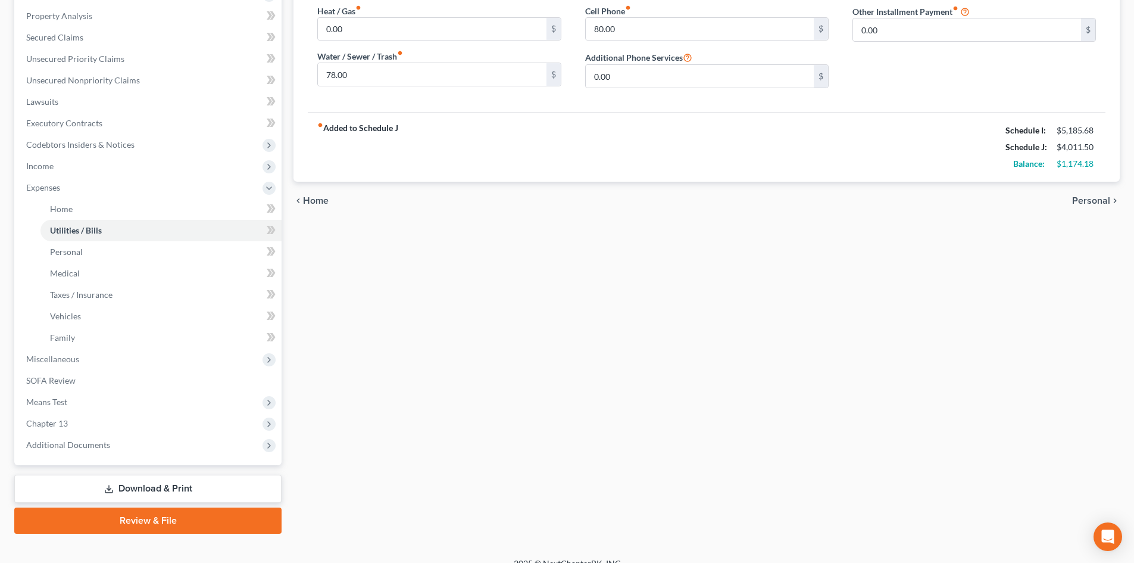
scroll to position [242, 0]
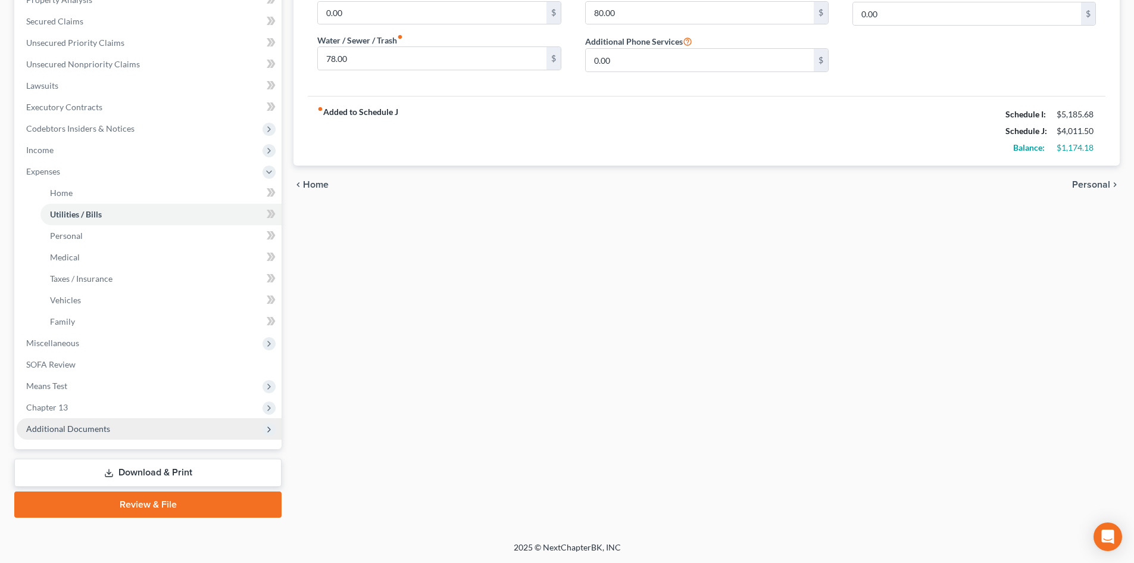
type input "235.00"
click at [180, 418] on span "Additional Documents" at bounding box center [149, 428] width 265 height 21
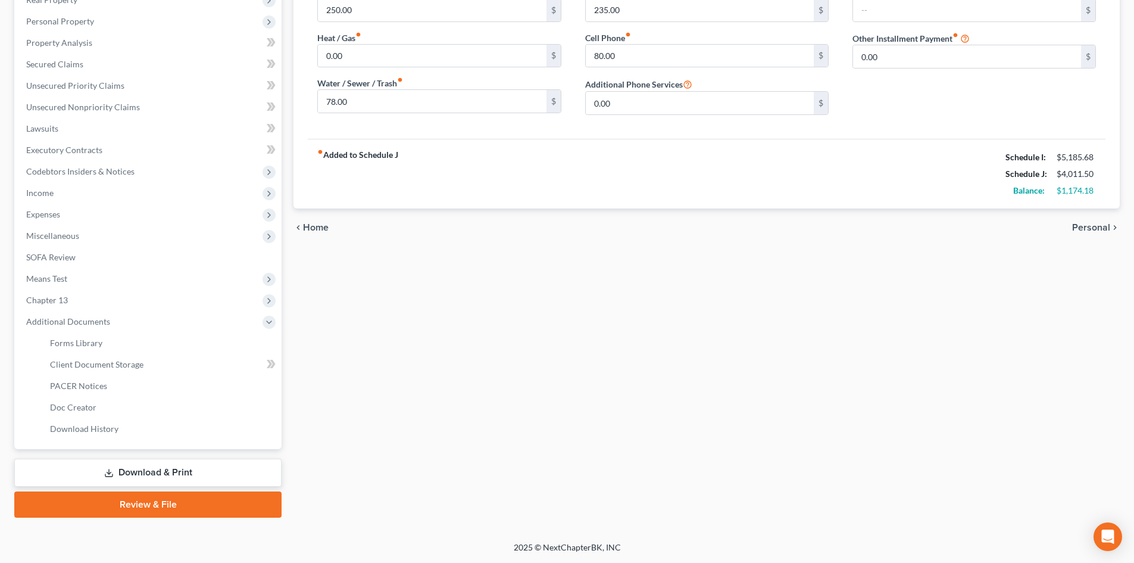
scroll to position [199, 0]
click at [178, 465] on link "Download & Print" at bounding box center [147, 472] width 267 height 28
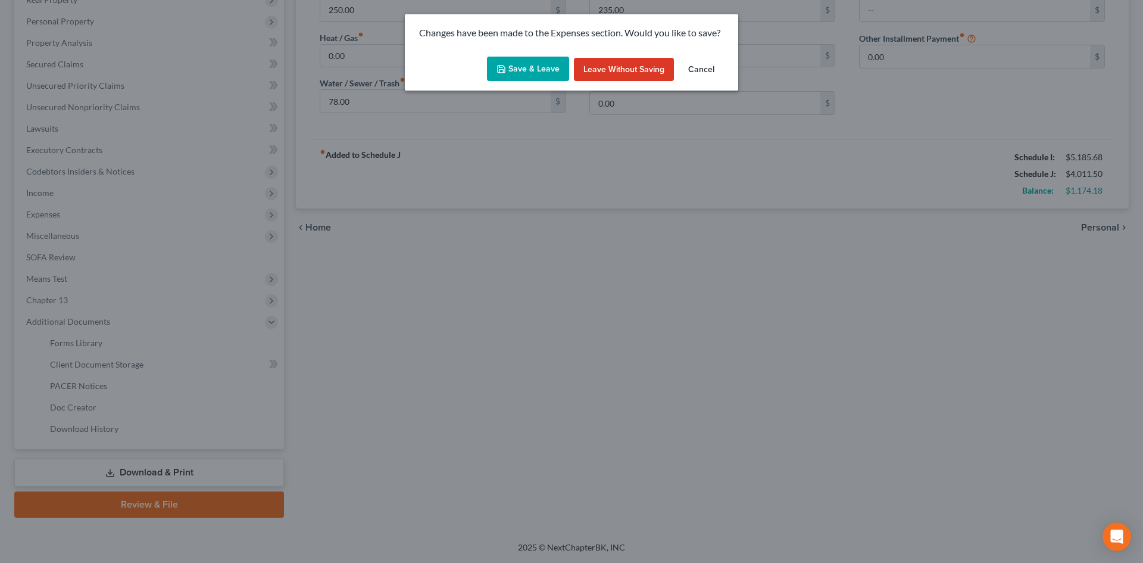
click at [552, 70] on button "Save & Leave" at bounding box center [528, 69] width 82 height 25
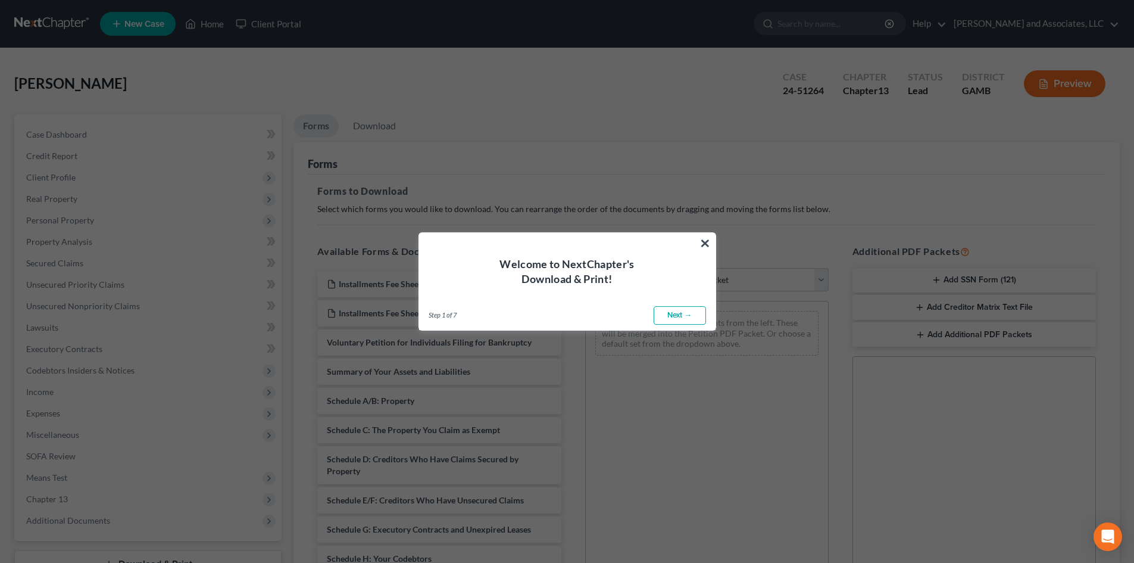
click at [680, 314] on link "Next →" at bounding box center [680, 315] width 52 height 19
select select "0"
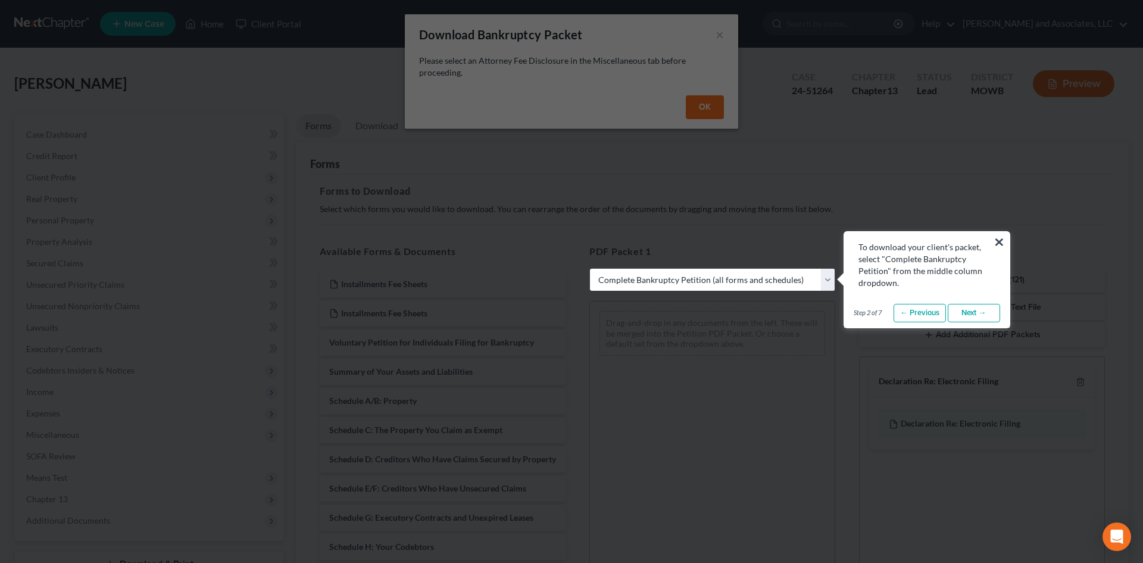
click at [1000, 238] on button "×" at bounding box center [999, 241] width 11 height 19
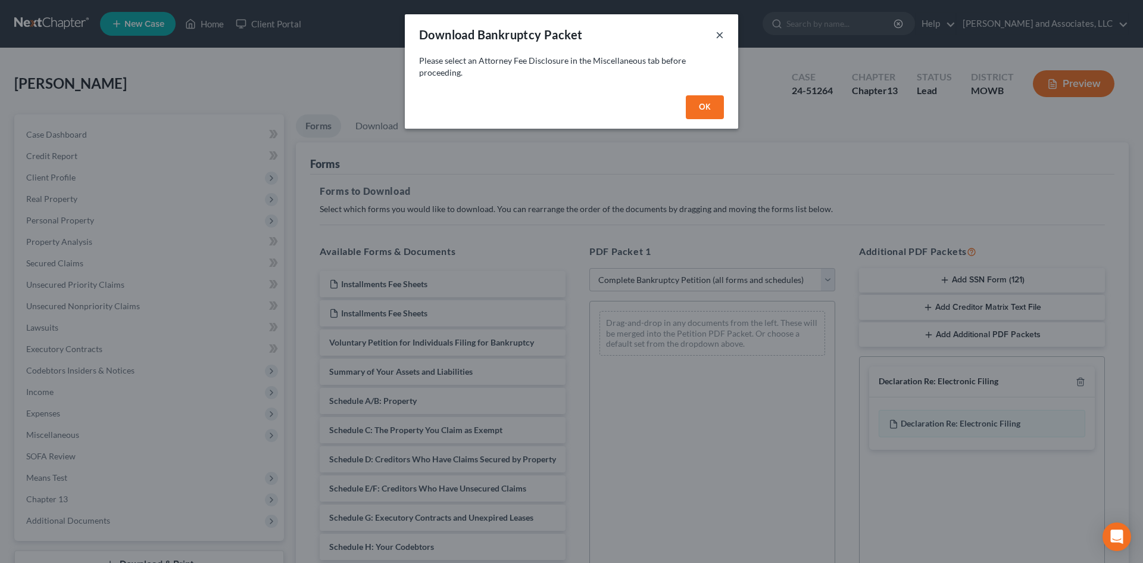
click at [721, 38] on button "×" at bounding box center [720, 34] width 8 height 14
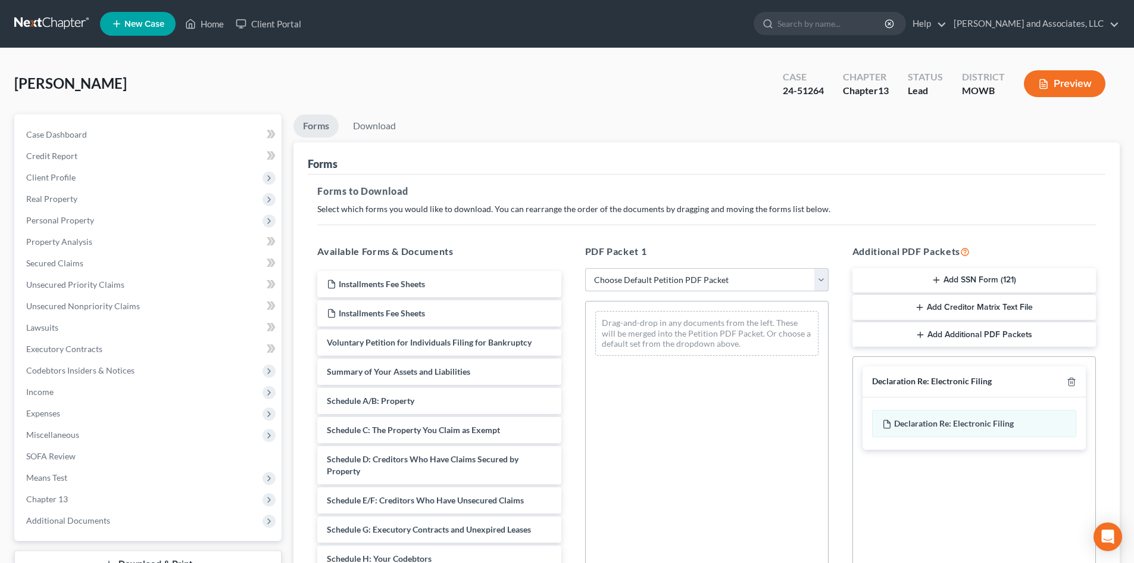
click at [819, 281] on select "Choose Default Petition PDF Packet Complete Bankruptcy Petition (all forms and …" at bounding box center [706, 280] width 243 height 24
select select "2"
click at [585, 268] on select "Choose Default Petition PDF Packet Complete Bankruptcy Petition (all forms and …" at bounding box center [706, 280] width 243 height 24
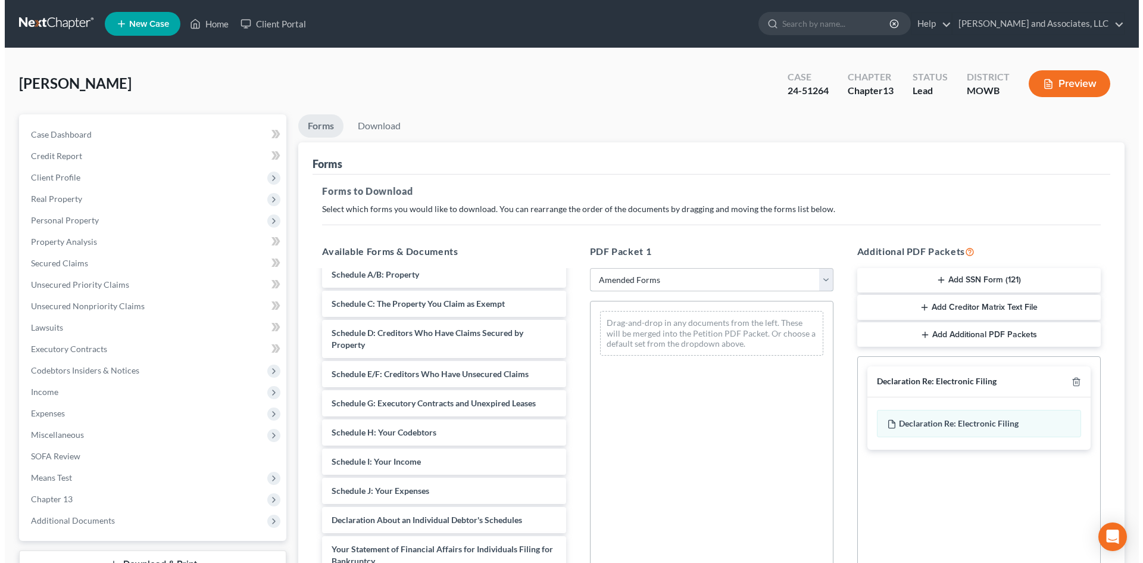
scroll to position [126, 0]
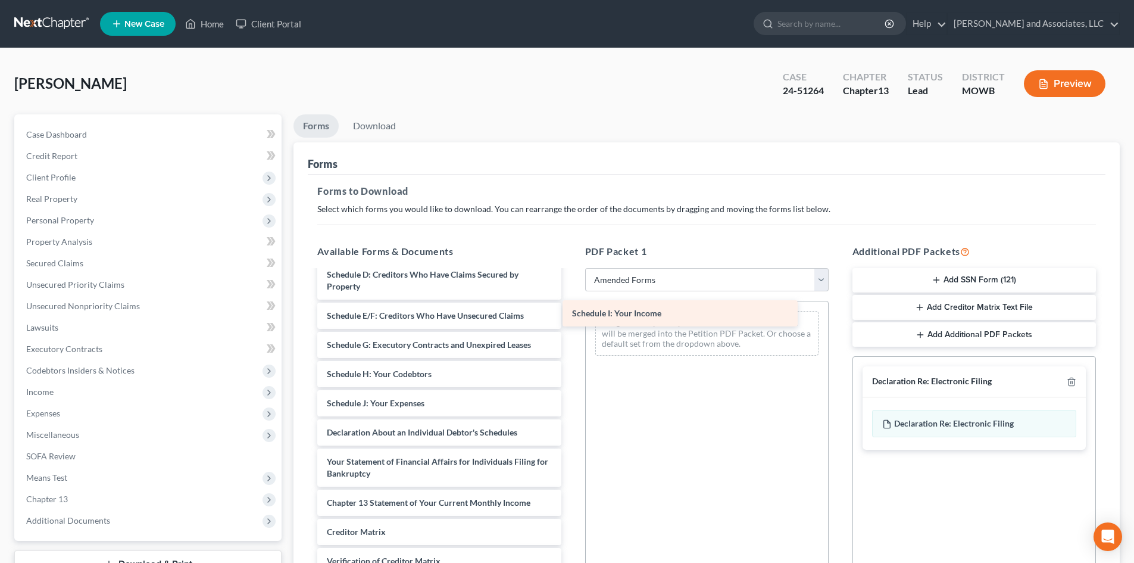
drag, startPoint x: 471, startPoint y: 403, endPoint x: 716, endPoint y: 313, distance: 261.2
click at [570, 313] on div "Schedule I: Your Income Voluntary Petition for Individuals Filing for Bankruptc…" at bounding box center [439, 394] width 263 height 499
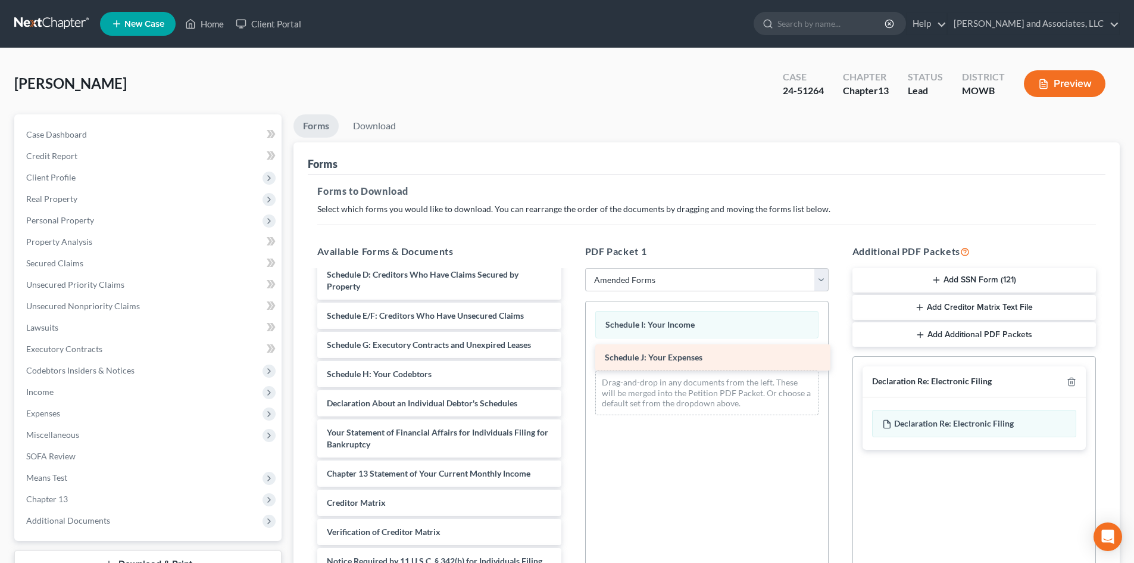
drag, startPoint x: 467, startPoint y: 402, endPoint x: 745, endPoint y: 356, distance: 281.8
click at [570, 356] on div "Schedule J: Your Expenses Voluntary Petition for Individuals Filing for Bankrup…" at bounding box center [439, 380] width 263 height 470
click at [386, 127] on link "Download" at bounding box center [374, 125] width 62 height 23
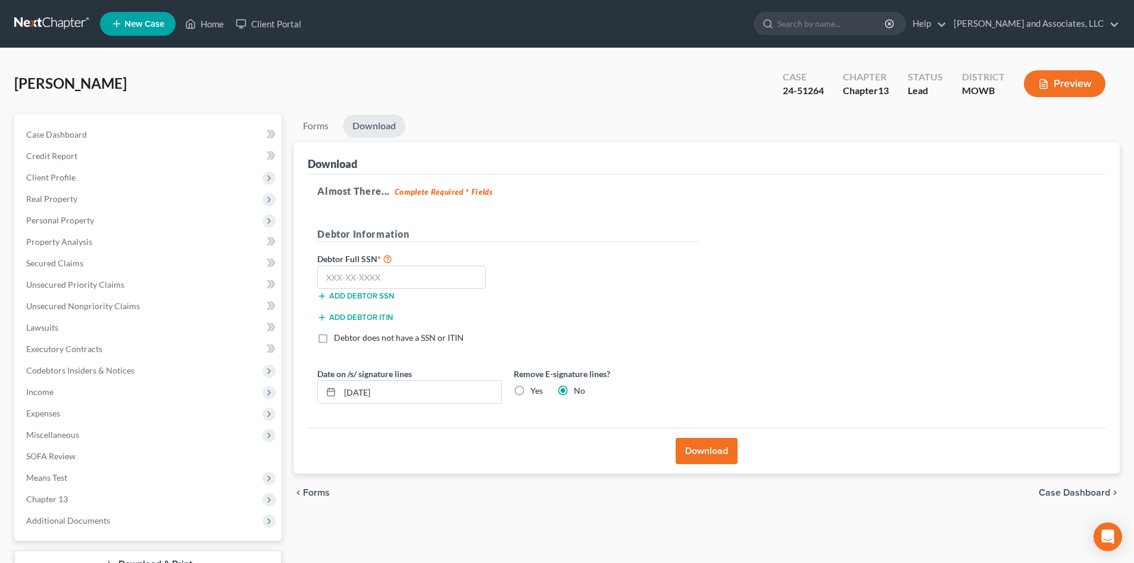
click at [698, 447] on button "Download" at bounding box center [707, 451] width 62 height 26
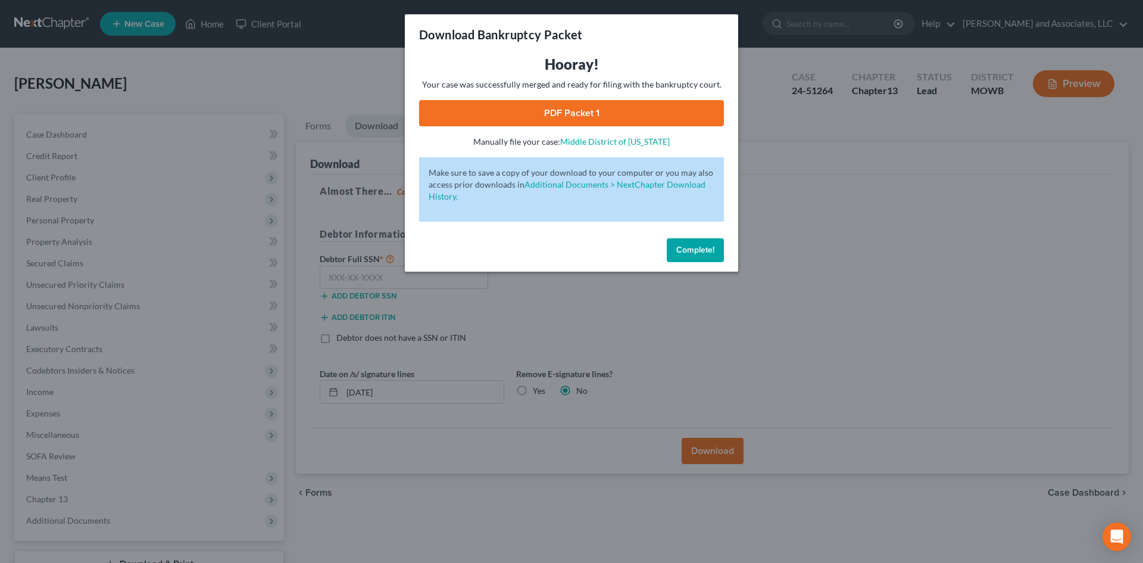
click at [579, 113] on link "PDF Packet 1" at bounding box center [571, 113] width 305 height 26
